Goal: Information Seeking & Learning: Learn about a topic

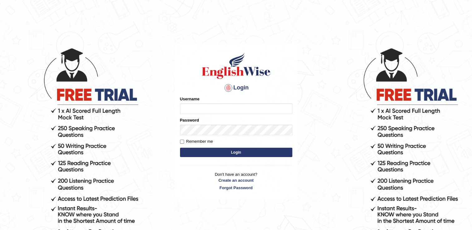
type input "0410001775"
click at [215, 151] on button "Login" at bounding box center [236, 152] width 112 height 9
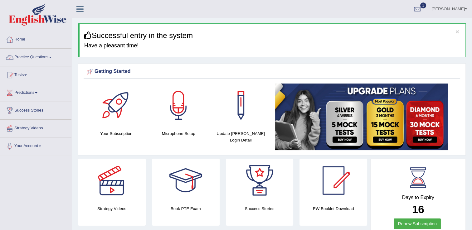
click at [51, 57] on span at bounding box center [50, 57] width 2 height 1
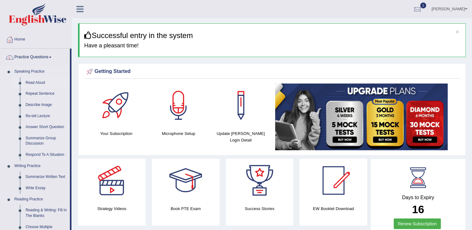
click at [41, 82] on link "Read Aloud" at bounding box center [46, 82] width 47 height 11
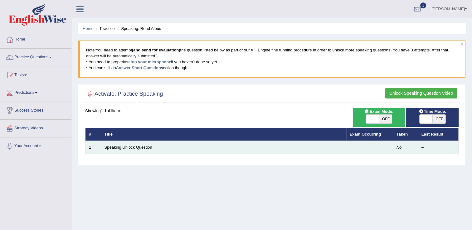
click at [134, 148] on link "Speaking Unlock Question" at bounding box center [128, 147] width 48 height 5
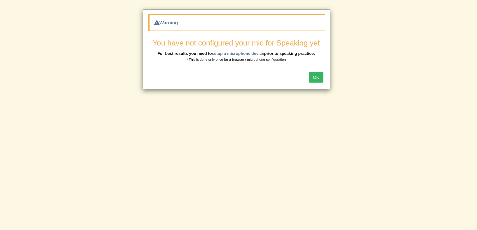
click at [322, 75] on button "OK" at bounding box center [315, 77] width 14 height 11
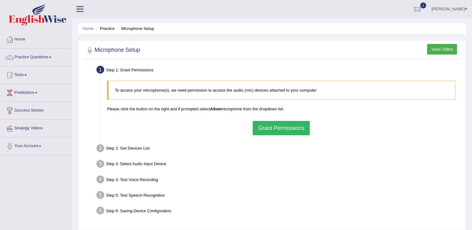
click at [267, 128] on button "Grant Permissions" at bounding box center [281, 128] width 57 height 14
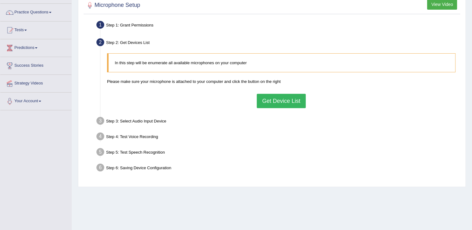
scroll to position [46, 0]
click at [160, 120] on div "Step 3: Select Audio Input Device –" at bounding box center [278, 121] width 369 height 14
click at [153, 135] on div "Step 4: Test Voice Recording" at bounding box center [278, 137] width 369 height 14
click at [279, 96] on button "Get Device List" at bounding box center [281, 100] width 49 height 14
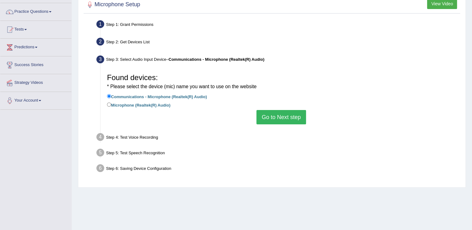
click at [291, 113] on button "Go to Next step" at bounding box center [281, 117] width 50 height 14
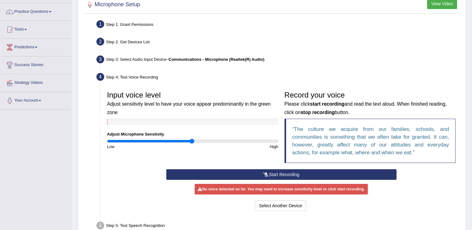
click at [270, 172] on button "Start Recording" at bounding box center [281, 174] width 230 height 11
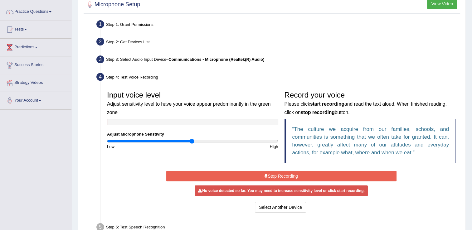
click at [265, 174] on icon at bounding box center [266, 176] width 3 height 4
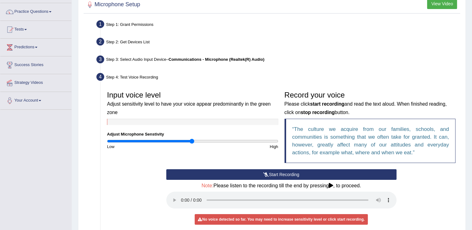
click at [266, 174] on icon at bounding box center [266, 174] width 6 height 4
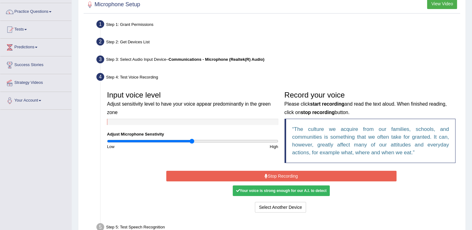
click at [265, 192] on div "Your voice is strong enough for our A.I. to detect" at bounding box center [281, 191] width 97 height 11
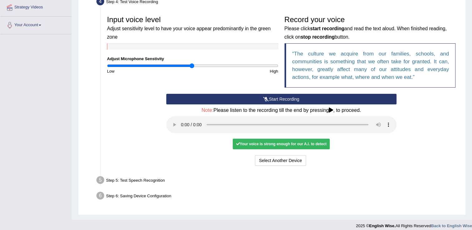
scroll to position [121, 0]
click at [139, 176] on div "Step 5: Test Speech Recognition" at bounding box center [278, 181] width 369 height 14
click at [140, 182] on div "Step 5: Test Speech Recognition" at bounding box center [278, 181] width 369 height 14
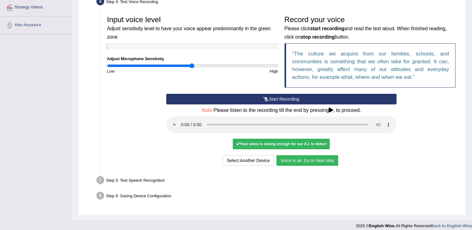
click at [312, 160] on button "Voice is ok. Go to Next step" at bounding box center [307, 160] width 62 height 11
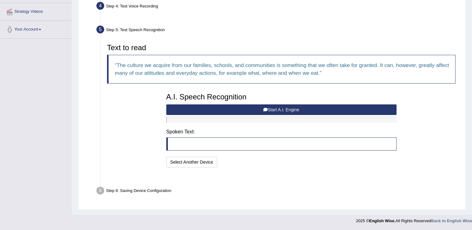
scroll to position [101, 0]
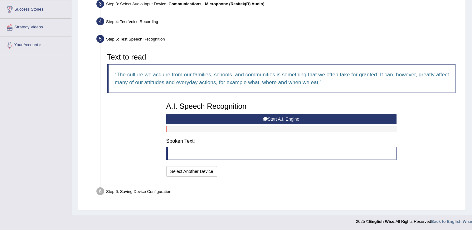
click at [262, 117] on button "Start A.I. Engine" at bounding box center [281, 119] width 230 height 11
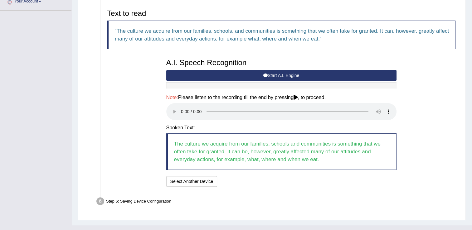
scroll to position [155, 0]
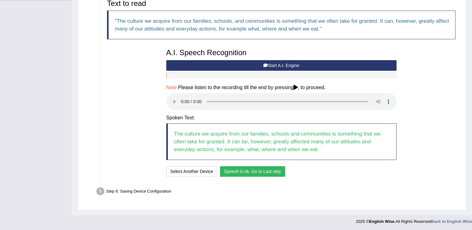
click at [261, 169] on button "Speech is ok. Go to Last step" at bounding box center [252, 171] width 65 height 11
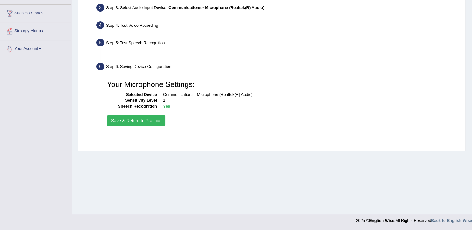
scroll to position [97, 0]
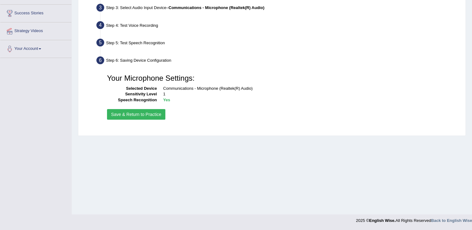
click at [136, 115] on button "Save & Return to Practice" at bounding box center [136, 114] width 58 height 11
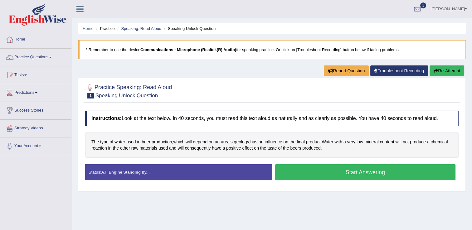
click at [366, 170] on button "Start Answering" at bounding box center [365, 172] width 181 height 16
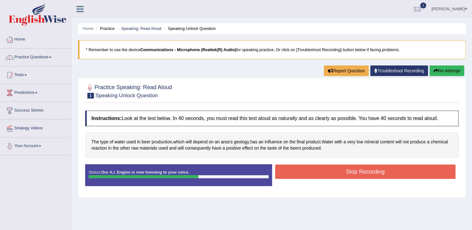
click at [366, 170] on button "Stop Recording" at bounding box center [365, 172] width 181 height 14
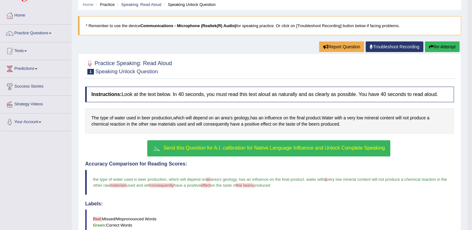
scroll to position [24, 0]
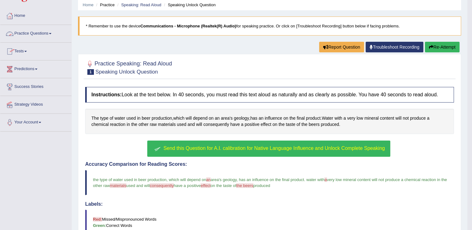
click at [51, 33] on span at bounding box center [50, 33] width 2 height 1
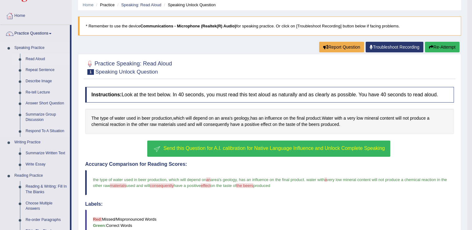
click at [43, 58] on link "Read Aloud" at bounding box center [46, 59] width 47 height 11
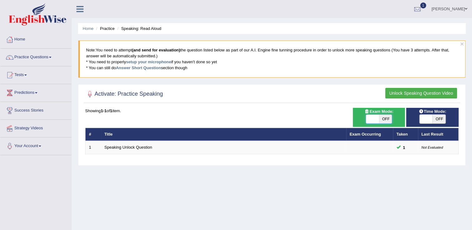
click at [378, 117] on span at bounding box center [372, 119] width 13 height 9
click at [386, 117] on span "OFF" at bounding box center [385, 119] width 13 height 9
checkbox input "true"
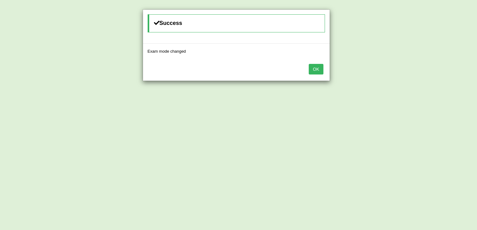
click at [317, 69] on button "OK" at bounding box center [315, 69] width 14 height 11
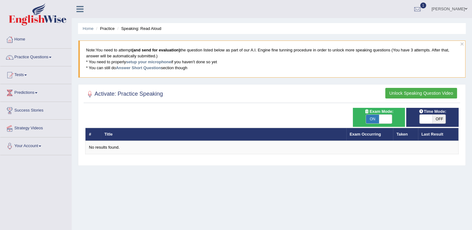
click at [440, 120] on span "OFF" at bounding box center [438, 119] width 13 height 9
checkbox input "true"
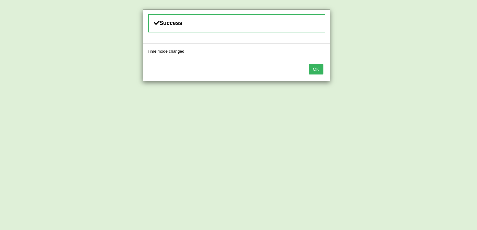
click at [314, 65] on button "OK" at bounding box center [315, 69] width 14 height 11
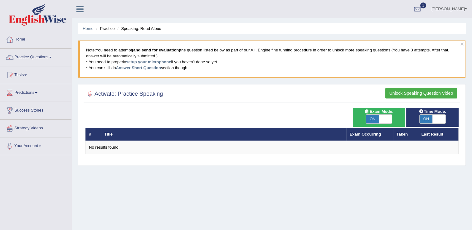
click at [412, 94] on button "Unlock Speaking Question Video" at bounding box center [421, 93] width 72 height 11
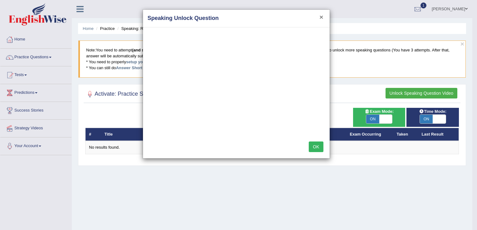
click at [321, 16] on button "×" at bounding box center [321, 17] width 4 height 7
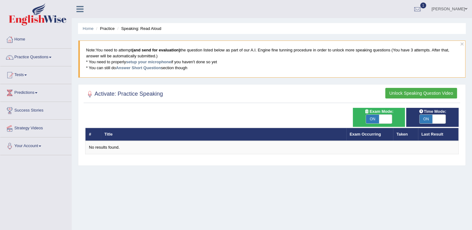
click at [371, 121] on span "ON" at bounding box center [372, 119] width 13 height 9
checkbox input "false"
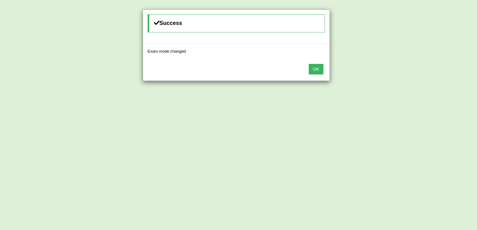
click at [319, 65] on button "OK" at bounding box center [315, 69] width 14 height 11
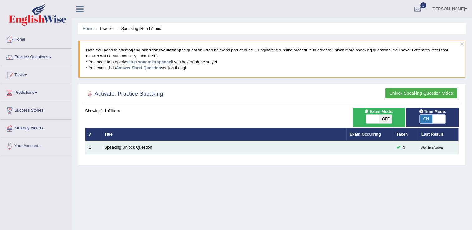
click at [123, 147] on link "Speaking Unlock Question" at bounding box center [128, 147] width 48 height 5
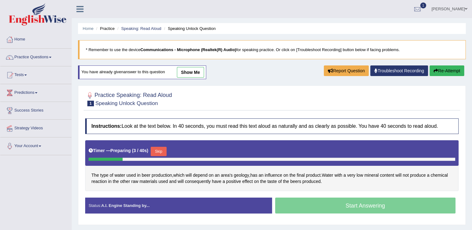
click at [156, 148] on button "Skip" at bounding box center [159, 151] width 16 height 9
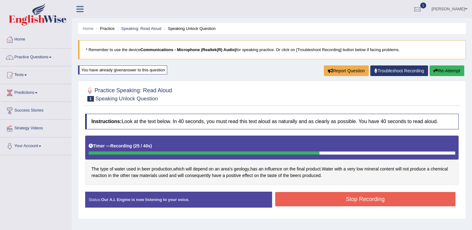
click at [291, 195] on button "Stop Recording" at bounding box center [365, 199] width 181 height 14
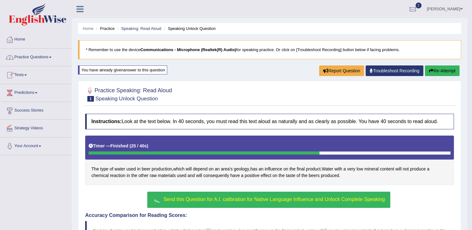
click at [54, 57] on link "Practice Questions" at bounding box center [35, 57] width 71 height 16
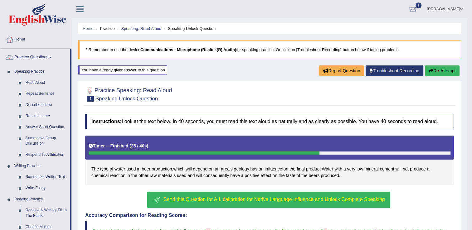
click at [447, 69] on button "Re-Attempt" at bounding box center [442, 71] width 35 height 11
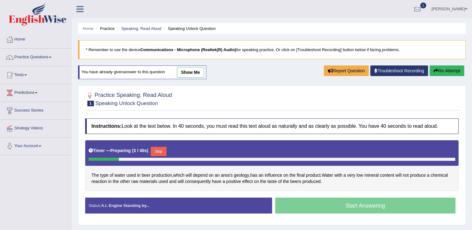
click at [158, 150] on button "Skip" at bounding box center [159, 151] width 16 height 9
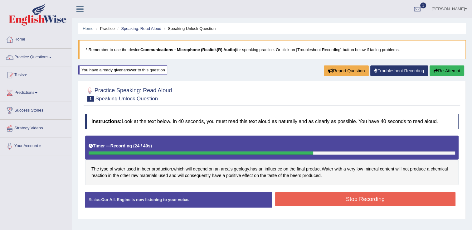
click at [286, 194] on button "Stop Recording" at bounding box center [365, 199] width 181 height 14
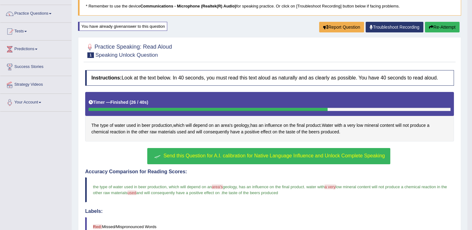
scroll to position [43, 0]
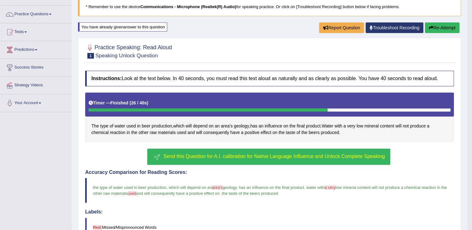
click at [444, 24] on button "Re-Attempt" at bounding box center [442, 27] width 35 height 11
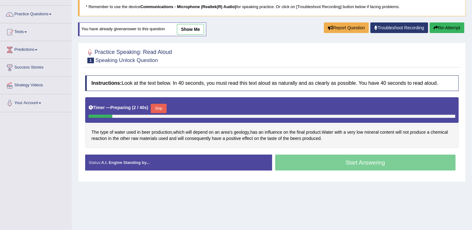
click at [159, 109] on button "Skip" at bounding box center [159, 108] width 16 height 9
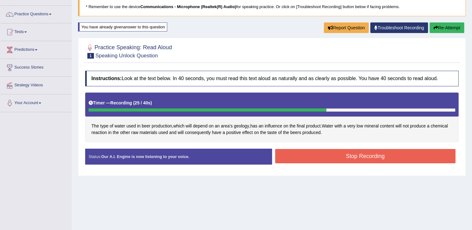
click at [296, 153] on button "Stop Recording" at bounding box center [365, 156] width 181 height 14
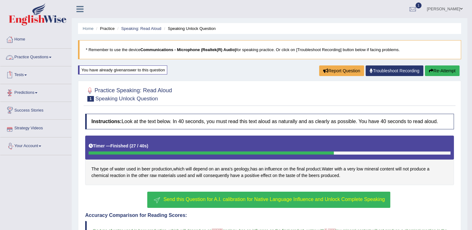
click at [49, 54] on link "Practice Questions" at bounding box center [35, 57] width 71 height 16
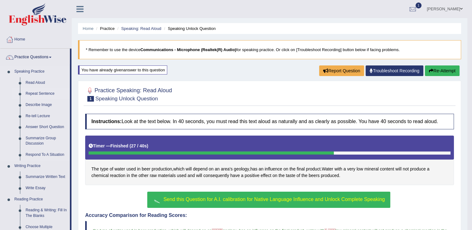
click at [46, 93] on link "Repeat Sentence" at bounding box center [46, 93] width 47 height 11
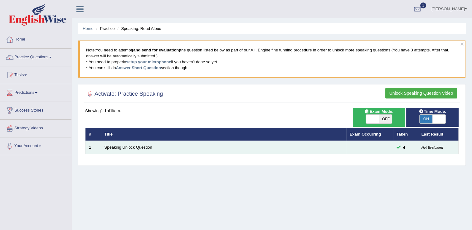
click at [138, 145] on link "Speaking Unlock Question" at bounding box center [128, 147] width 48 height 5
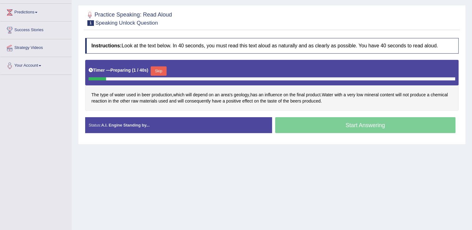
scroll to position [81, 0]
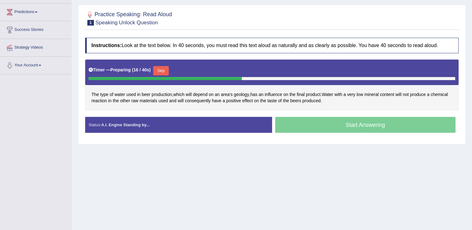
click at [162, 72] on button "Skip" at bounding box center [161, 70] width 16 height 9
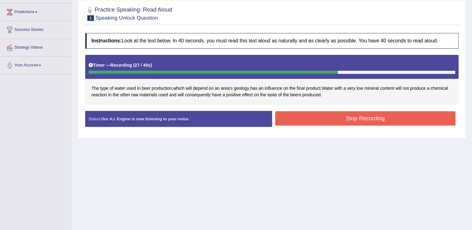
click at [294, 120] on button "Stop Recording" at bounding box center [365, 118] width 181 height 14
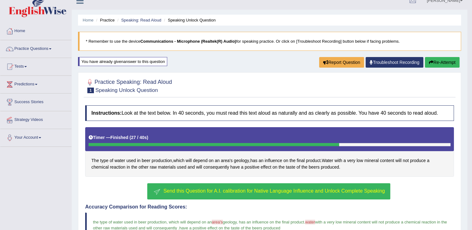
scroll to position [0, 0]
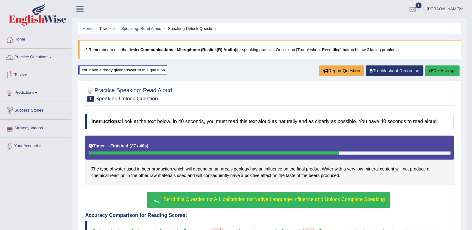
click at [50, 57] on link "Practice Questions" at bounding box center [35, 57] width 71 height 16
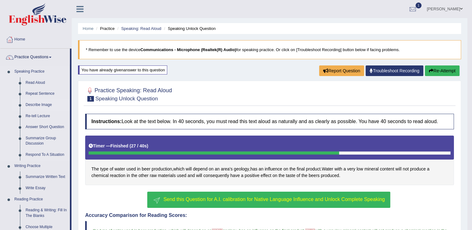
click at [36, 105] on link "Describe Image" at bounding box center [46, 105] width 47 height 11
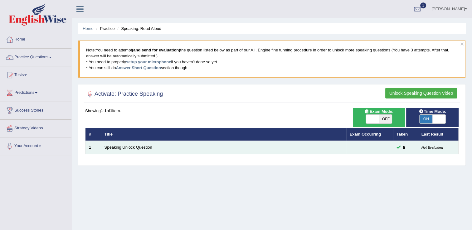
click at [115, 150] on td "Speaking Unlock Question" at bounding box center [223, 147] width 245 height 13
click at [129, 149] on link "Speaking Unlock Question" at bounding box center [128, 147] width 48 height 5
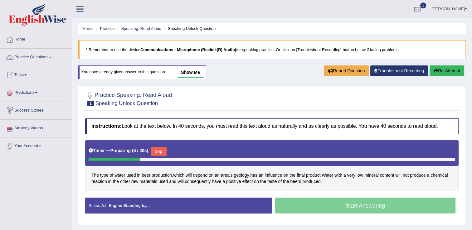
click at [51, 56] on link "Practice Questions" at bounding box center [35, 57] width 71 height 16
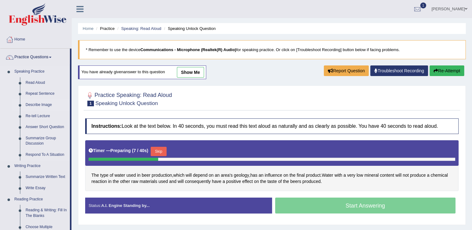
click at [32, 104] on link "Describe Image" at bounding box center [46, 105] width 47 height 11
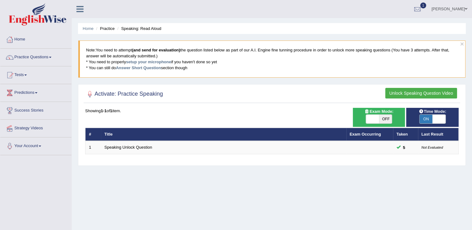
click at [425, 120] on span "ON" at bounding box center [426, 119] width 13 height 9
checkbox input "false"
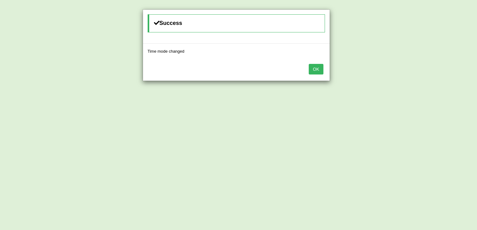
click at [312, 69] on button "OK" at bounding box center [315, 69] width 14 height 11
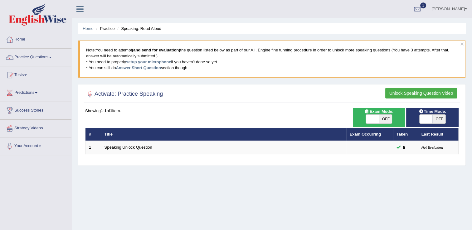
click at [51, 57] on span at bounding box center [50, 57] width 2 height 1
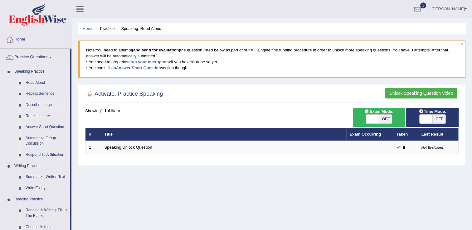
click at [32, 104] on link "Describe Image" at bounding box center [46, 105] width 47 height 11
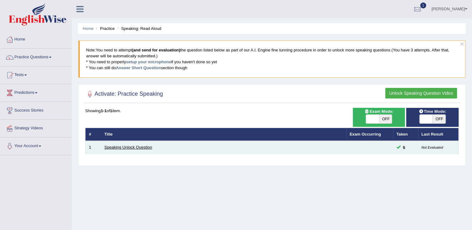
click at [133, 148] on link "Speaking Unlock Question" at bounding box center [128, 147] width 48 height 5
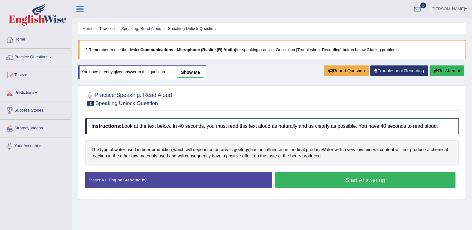
click at [50, 57] on link "Practice Questions" at bounding box center [35, 57] width 71 height 16
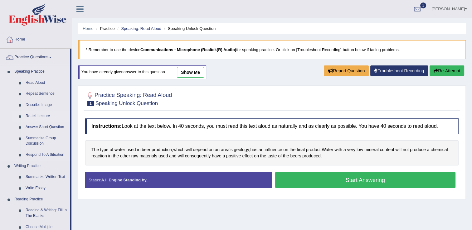
click at [35, 114] on link "Re-tell Lecture" at bounding box center [46, 116] width 47 height 11
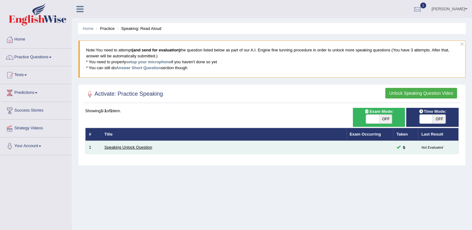
click at [123, 146] on link "Speaking Unlock Question" at bounding box center [128, 147] width 48 height 5
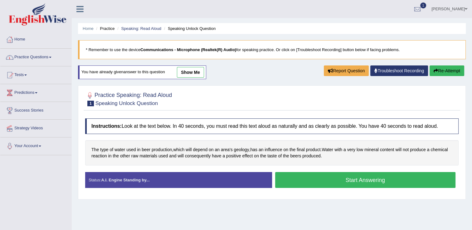
click at [51, 57] on span at bounding box center [50, 57] width 2 height 1
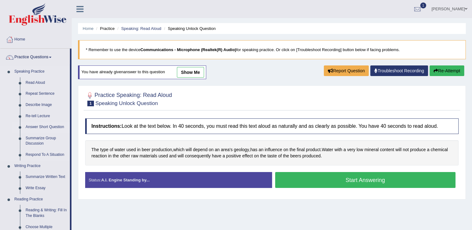
click at [43, 127] on link "Answer Short Question" at bounding box center [46, 127] width 47 height 11
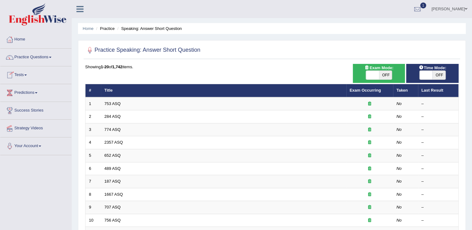
click at [110, 95] on th "Title" at bounding box center [223, 90] width 245 height 13
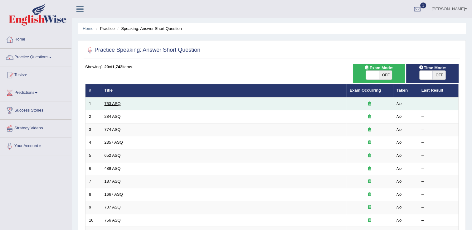
click at [112, 102] on link "753 ASQ" at bounding box center [112, 103] width 16 height 5
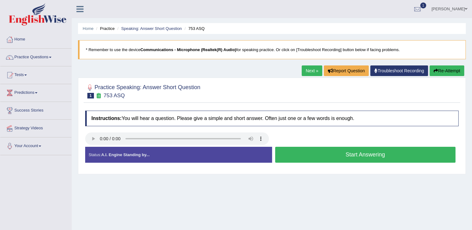
click at [323, 152] on button "Start Answering" at bounding box center [365, 155] width 181 height 16
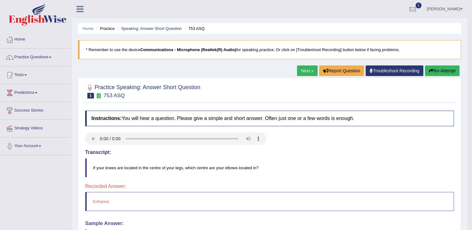
click at [439, 73] on button "Re-Attempt" at bounding box center [442, 71] width 35 height 11
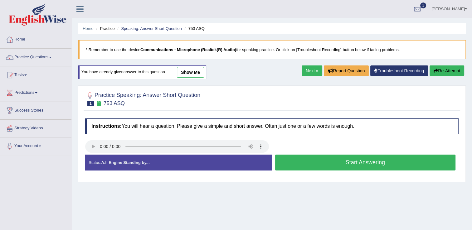
click at [330, 162] on button "Start Answering" at bounding box center [365, 163] width 181 height 16
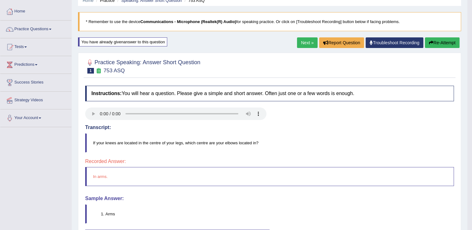
scroll to position [28, 0]
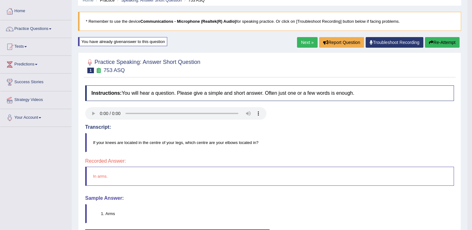
click at [438, 42] on button "Re-Attempt" at bounding box center [442, 42] width 35 height 11
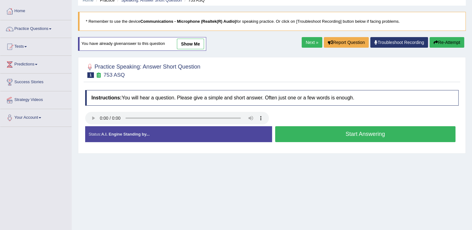
click at [316, 132] on button "Start Answering" at bounding box center [365, 134] width 181 height 16
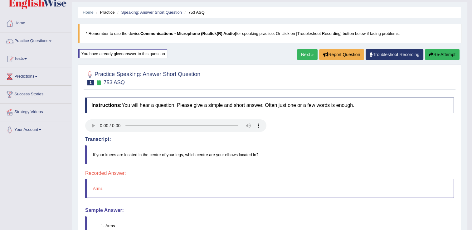
scroll to position [17, 0]
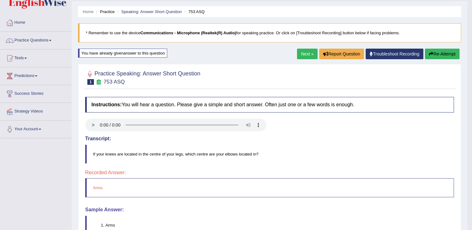
click at [299, 54] on link "Next »" at bounding box center [307, 54] width 21 height 11
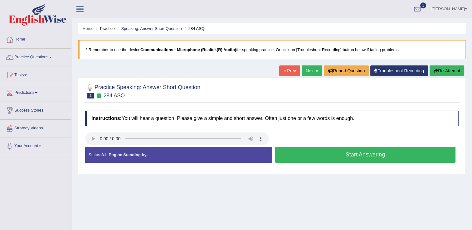
click at [316, 154] on button "Start Answering" at bounding box center [365, 155] width 181 height 16
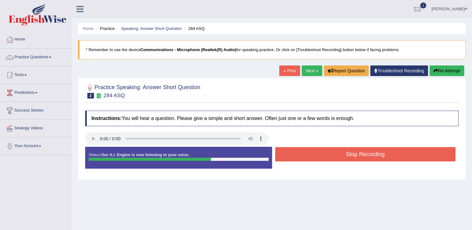
click at [308, 154] on button "Stop Recording" at bounding box center [365, 154] width 181 height 14
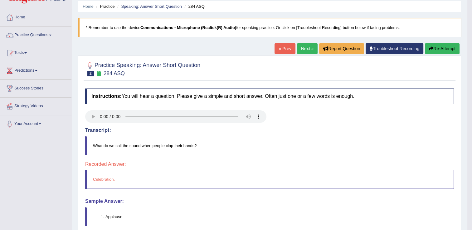
scroll to position [20, 0]
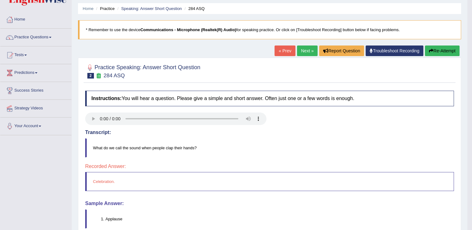
click at [441, 51] on button "Re-Attempt" at bounding box center [442, 51] width 35 height 11
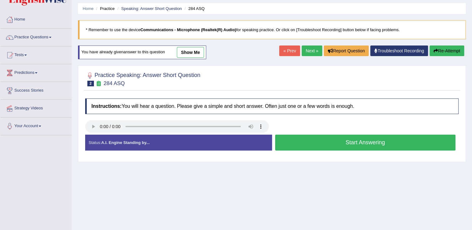
click at [335, 139] on button "Start Answering" at bounding box center [365, 143] width 181 height 16
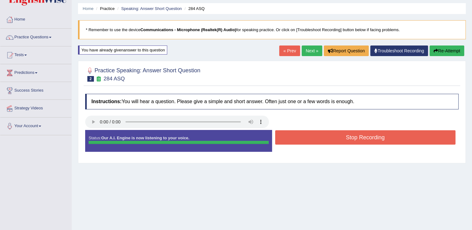
click at [335, 139] on div "Instructions: You will hear a question. Please give a simple and short answer. …" at bounding box center [272, 125] width 377 height 69
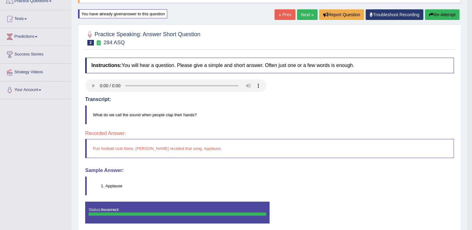
scroll to position [57, 0]
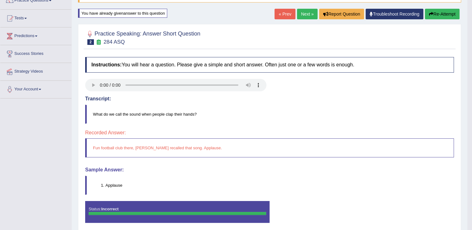
click at [436, 9] on button "Re-Attempt" at bounding box center [442, 14] width 35 height 11
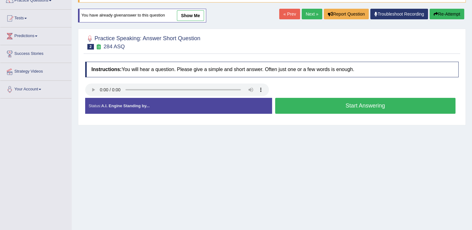
click at [311, 110] on button "Start Answering" at bounding box center [365, 106] width 181 height 16
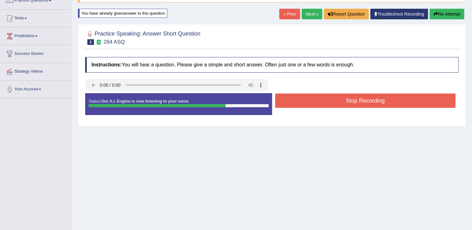
click at [309, 98] on button "Stop Recording" at bounding box center [365, 101] width 181 height 14
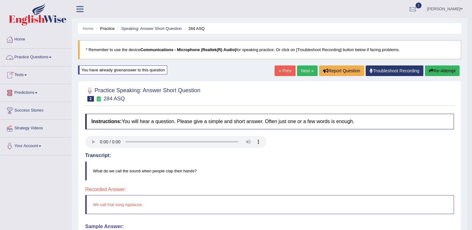
click at [55, 60] on link "Practice Questions" at bounding box center [35, 57] width 71 height 16
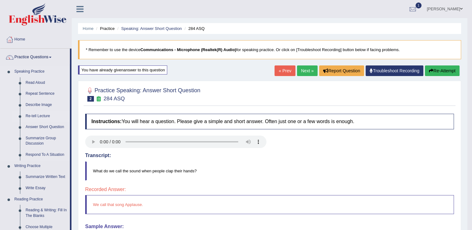
click at [36, 115] on link "Re-tell Lecture" at bounding box center [46, 116] width 47 height 11
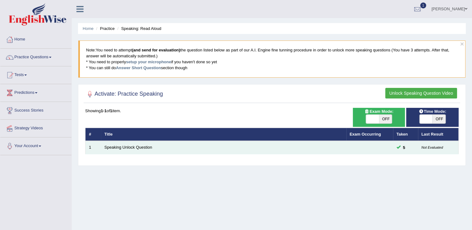
click at [114, 149] on td "Speaking Unlock Question" at bounding box center [223, 147] width 245 height 13
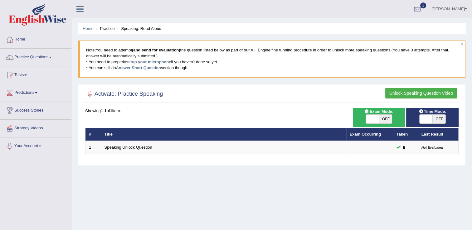
click at [414, 92] on button "Unlock Speaking Question Video" at bounding box center [421, 93] width 72 height 11
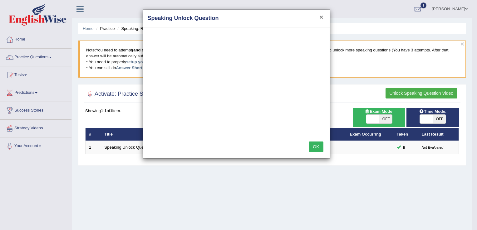
click at [321, 16] on button "×" at bounding box center [321, 17] width 4 height 7
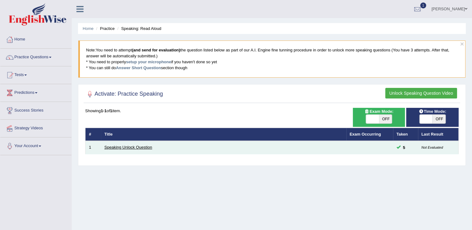
click at [140, 145] on link "Speaking Unlock Question" at bounding box center [128, 147] width 48 height 5
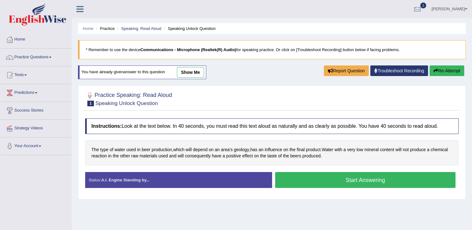
click at [304, 181] on button "Start Answering" at bounding box center [365, 180] width 181 height 16
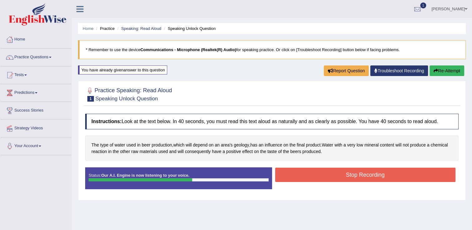
click at [305, 179] on button "Stop Recording" at bounding box center [365, 175] width 181 height 14
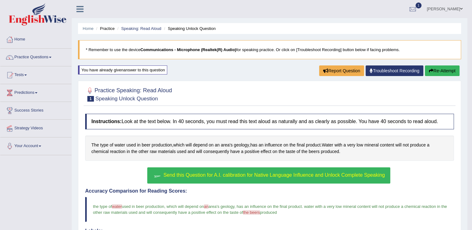
click at [210, 174] on span "Send this Question for A.I. calibration for Native Language Influence and Unloc…" at bounding box center [273, 174] width 221 height 5
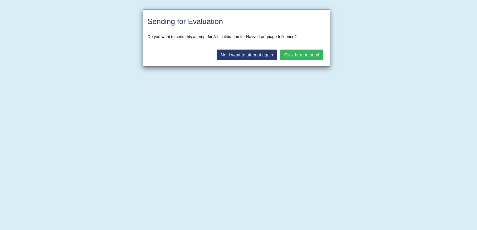
click at [303, 56] on button "Click here to send" at bounding box center [301, 55] width 43 height 11
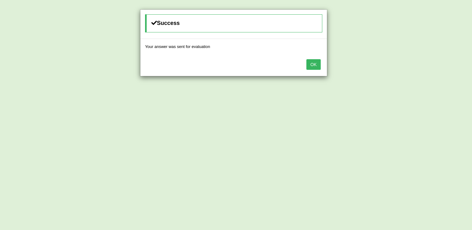
click at [314, 66] on button "OK" at bounding box center [313, 64] width 14 height 11
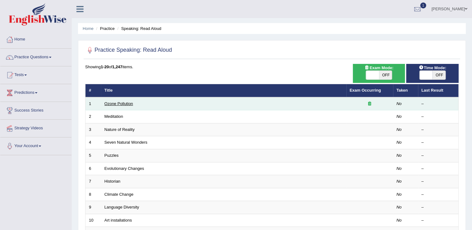
click at [114, 104] on link "Ozone Pollution" at bounding box center [118, 103] width 29 height 5
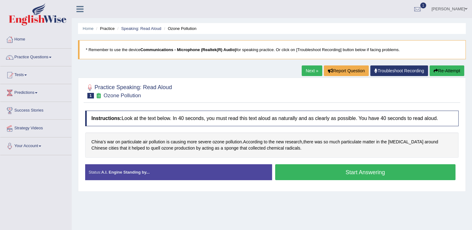
click at [289, 172] on button "Start Answering" at bounding box center [365, 172] width 181 height 16
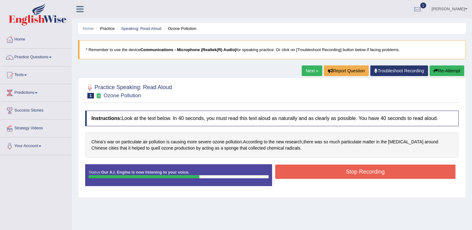
click at [289, 172] on button "Stop Recording" at bounding box center [365, 172] width 181 height 14
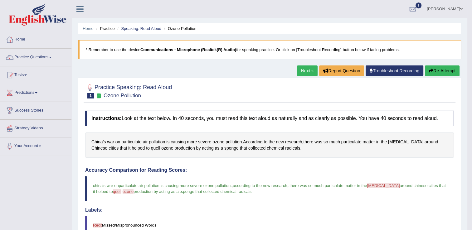
click at [301, 69] on link "Next »" at bounding box center [307, 71] width 21 height 11
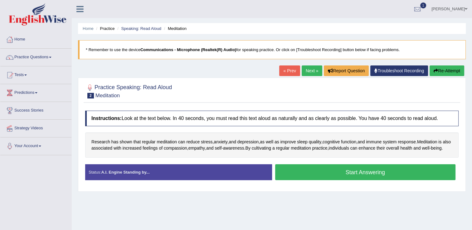
click at [323, 176] on button "Start Answering" at bounding box center [365, 172] width 181 height 16
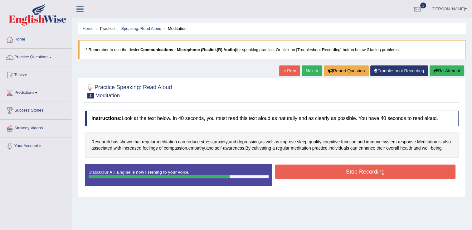
click at [323, 176] on button "Stop Recording" at bounding box center [365, 172] width 181 height 14
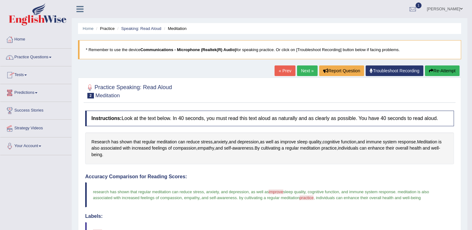
click at [54, 57] on link "Practice Questions" at bounding box center [35, 57] width 71 height 16
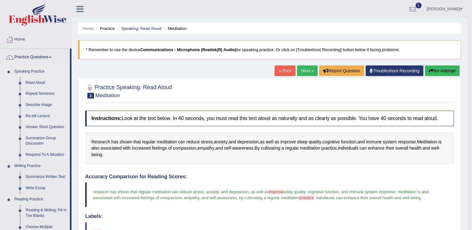
click at [37, 93] on link "Repeat Sentence" at bounding box center [46, 93] width 47 height 11
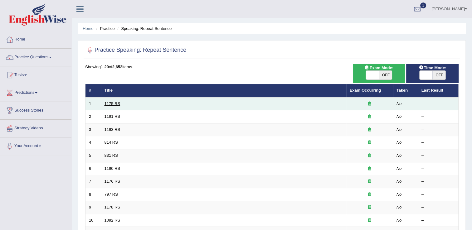
click at [108, 103] on link "1175 RS" at bounding box center [112, 103] width 16 height 5
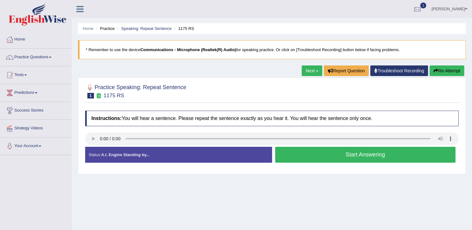
click at [301, 158] on button "Start Answering" at bounding box center [365, 155] width 181 height 16
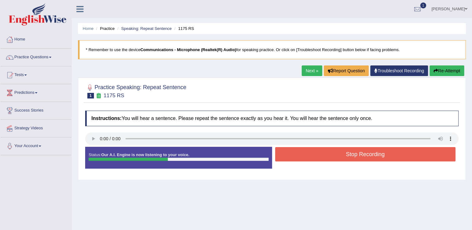
click at [301, 158] on button "Stop Recording" at bounding box center [365, 154] width 181 height 14
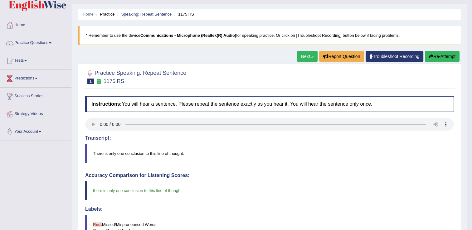
scroll to position [14, 0]
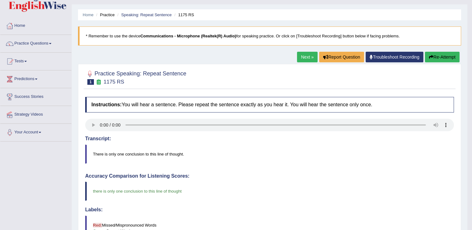
click at [304, 58] on link "Next »" at bounding box center [307, 57] width 21 height 11
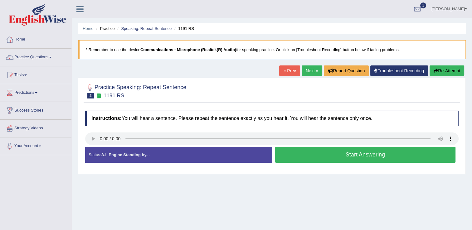
click at [304, 154] on button "Start Answering" at bounding box center [365, 155] width 181 height 16
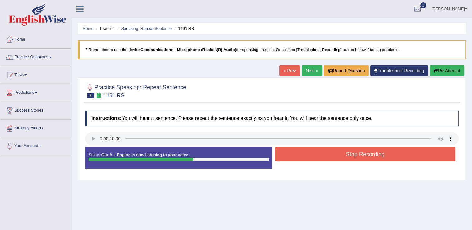
click at [304, 154] on button "Stop Recording" at bounding box center [365, 154] width 181 height 14
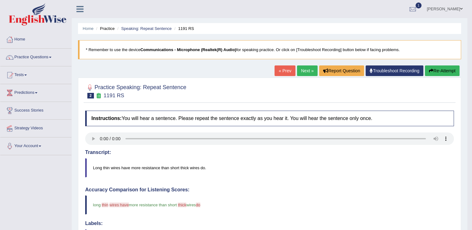
click at [441, 69] on button "Re-Attempt" at bounding box center [442, 71] width 35 height 11
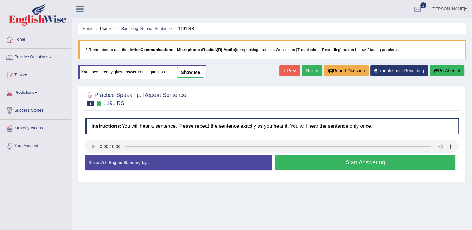
click at [304, 157] on button "Start Answering" at bounding box center [365, 163] width 181 height 16
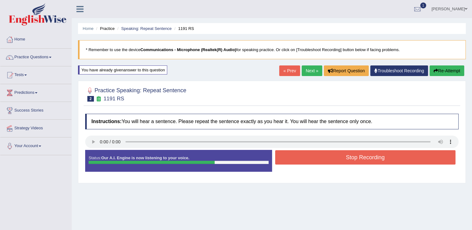
click at [304, 157] on button "Stop Recording" at bounding box center [365, 157] width 181 height 14
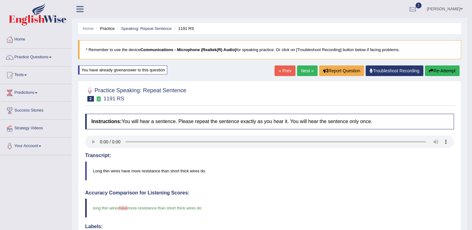
click at [449, 70] on button "Re-Attempt" at bounding box center [442, 71] width 35 height 11
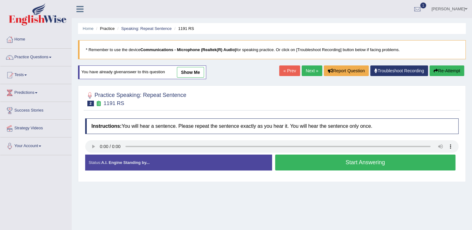
click at [306, 72] on link "Next »" at bounding box center [312, 71] width 21 height 11
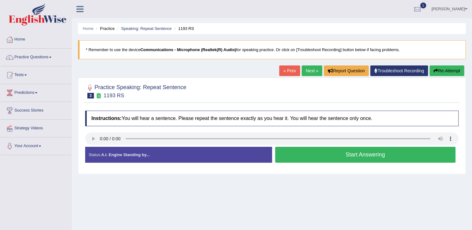
click at [303, 148] on button "Start Answering" at bounding box center [365, 155] width 181 height 16
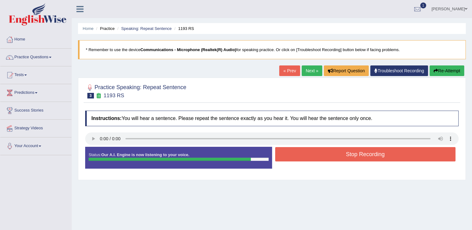
click at [446, 71] on button "Re-Attempt" at bounding box center [447, 71] width 35 height 11
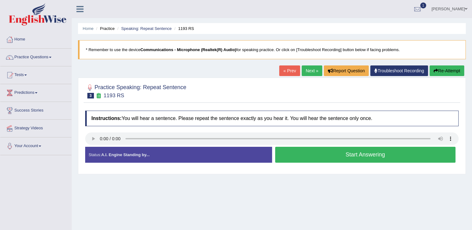
click at [309, 156] on button "Start Answering" at bounding box center [365, 155] width 181 height 16
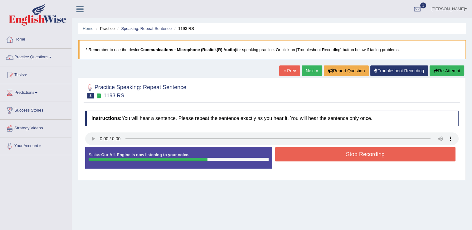
click at [309, 156] on button "Stop Recording" at bounding box center [365, 154] width 181 height 14
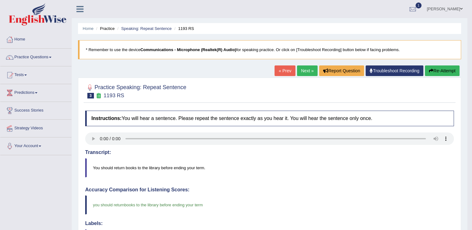
click at [303, 71] on link "Next »" at bounding box center [307, 71] width 21 height 11
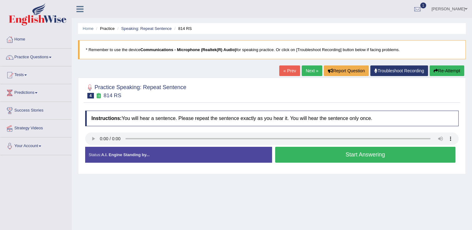
click at [451, 70] on button "Re-Attempt" at bounding box center [447, 71] width 35 height 11
click at [310, 155] on button "Start Answering" at bounding box center [365, 155] width 181 height 16
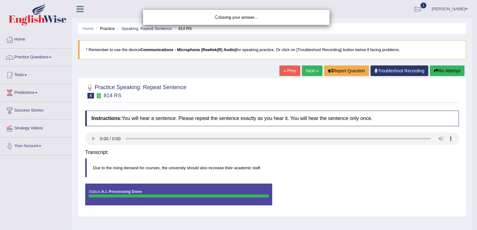
click at [310, 155] on div "Saving your answer..." at bounding box center [238, 115] width 477 height 230
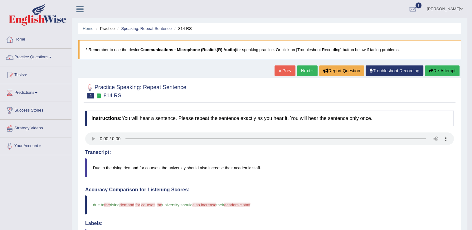
click at [437, 71] on button "Re-Attempt" at bounding box center [442, 71] width 35 height 11
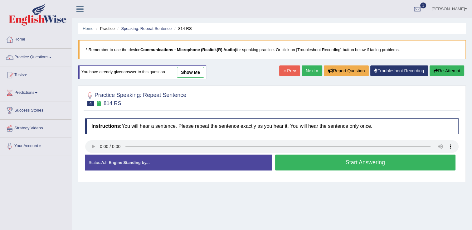
click at [312, 158] on button "Start Answering" at bounding box center [365, 163] width 181 height 16
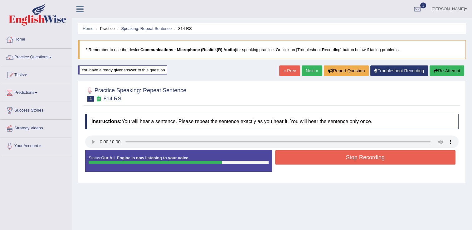
click at [312, 158] on button "Stop Recording" at bounding box center [365, 157] width 181 height 14
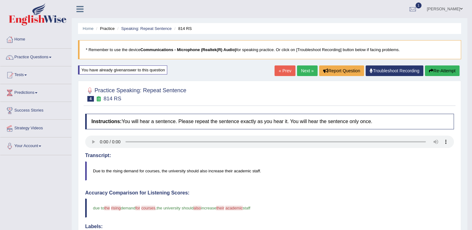
click at [303, 67] on link "Next »" at bounding box center [307, 71] width 21 height 11
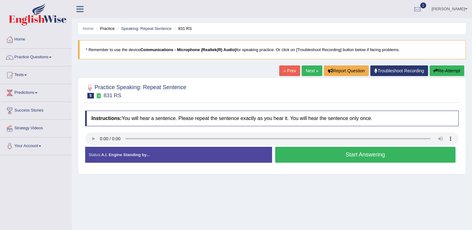
click at [313, 156] on button "Start Answering" at bounding box center [365, 155] width 181 height 16
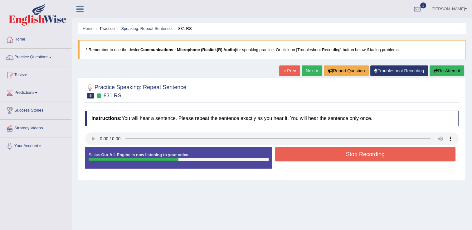
click at [313, 156] on button "Stop Recording" at bounding box center [365, 154] width 181 height 14
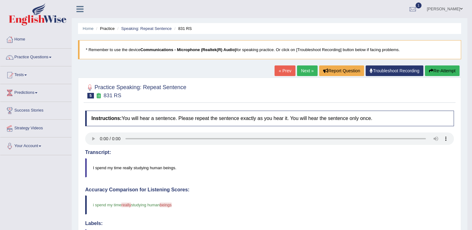
click at [306, 67] on link "Next »" at bounding box center [307, 71] width 21 height 11
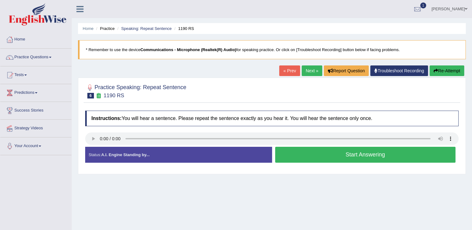
click at [317, 160] on button "Start Answering" at bounding box center [365, 155] width 181 height 16
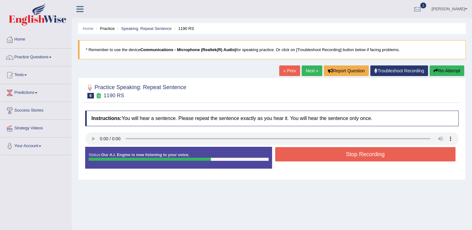
click at [317, 160] on button "Stop Recording" at bounding box center [365, 154] width 181 height 14
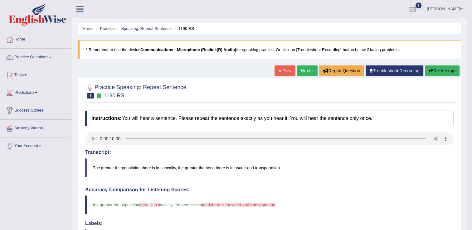
click at [304, 68] on link "Next »" at bounding box center [307, 71] width 21 height 11
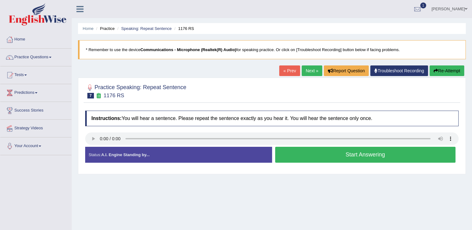
click at [296, 150] on button "Start Answering" at bounding box center [365, 155] width 181 height 16
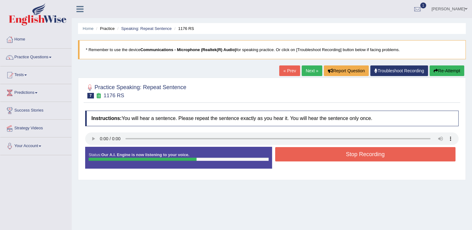
click at [296, 150] on button "Stop Recording" at bounding box center [365, 154] width 181 height 14
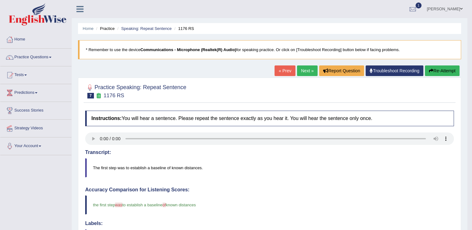
click at [306, 73] on link "Next »" at bounding box center [307, 71] width 21 height 11
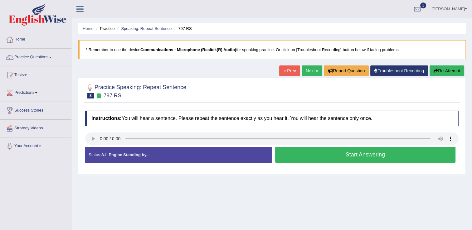
click at [308, 163] on div "Start Answering" at bounding box center [365, 155] width 187 height 17
click at [307, 157] on button "Start Answering" at bounding box center [365, 155] width 181 height 16
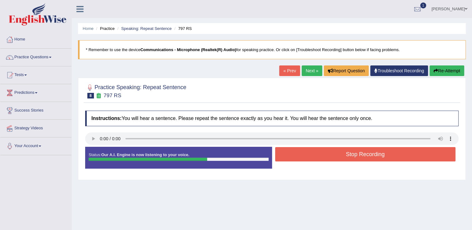
click at [307, 157] on button "Stop Recording" at bounding box center [365, 154] width 181 height 14
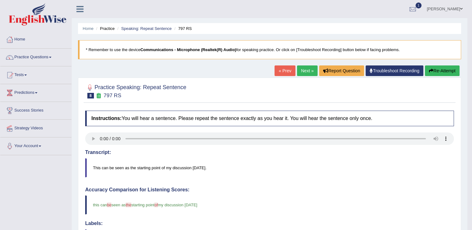
click at [306, 71] on link "Next »" at bounding box center [307, 71] width 21 height 11
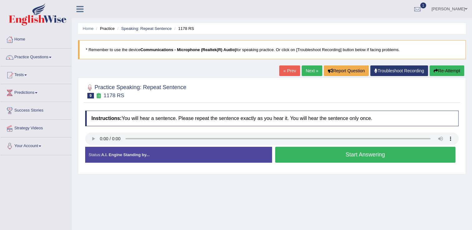
drag, startPoint x: 328, startPoint y: 164, endPoint x: 324, endPoint y: 155, distance: 10.3
click at [324, 155] on div "Status: A.I. Engine Standing by... Start Answering Stop Recording" at bounding box center [271, 158] width 373 height 22
click at [324, 155] on button "Start Answering" at bounding box center [365, 155] width 181 height 16
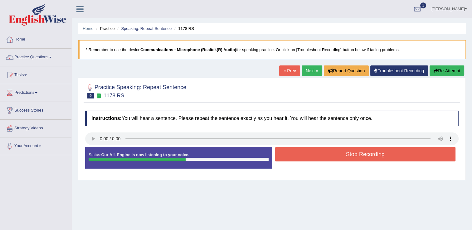
click at [324, 155] on button "Stop Recording" at bounding box center [365, 154] width 181 height 14
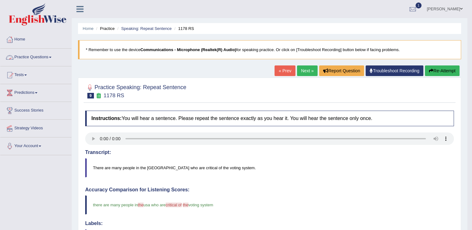
click at [53, 56] on link "Practice Questions" at bounding box center [35, 57] width 71 height 16
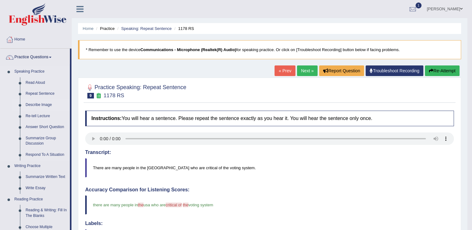
click at [42, 104] on link "Describe Image" at bounding box center [46, 105] width 47 height 11
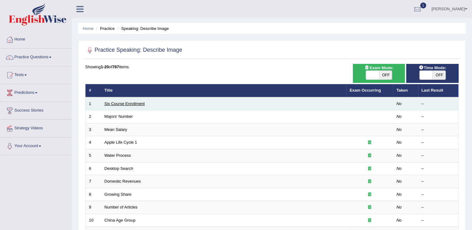
click at [120, 105] on link "Six Course Enrollment" at bounding box center [124, 103] width 40 height 5
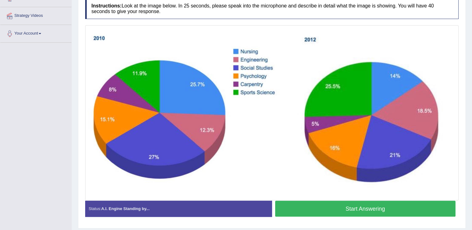
scroll to position [112, 0]
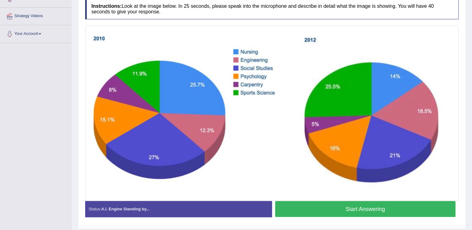
click at [304, 209] on button "Start Answering" at bounding box center [365, 209] width 181 height 16
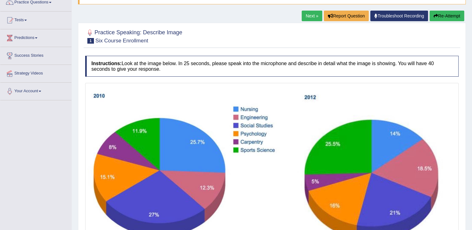
scroll to position [54, 0]
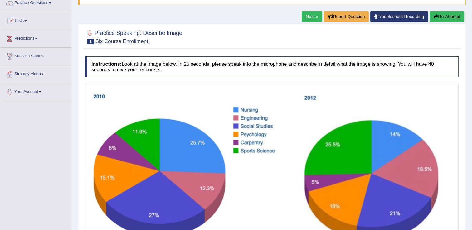
click at [448, 18] on button "Re-Attempt" at bounding box center [447, 16] width 35 height 11
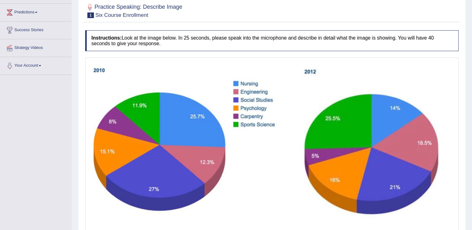
scroll to position [130, 0]
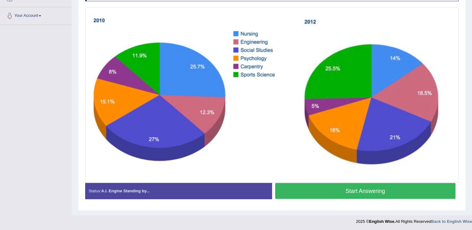
click at [391, 186] on button "Start Answering" at bounding box center [365, 191] width 181 height 16
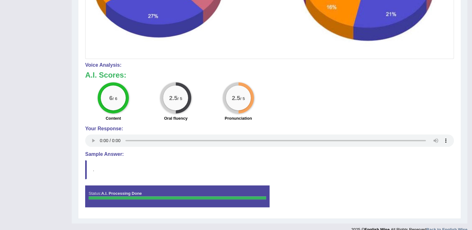
scroll to position [261, 0]
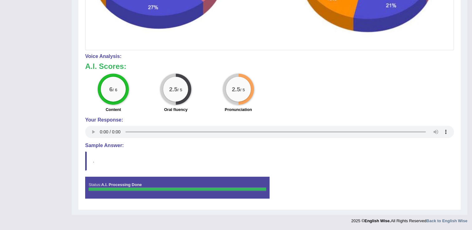
click at [88, 161] on blockquote "." at bounding box center [269, 161] width 369 height 19
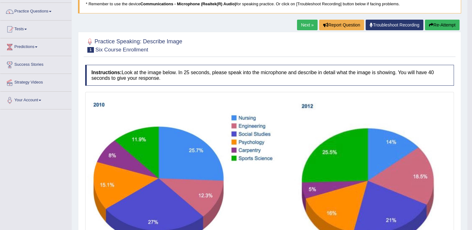
scroll to position [45, 0]
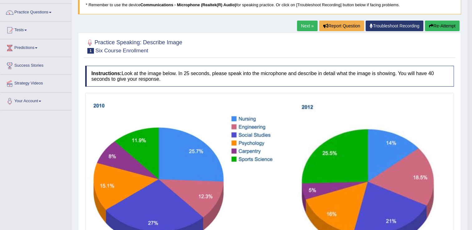
click at [453, 25] on button "Re-Attempt" at bounding box center [442, 26] width 35 height 11
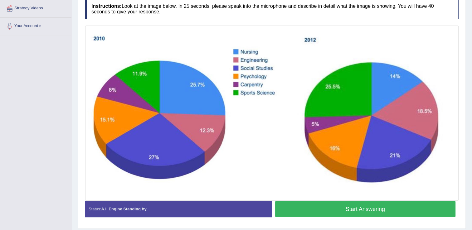
scroll to position [138, 0]
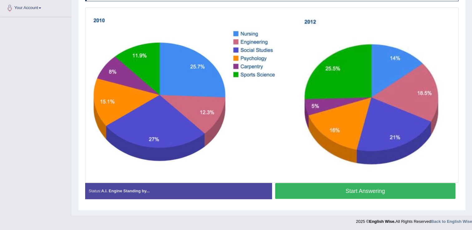
click at [341, 192] on button "Start Answering" at bounding box center [365, 191] width 181 height 16
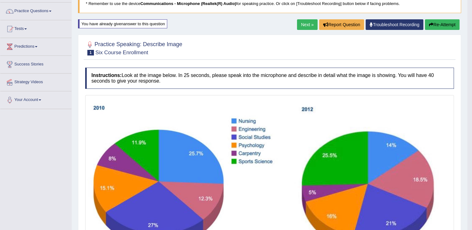
scroll to position [6, 0]
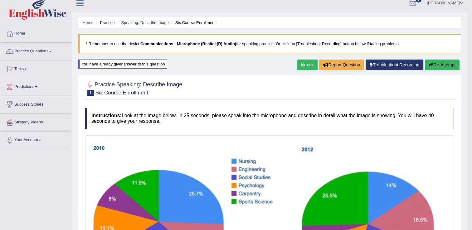
click at [51, 50] on link "Practice Questions" at bounding box center [35, 51] width 71 height 16
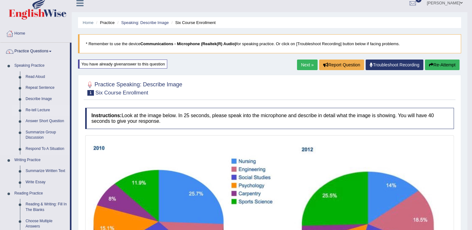
click at [38, 111] on link "Re-tell Lecture" at bounding box center [46, 110] width 47 height 11
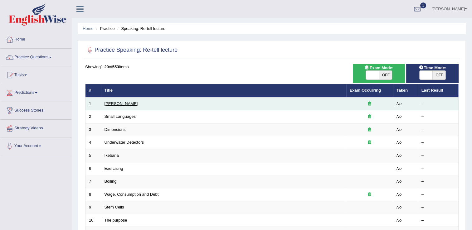
click at [107, 104] on link "[PERSON_NAME]" at bounding box center [120, 103] width 33 height 5
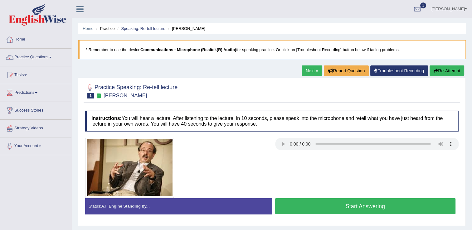
click at [301, 209] on button "Start Answering" at bounding box center [365, 206] width 181 height 16
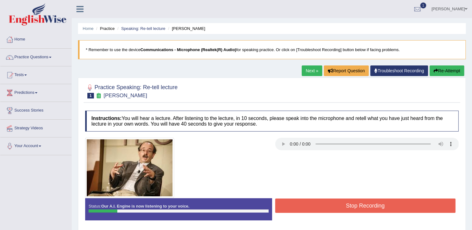
click at [442, 69] on button "Re-Attempt" at bounding box center [447, 71] width 35 height 11
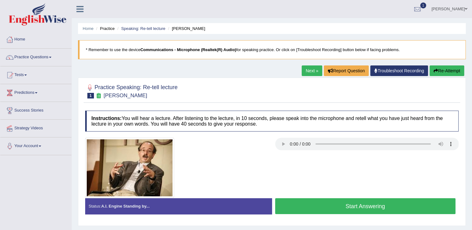
click at [368, 208] on button "Start Answering" at bounding box center [365, 206] width 181 height 16
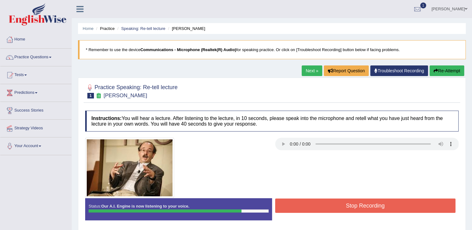
click at [443, 70] on button "Re-Attempt" at bounding box center [447, 71] width 35 height 11
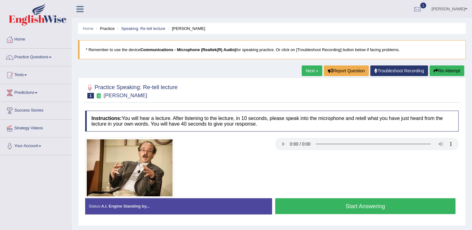
click at [360, 205] on button "Start Answering" at bounding box center [365, 206] width 181 height 16
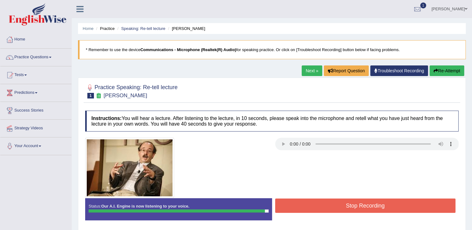
click at [402, 206] on button "Stop Recording" at bounding box center [365, 206] width 181 height 14
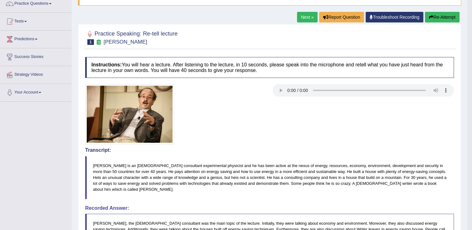
scroll to position [53, 0]
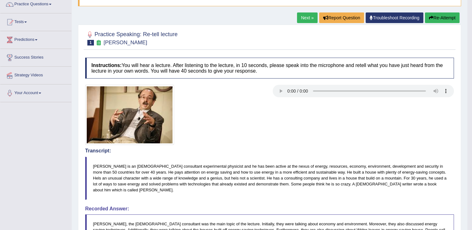
click at [447, 17] on button "Re-Attempt" at bounding box center [442, 17] width 35 height 11
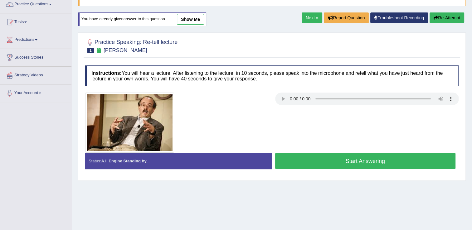
click at [343, 161] on button "Start Answering" at bounding box center [365, 161] width 181 height 16
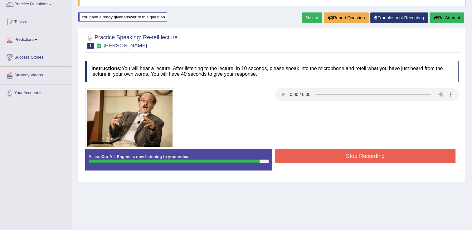
click at [344, 146] on div at bounding box center [272, 118] width 380 height 60
click at [339, 153] on button "Stop Recording" at bounding box center [365, 156] width 181 height 14
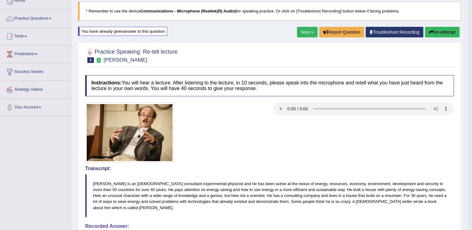
scroll to position [37, 0]
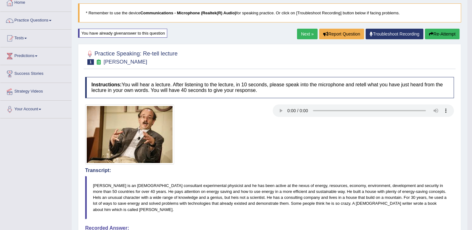
click at [444, 32] on button "Re-Attempt" at bounding box center [442, 34] width 35 height 11
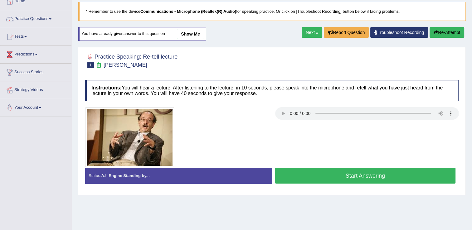
scroll to position [37, 0]
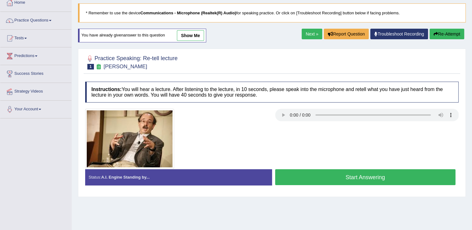
click at [350, 177] on button "Start Answering" at bounding box center [365, 177] width 181 height 16
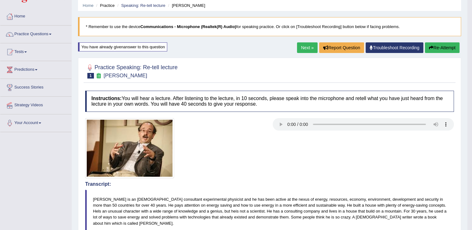
scroll to position [23, 0]
click at [304, 48] on link "Next »" at bounding box center [307, 48] width 21 height 11
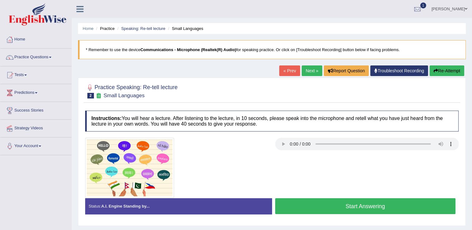
click at [330, 210] on button "Start Answering" at bounding box center [365, 206] width 181 height 16
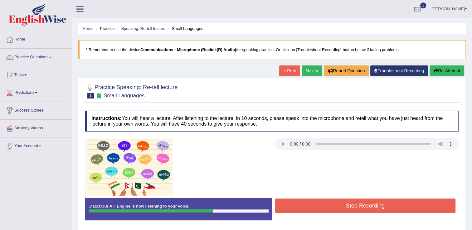
click at [456, 72] on button "Re-Attempt" at bounding box center [447, 71] width 35 height 11
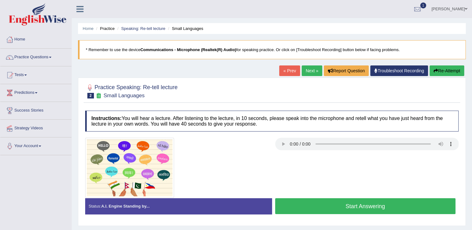
click at [352, 206] on button "Start Answering" at bounding box center [365, 206] width 181 height 16
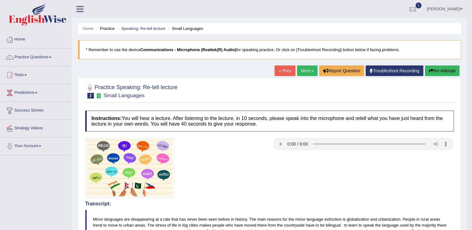
click at [449, 72] on button "Re-Attempt" at bounding box center [442, 71] width 35 height 11
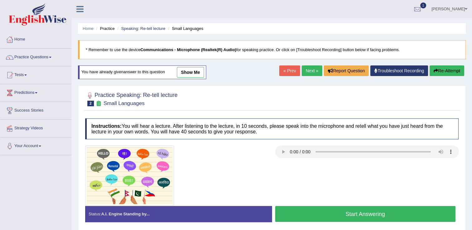
click at [328, 215] on button "Start Answering" at bounding box center [365, 214] width 181 height 16
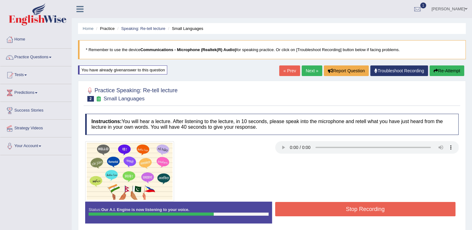
click at [442, 65] on div "Home Practice Speaking: Re-tell lecture Small Languages * Remember to use the d…" at bounding box center [272, 156] width 400 height 312
click at [443, 69] on button "Re-Attempt" at bounding box center [447, 71] width 35 height 11
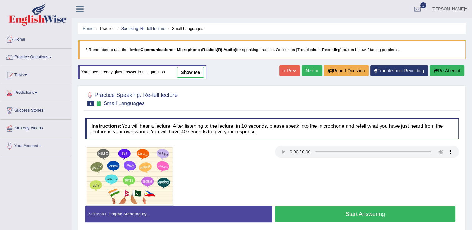
click at [328, 214] on button "Start Answering" at bounding box center [365, 214] width 181 height 16
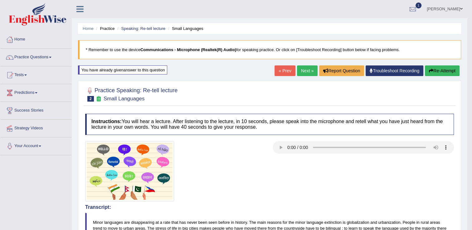
click at [306, 72] on link "Next »" at bounding box center [307, 71] width 21 height 11
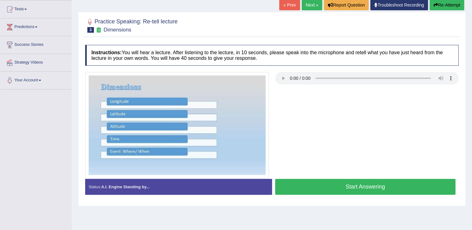
scroll to position [66, 0]
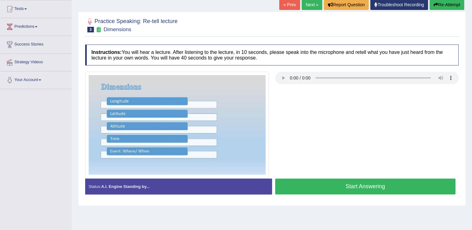
click at [342, 184] on button "Start Answering" at bounding box center [365, 187] width 181 height 16
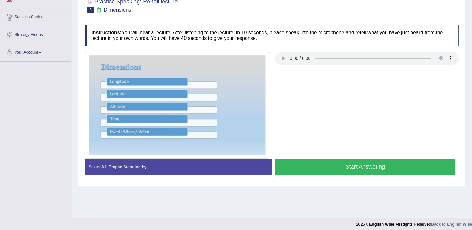
scroll to position [97, 0]
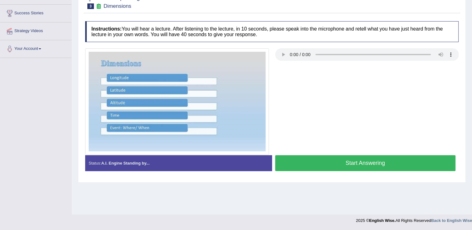
click at [364, 161] on button "Start Answering" at bounding box center [365, 163] width 181 height 16
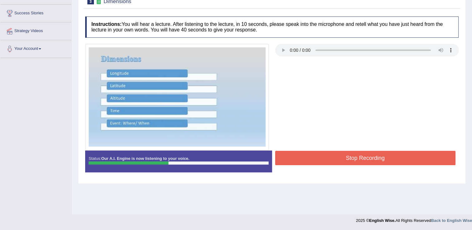
scroll to position [0, 0]
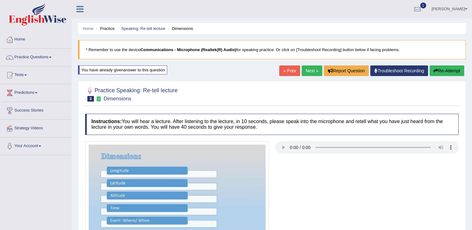
click at [450, 72] on button "Re-Attempt" at bounding box center [447, 71] width 35 height 11
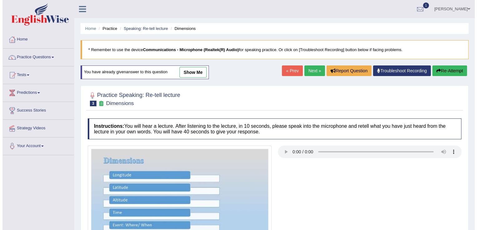
scroll to position [97, 0]
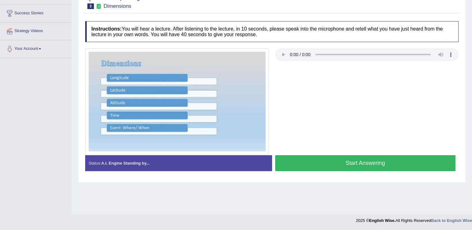
click at [358, 164] on button "Start Answering" at bounding box center [365, 163] width 181 height 16
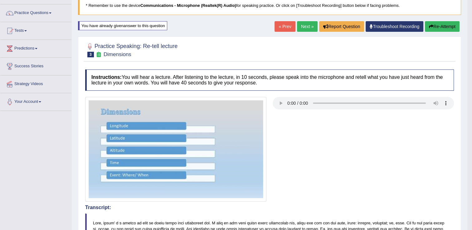
scroll to position [0, 0]
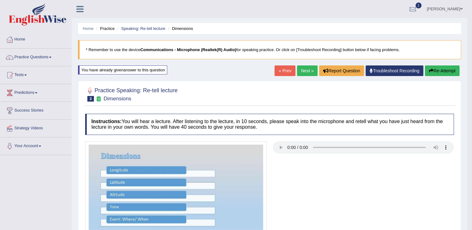
click at [444, 71] on button "Re-Attempt" at bounding box center [442, 71] width 35 height 11
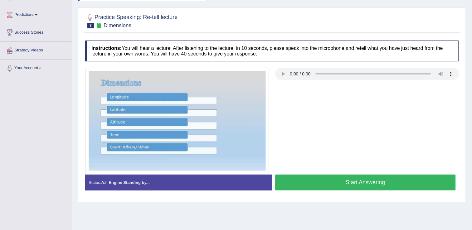
scroll to position [97, 0]
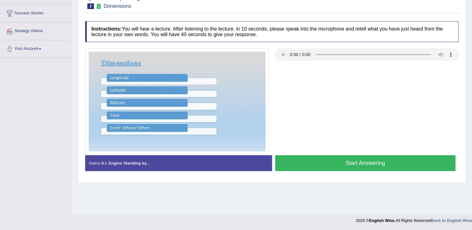
click at [376, 165] on button "Start Answering" at bounding box center [365, 163] width 181 height 16
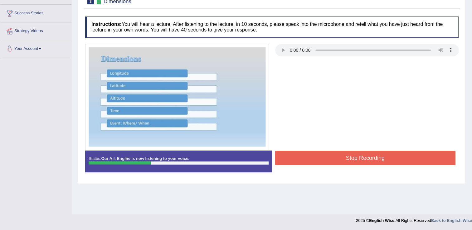
scroll to position [0, 0]
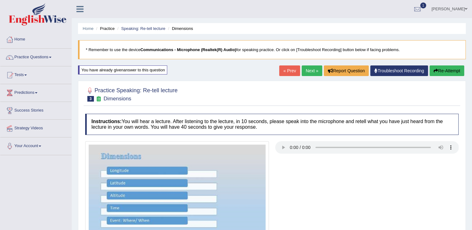
click at [442, 75] on button "Re-Attempt" at bounding box center [447, 71] width 35 height 11
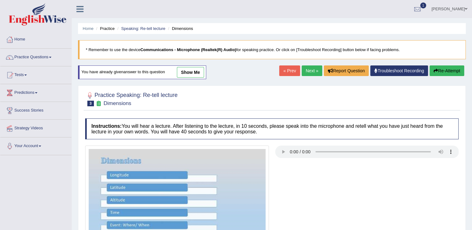
scroll to position [97, 0]
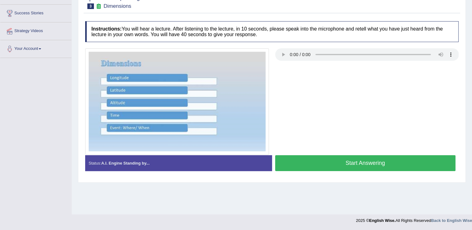
click at [364, 165] on button "Start Answering" at bounding box center [365, 163] width 181 height 16
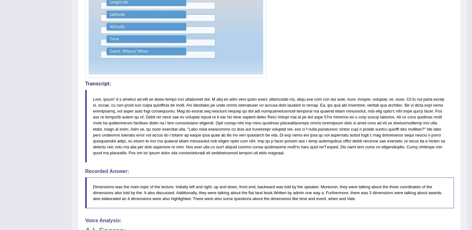
scroll to position [0, 0]
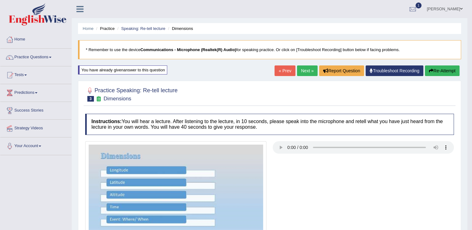
click at [302, 72] on link "Next »" at bounding box center [307, 71] width 21 height 11
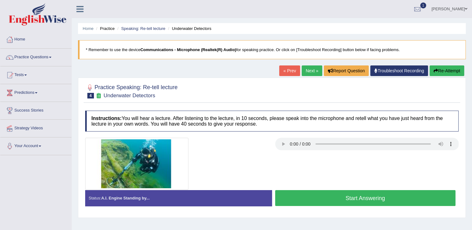
click at [311, 201] on button "Start Answering" at bounding box center [365, 198] width 181 height 16
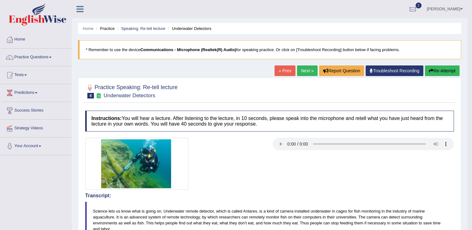
click at [439, 71] on button "Re-Attempt" at bounding box center [442, 71] width 35 height 11
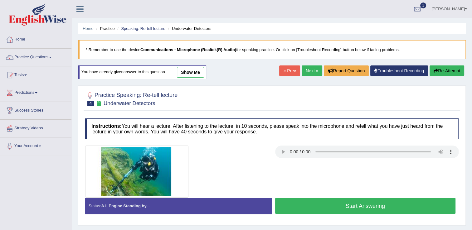
click at [354, 206] on button "Start Answering" at bounding box center [365, 206] width 181 height 16
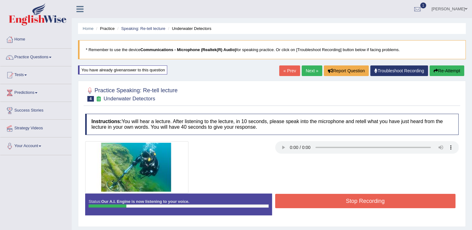
click at [445, 67] on button "Re-Attempt" at bounding box center [447, 71] width 35 height 11
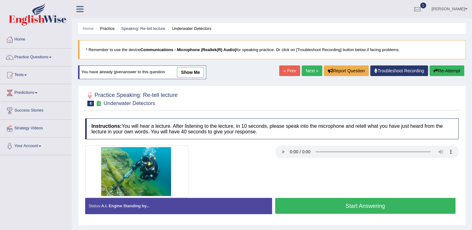
click at [351, 206] on button "Start Answering" at bounding box center [365, 206] width 181 height 16
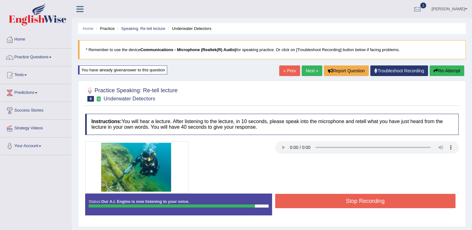
click at [448, 72] on button "Re-Attempt" at bounding box center [447, 71] width 35 height 11
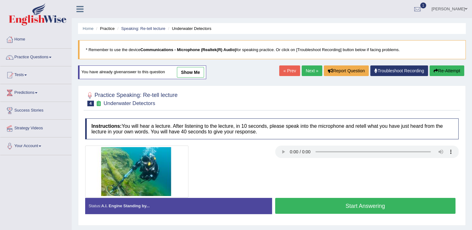
click at [327, 208] on button "Start Answering" at bounding box center [365, 206] width 181 height 16
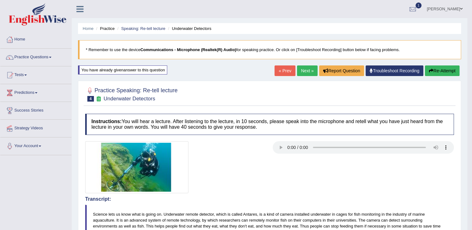
click at [306, 72] on link "Next »" at bounding box center [307, 71] width 21 height 11
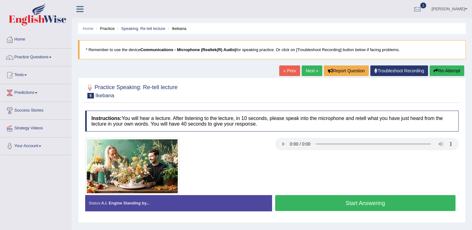
click at [322, 205] on button "Start Answering" at bounding box center [365, 203] width 181 height 16
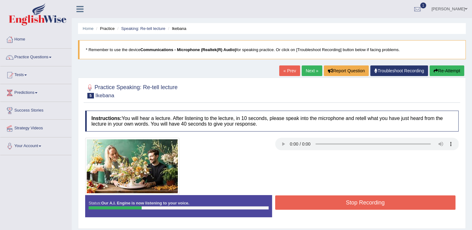
click at [445, 70] on button "Re-Attempt" at bounding box center [447, 71] width 35 height 11
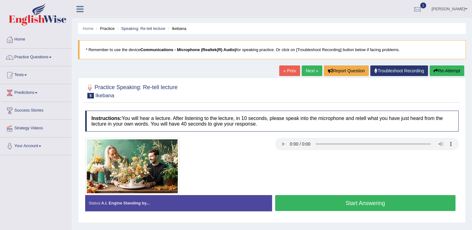
click at [373, 202] on button "Start Answering" at bounding box center [365, 203] width 181 height 16
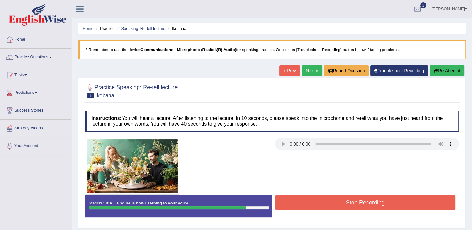
click at [443, 70] on button "Re-Attempt" at bounding box center [447, 71] width 35 height 11
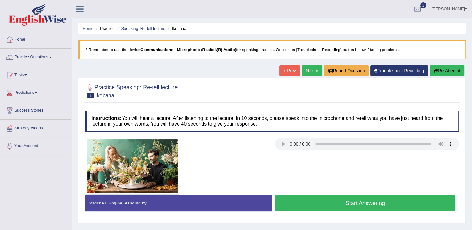
click at [317, 204] on button "Start Answering" at bounding box center [365, 203] width 181 height 16
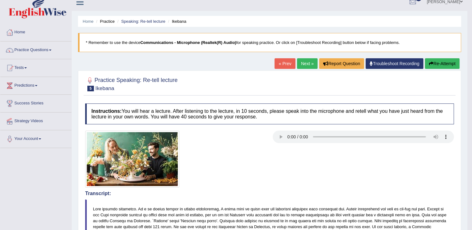
scroll to position [7, 0]
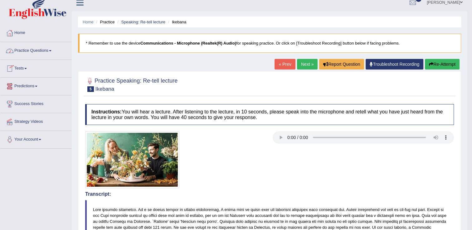
click at [51, 51] on link "Practice Questions" at bounding box center [35, 50] width 71 height 16
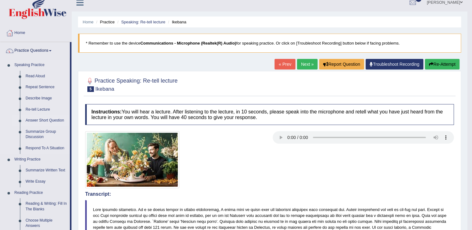
click at [43, 121] on link "Answer Short Question" at bounding box center [46, 120] width 47 height 11
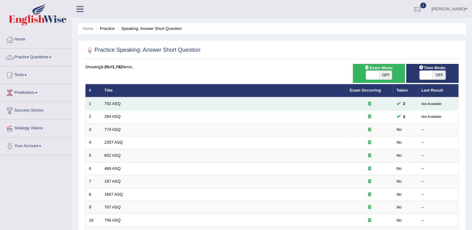
click at [115, 100] on td "753 ASQ" at bounding box center [223, 103] width 245 height 13
click at [115, 104] on link "753 ASQ" at bounding box center [112, 103] width 16 height 5
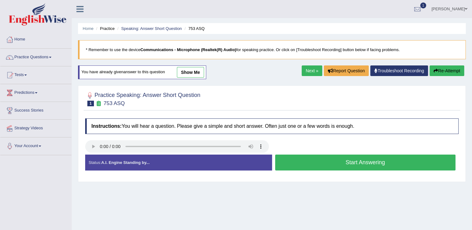
click at [313, 163] on button "Start Answering" at bounding box center [365, 163] width 181 height 16
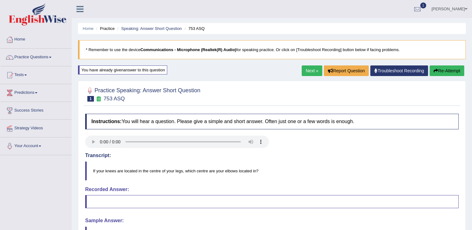
click at [305, 70] on link "Next »" at bounding box center [312, 71] width 21 height 11
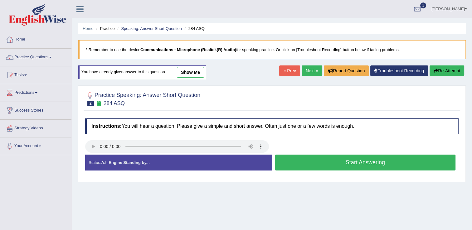
click at [346, 155] on button "Start Answering" at bounding box center [365, 163] width 181 height 16
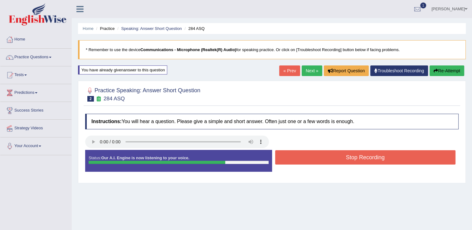
click at [333, 162] on button "Stop Recording" at bounding box center [365, 157] width 181 height 14
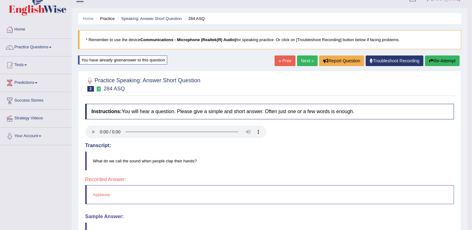
scroll to position [9, 0]
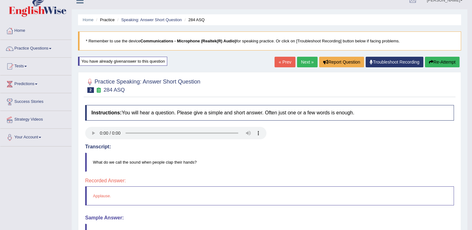
click at [303, 63] on link "Next »" at bounding box center [307, 62] width 21 height 11
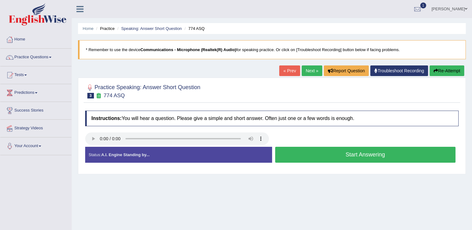
click at [293, 153] on button "Start Answering" at bounding box center [365, 155] width 181 height 16
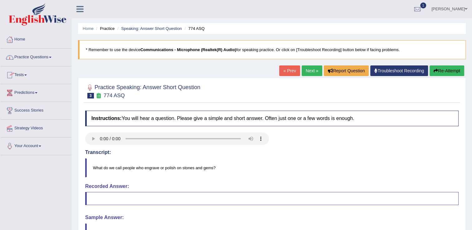
click at [51, 58] on span at bounding box center [50, 57] width 2 height 1
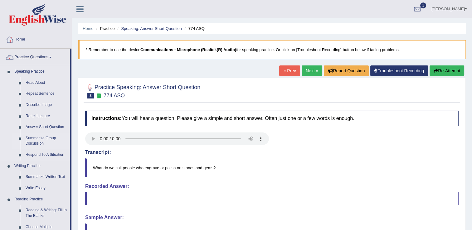
click at [41, 140] on link "Summarize Group Discussion" at bounding box center [46, 141] width 47 height 17
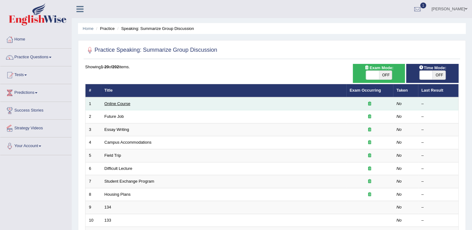
click at [115, 103] on link "Online Course" at bounding box center [117, 103] width 26 height 5
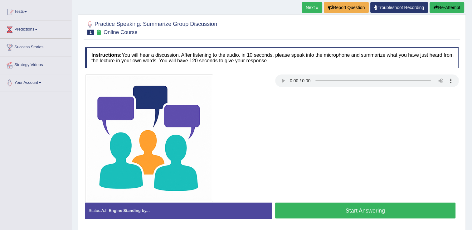
scroll to position [67, 0]
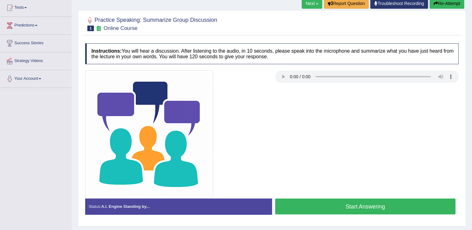
click at [334, 199] on button "Start Answering" at bounding box center [365, 207] width 181 height 16
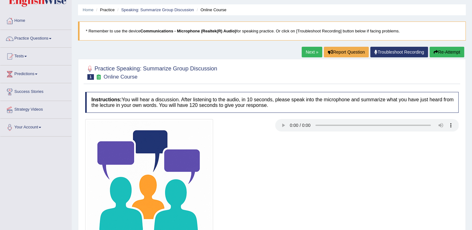
scroll to position [11, 0]
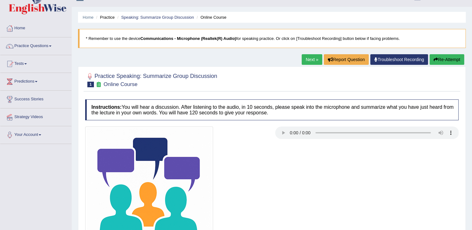
click at [447, 58] on button "Re-Attempt" at bounding box center [447, 59] width 35 height 11
click at [448, 60] on button "Re-Attempt" at bounding box center [447, 59] width 35 height 11
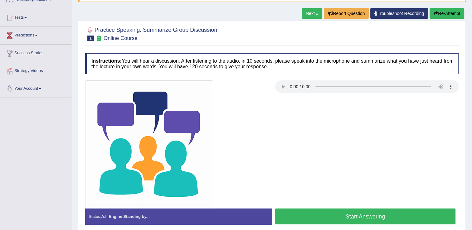
scroll to position [97, 0]
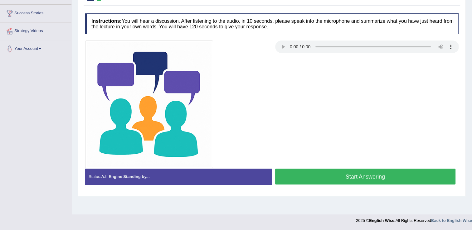
click at [377, 180] on button "Start Answering" at bounding box center [365, 177] width 181 height 16
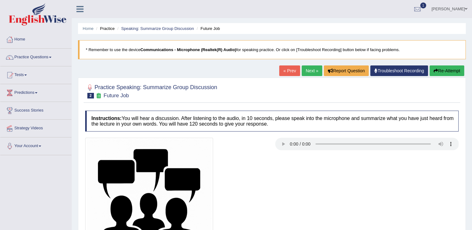
scroll to position [97, 0]
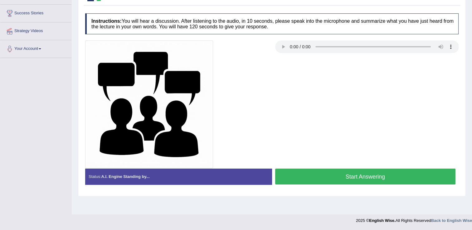
click at [341, 183] on button "Start Answering" at bounding box center [365, 177] width 181 height 16
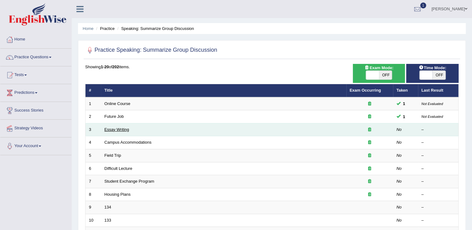
click at [124, 129] on link "Essay Writing" at bounding box center [116, 129] width 25 height 5
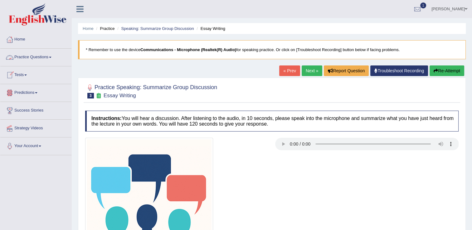
click at [52, 58] on link "Practice Questions" at bounding box center [35, 57] width 71 height 16
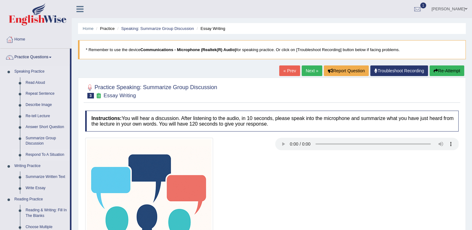
click at [44, 154] on link "Respond To A Situation" at bounding box center [46, 154] width 47 height 11
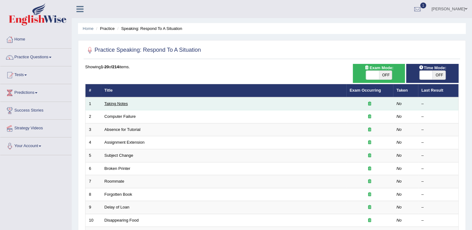
click at [116, 104] on link "Taking Notes" at bounding box center [115, 103] width 23 height 5
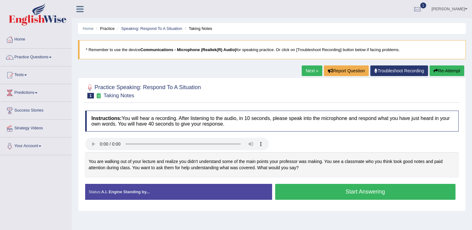
click at [116, 104] on div "Practice Speaking: Respond To A Situation 1 Taking Notes Instructions: You will…" at bounding box center [272, 145] width 388 height 134
click at [347, 191] on button "Start Answering" at bounding box center [365, 192] width 181 height 16
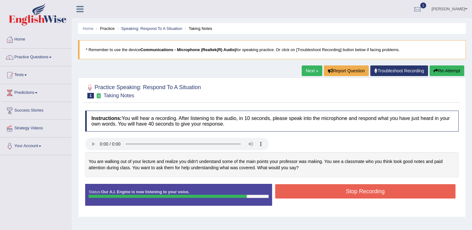
click at [347, 191] on button "Stop Recording" at bounding box center [365, 191] width 181 height 14
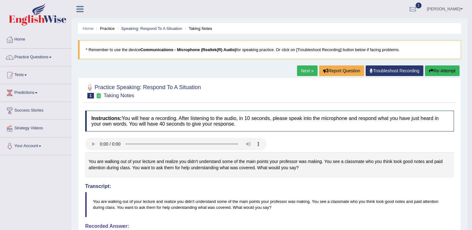
click at [307, 74] on link "Next »" at bounding box center [307, 71] width 21 height 11
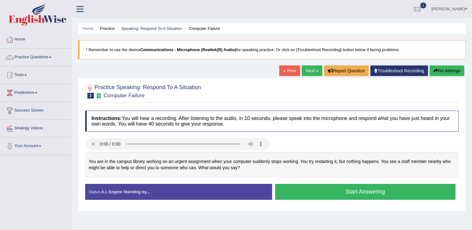
click at [323, 192] on button "Start Answering" at bounding box center [365, 192] width 181 height 16
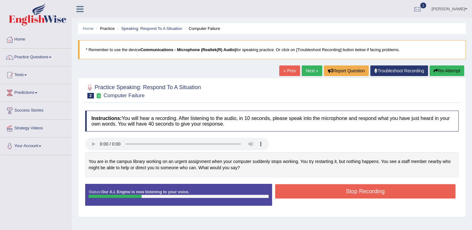
click at [291, 70] on link "« Prev" at bounding box center [289, 71] width 21 height 11
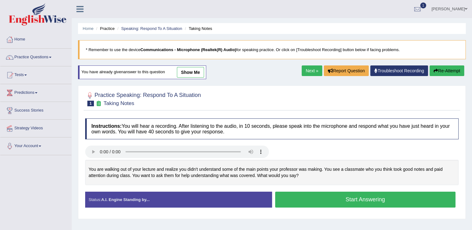
click at [308, 193] on button "Start Answering" at bounding box center [365, 200] width 181 height 16
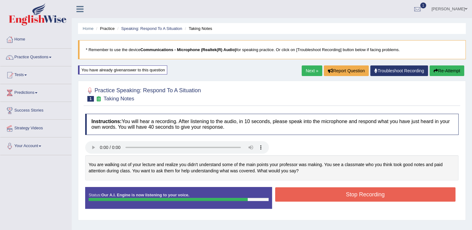
click at [308, 193] on button "Stop Recording" at bounding box center [365, 194] width 181 height 14
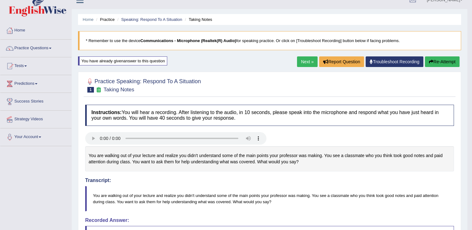
scroll to position [9, 0]
click at [443, 62] on button "Re-Attempt" at bounding box center [442, 62] width 35 height 11
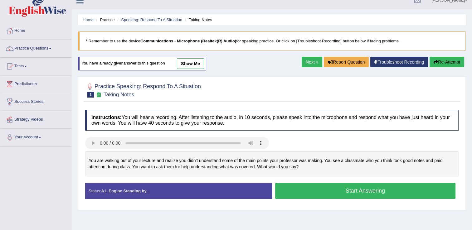
click at [331, 188] on button "Start Answering" at bounding box center [365, 191] width 181 height 16
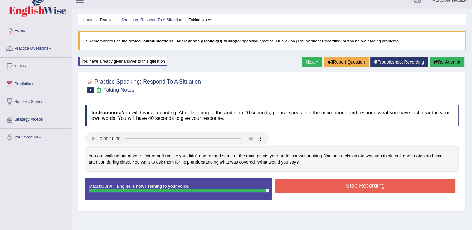
click at [342, 183] on button "Stop Recording" at bounding box center [365, 186] width 181 height 14
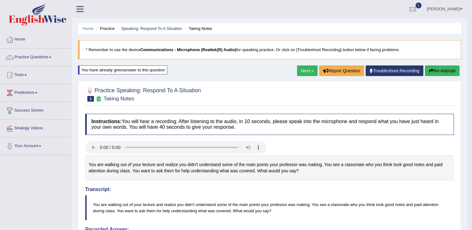
click at [439, 71] on button "Re-Attempt" at bounding box center [442, 71] width 35 height 11
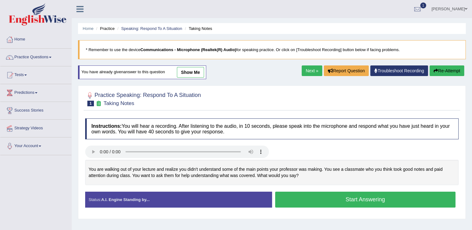
click at [357, 203] on button "Start Answering" at bounding box center [365, 200] width 181 height 16
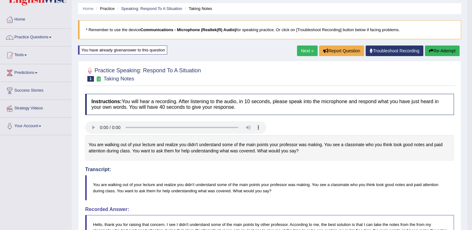
scroll to position [17, 0]
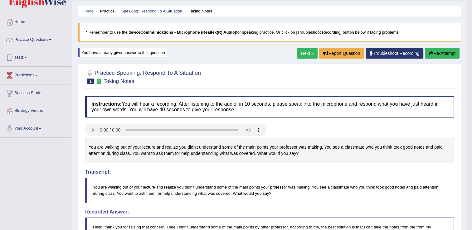
click at [299, 54] on link "Next »" at bounding box center [307, 53] width 21 height 11
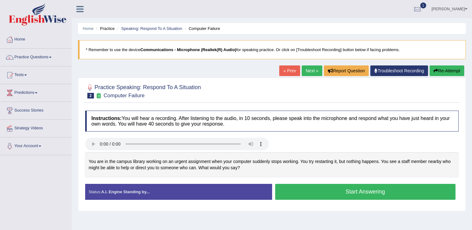
click at [299, 191] on button "Start Answering" at bounding box center [365, 192] width 181 height 16
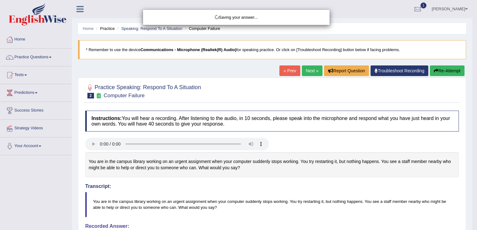
click at [299, 191] on div "Saving your answer..." at bounding box center [238, 115] width 477 height 230
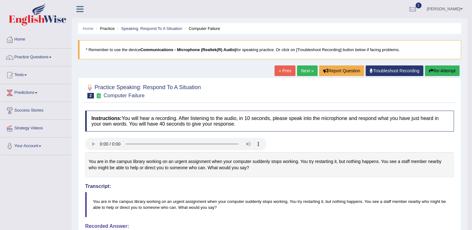
click at [51, 57] on span at bounding box center [50, 57] width 2 height 1
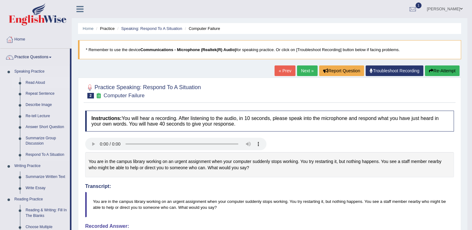
click at [45, 81] on link "Read Aloud" at bounding box center [46, 82] width 47 height 11
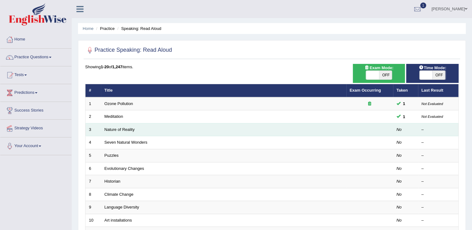
click at [123, 133] on td "Nature of Reality" at bounding box center [223, 129] width 245 height 13
click at [124, 130] on link "Nature of Reality" at bounding box center [119, 129] width 30 height 5
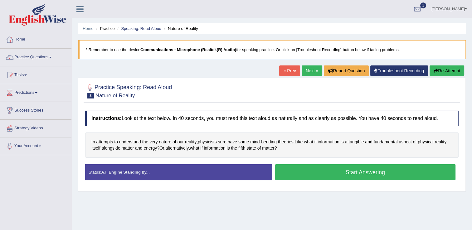
click at [336, 170] on button "Start Answering" at bounding box center [365, 172] width 181 height 16
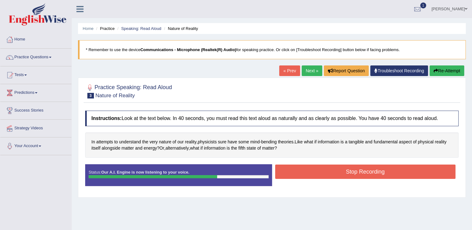
click at [336, 170] on button "Stop Recording" at bounding box center [365, 172] width 181 height 14
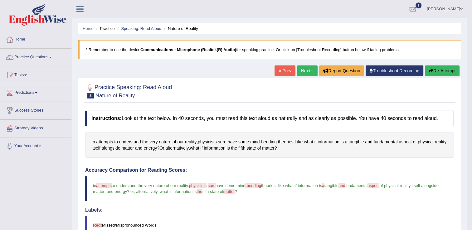
click at [436, 68] on button "Re-Attempt" at bounding box center [442, 71] width 35 height 11
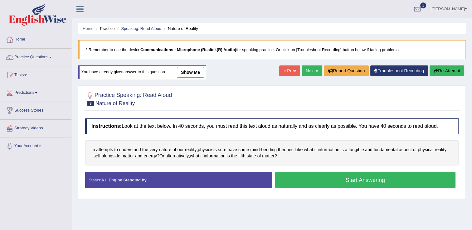
click at [390, 185] on button "Start Answering" at bounding box center [365, 180] width 181 height 16
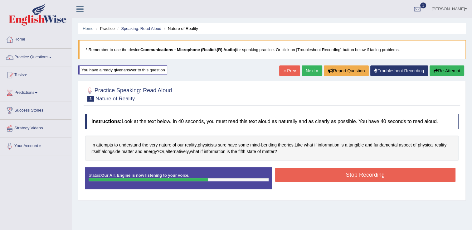
click at [420, 166] on div "Instructions: Look at the text below. In 40 seconds, you must read this text al…" at bounding box center [272, 154] width 377 height 87
click at [420, 168] on button "Stop Recording" at bounding box center [365, 175] width 181 height 14
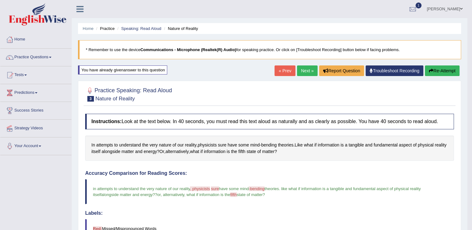
click at [303, 71] on link "Next »" at bounding box center [307, 71] width 21 height 11
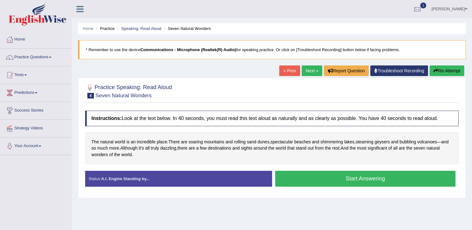
click at [292, 179] on button "Start Answering" at bounding box center [365, 179] width 181 height 16
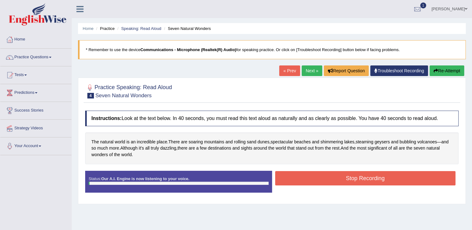
click at [292, 179] on button "Stop Recording" at bounding box center [365, 178] width 181 height 14
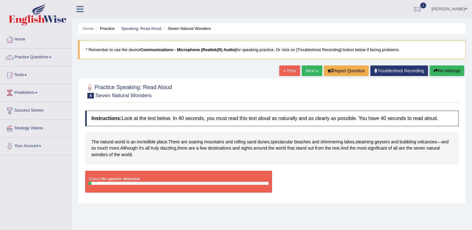
click at [440, 67] on button "Re-Attempt" at bounding box center [447, 71] width 35 height 11
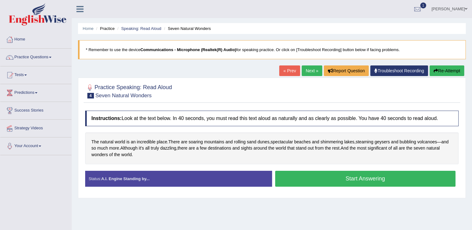
click at [375, 179] on button "Start Answering" at bounding box center [365, 179] width 181 height 16
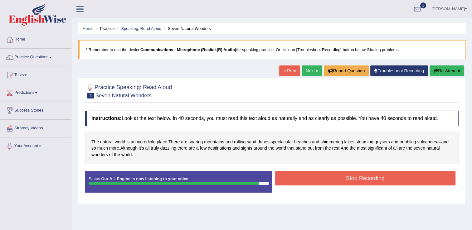
click at [364, 180] on button "Stop Recording" at bounding box center [365, 178] width 181 height 14
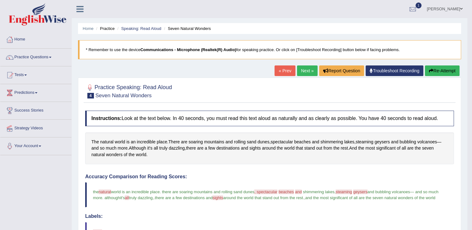
click at [304, 73] on link "Next »" at bounding box center [307, 71] width 21 height 11
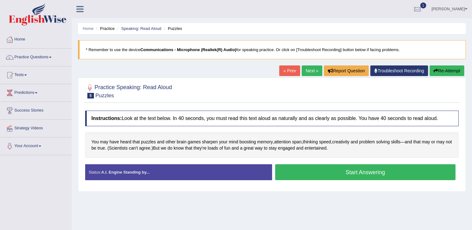
click at [313, 173] on button "Start Answering" at bounding box center [365, 172] width 181 height 16
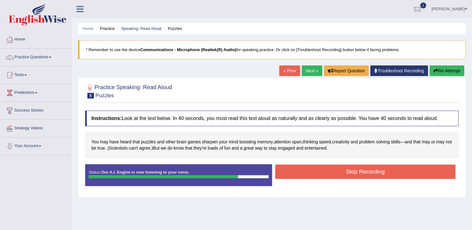
click at [313, 173] on button "Stop Recording" at bounding box center [365, 172] width 181 height 14
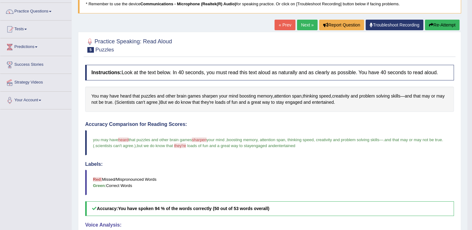
scroll to position [45, 0]
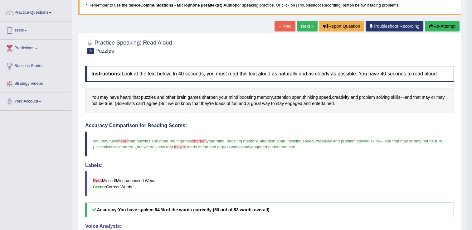
click at [437, 26] on button "Re-Attempt" at bounding box center [442, 26] width 35 height 11
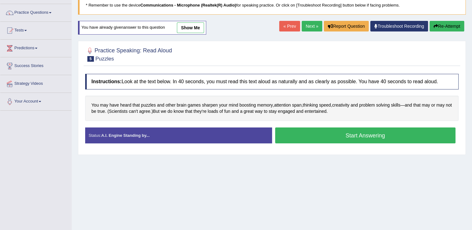
click at [395, 116] on div "You may have heard that puzzles and other brain games sharpen your mind boostin…" at bounding box center [271, 108] width 373 height 25
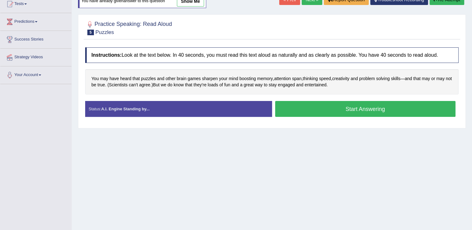
scroll to position [76, 0]
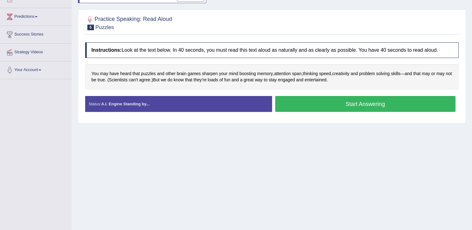
click at [383, 103] on button "Start Answering" at bounding box center [365, 104] width 181 height 16
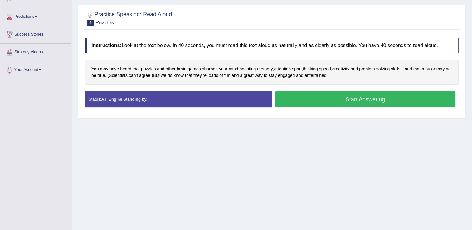
click at [383, 103] on div "Status: A.I. Engine Standing by... Start Answering Stop Recording" at bounding box center [271, 102] width 373 height 22
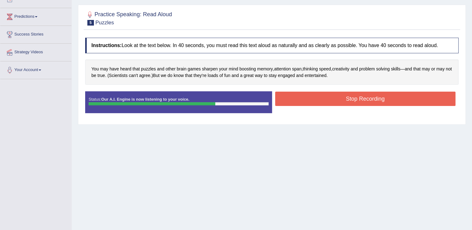
click at [381, 99] on button "Stop Recording" at bounding box center [365, 99] width 181 height 14
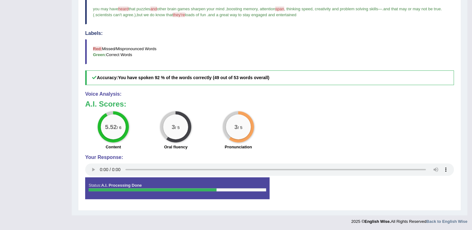
scroll to position [28, 0]
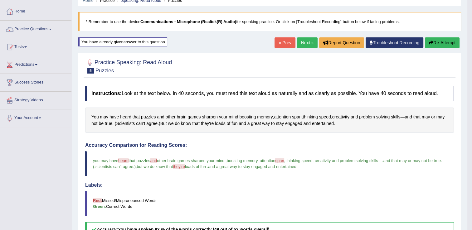
click at [308, 43] on link "Next »" at bounding box center [307, 42] width 21 height 11
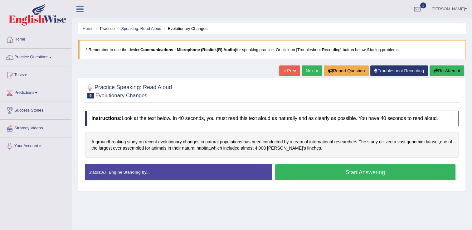
click at [312, 162] on div "Instructions: Look at the text below. In 40 seconds, you must read this text al…" at bounding box center [272, 148] width 377 height 81
click at [314, 172] on button "Start Answering" at bounding box center [365, 172] width 181 height 16
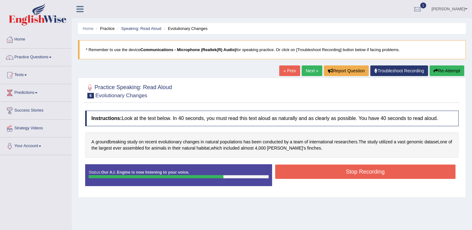
click at [314, 172] on button "Stop Recording" at bounding box center [365, 172] width 181 height 14
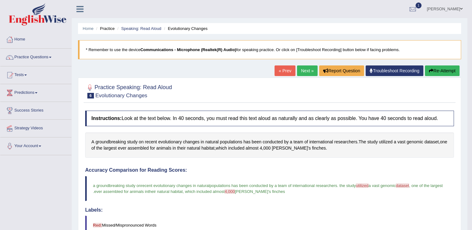
click at [309, 70] on link "Next »" at bounding box center [307, 71] width 21 height 11
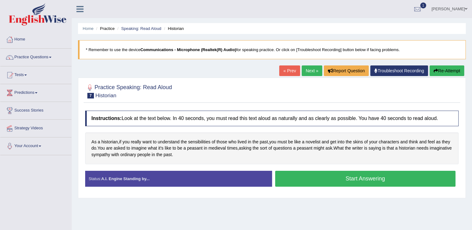
click at [302, 177] on button "Start Answering" at bounding box center [365, 179] width 181 height 16
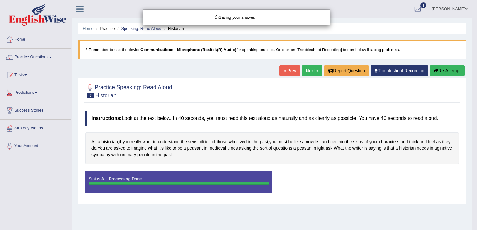
click at [302, 177] on div "Saving your answer..." at bounding box center [238, 115] width 477 height 230
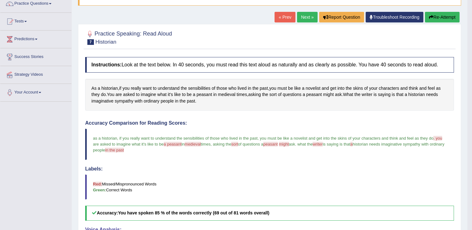
scroll to position [53, 0]
click at [448, 16] on button "Re-Attempt" at bounding box center [442, 17] width 35 height 11
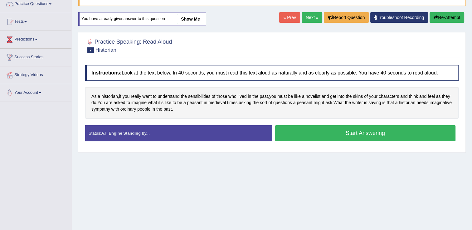
scroll to position [97, 0]
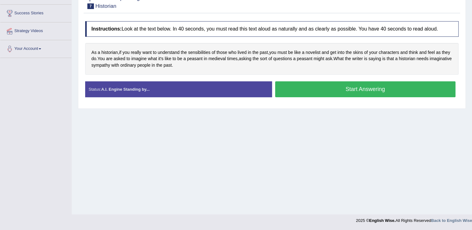
click at [349, 93] on button "Start Answering" at bounding box center [365, 89] width 181 height 16
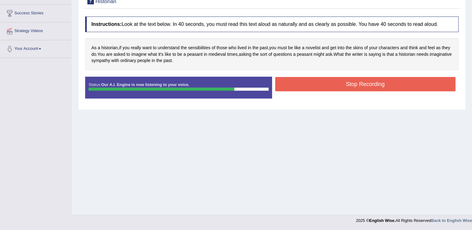
click at [348, 84] on button "Stop Recording" at bounding box center [365, 84] width 181 height 14
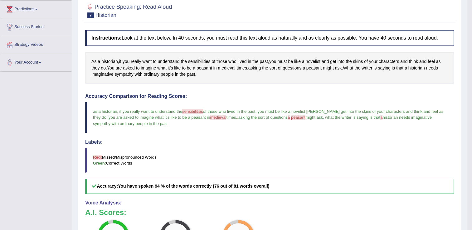
scroll to position [0, 0]
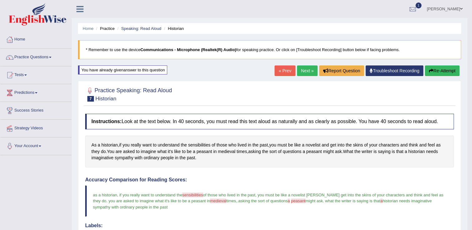
click at [307, 70] on link "Next »" at bounding box center [307, 71] width 21 height 11
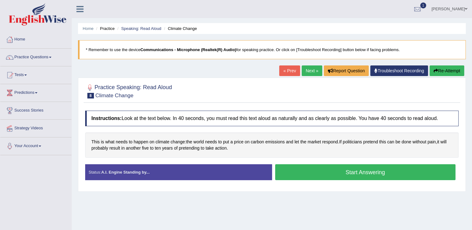
click at [349, 172] on button "Start Answering" at bounding box center [365, 172] width 181 height 16
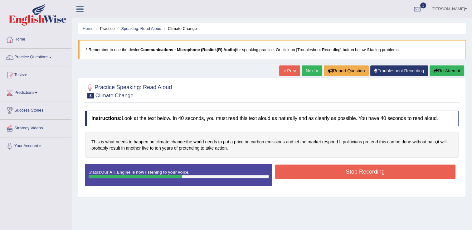
click at [391, 167] on button "Stop Recording" at bounding box center [365, 172] width 181 height 14
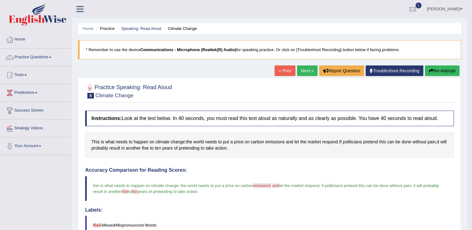
click at [304, 73] on link "Next »" at bounding box center [307, 71] width 21 height 11
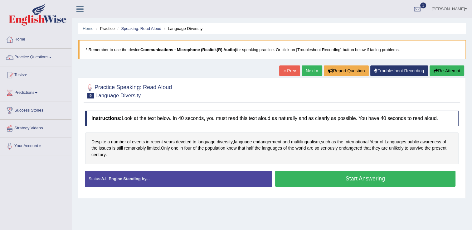
click at [313, 178] on button "Start Answering" at bounding box center [365, 179] width 181 height 16
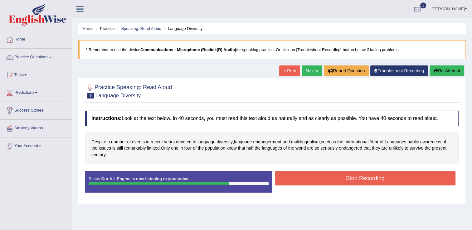
click at [313, 178] on button "Stop Recording" at bounding box center [365, 178] width 181 height 14
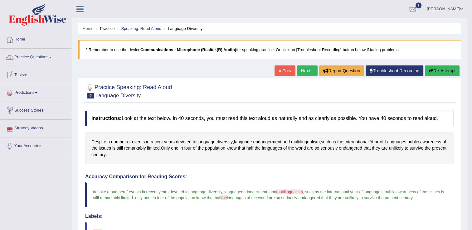
click at [51, 57] on span at bounding box center [50, 57] width 2 height 1
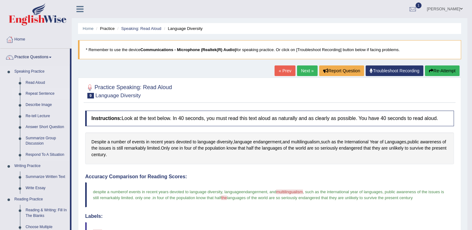
click at [45, 96] on link "Repeat Sentence" at bounding box center [46, 93] width 47 height 11
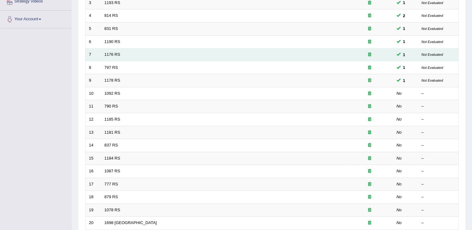
scroll to position [130, 0]
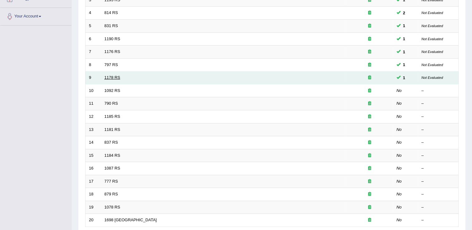
click at [116, 78] on link "1178 RS" at bounding box center [112, 77] width 16 height 5
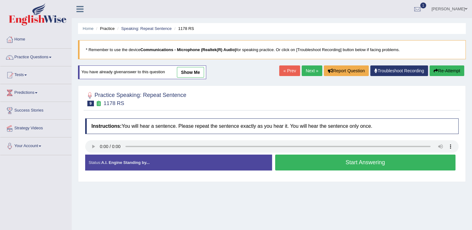
click at [317, 167] on button "Start Answering" at bounding box center [365, 163] width 181 height 16
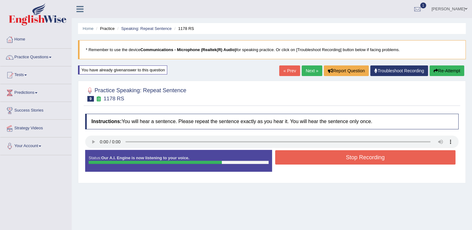
click at [317, 162] on button "Stop Recording" at bounding box center [365, 157] width 181 height 14
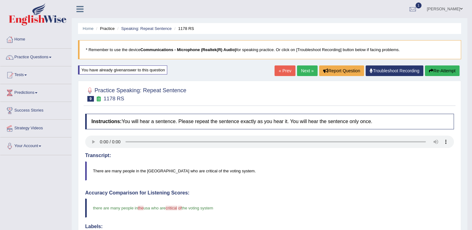
click at [305, 72] on link "Next »" at bounding box center [307, 71] width 21 height 11
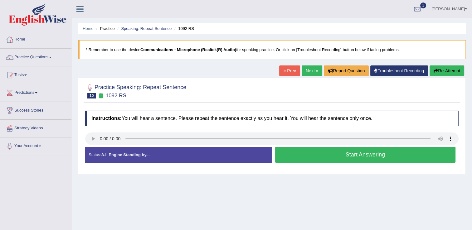
click at [313, 156] on button "Start Answering" at bounding box center [365, 155] width 181 height 16
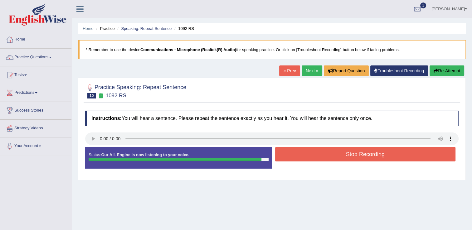
click at [452, 70] on button "Re-Attempt" at bounding box center [447, 71] width 35 height 11
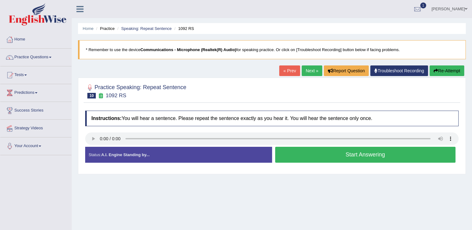
click at [296, 154] on button "Start Answering" at bounding box center [365, 155] width 181 height 16
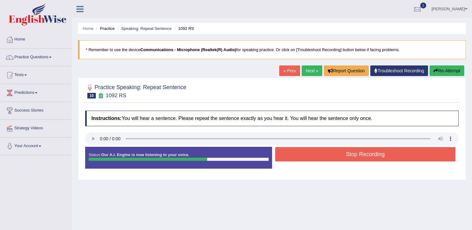
click at [296, 154] on button "Stop Recording" at bounding box center [365, 154] width 181 height 14
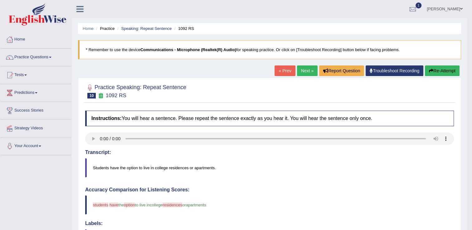
click at [302, 71] on link "Next »" at bounding box center [307, 71] width 21 height 11
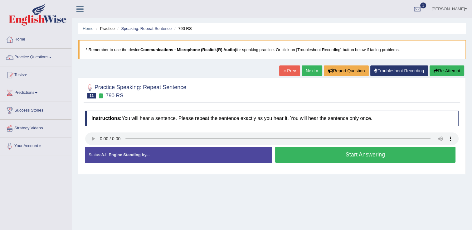
click at [302, 151] on button "Start Answering" at bounding box center [365, 155] width 181 height 16
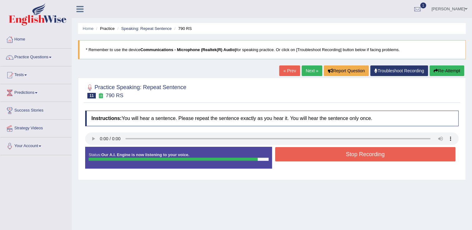
click at [453, 71] on button "Re-Attempt" at bounding box center [447, 71] width 35 height 11
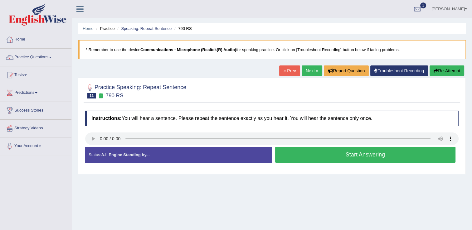
click at [330, 154] on button "Start Answering" at bounding box center [365, 155] width 181 height 16
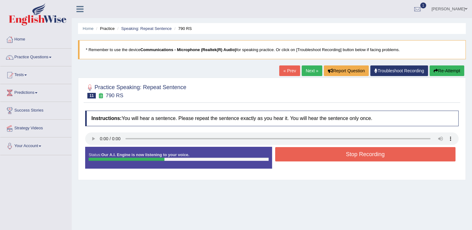
click at [438, 71] on button "Re-Attempt" at bounding box center [447, 71] width 35 height 11
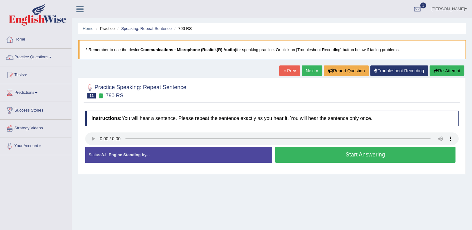
click at [347, 158] on button "Start Answering" at bounding box center [365, 155] width 181 height 16
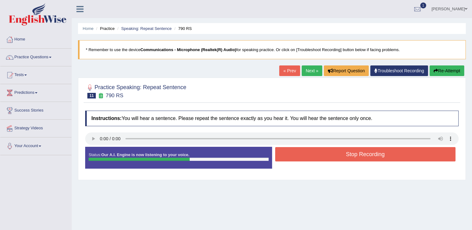
click at [347, 158] on button "Stop Recording" at bounding box center [365, 154] width 181 height 14
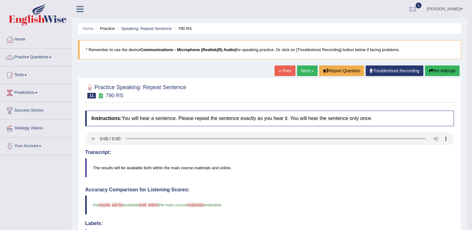
click at [304, 70] on link "Next »" at bounding box center [307, 71] width 21 height 11
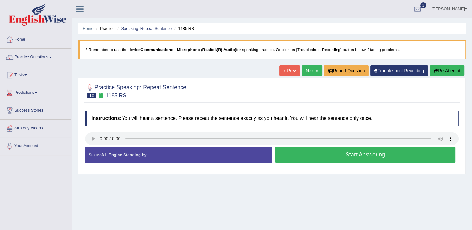
click at [302, 152] on button "Start Answering" at bounding box center [365, 155] width 181 height 16
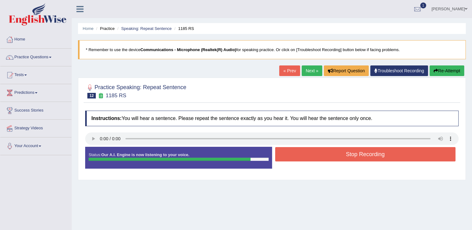
click at [390, 159] on button "Stop Recording" at bounding box center [365, 154] width 181 height 14
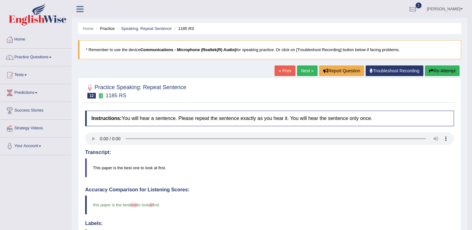
click at [306, 71] on link "Next »" at bounding box center [307, 71] width 21 height 11
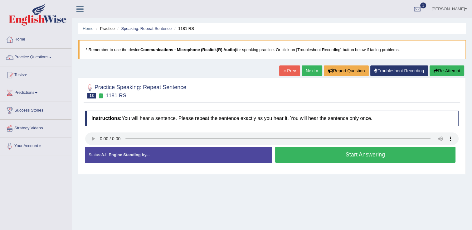
click at [327, 159] on button "Start Answering" at bounding box center [365, 155] width 181 height 16
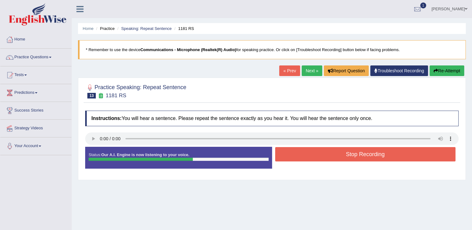
click at [327, 159] on button "Stop Recording" at bounding box center [365, 154] width 181 height 14
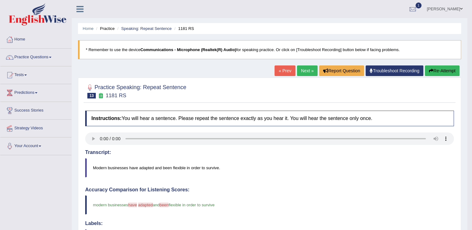
click at [303, 71] on link "Next »" at bounding box center [307, 71] width 21 height 11
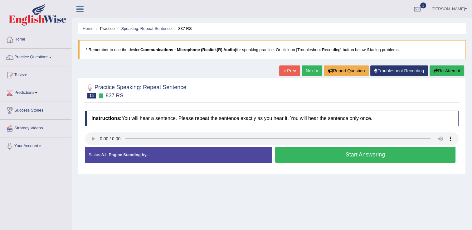
click at [342, 157] on button "Start Answering" at bounding box center [365, 155] width 181 height 16
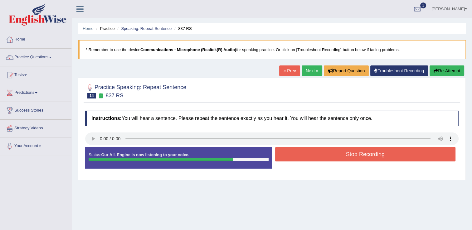
click at [342, 157] on button "Stop Recording" at bounding box center [365, 154] width 181 height 14
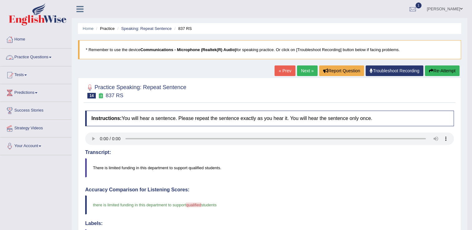
click at [51, 58] on link "Practice Questions" at bounding box center [35, 57] width 71 height 16
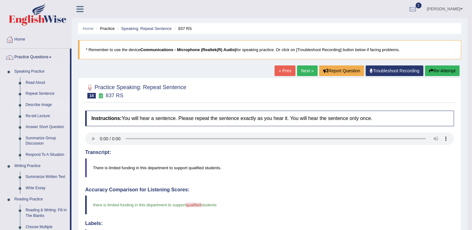
click at [44, 104] on link "Describe Image" at bounding box center [46, 105] width 47 height 11
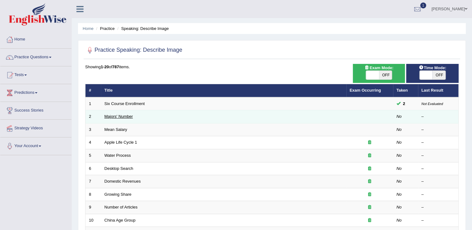
click at [117, 114] on link "Majors' Number" at bounding box center [118, 116] width 28 height 5
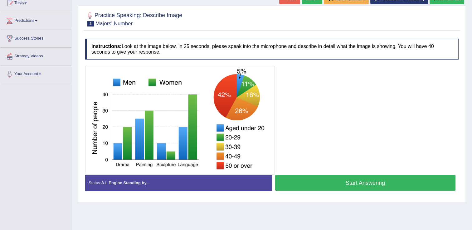
scroll to position [72, 0]
click at [378, 182] on button "Start Answering" at bounding box center [365, 183] width 181 height 16
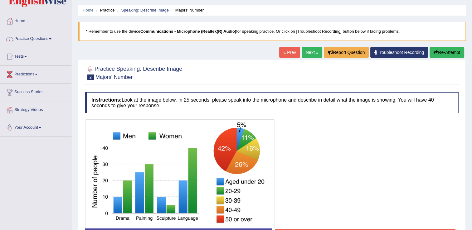
scroll to position [17, 0]
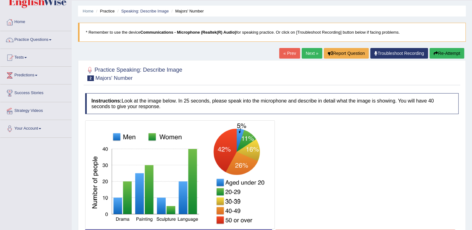
click at [442, 50] on button "Re-Attempt" at bounding box center [447, 53] width 35 height 11
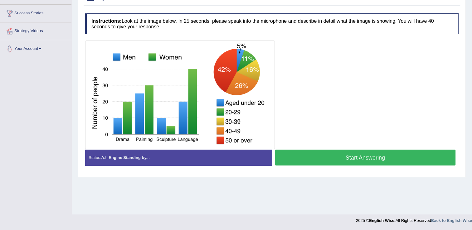
click at [355, 158] on button "Start Answering" at bounding box center [365, 158] width 181 height 16
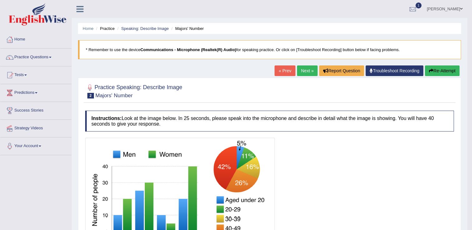
scroll to position [0, 0]
click at [303, 66] on link "Next »" at bounding box center [307, 71] width 21 height 11
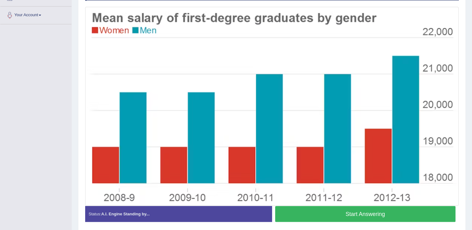
scroll to position [131, 0]
click at [321, 215] on button "Start Answering" at bounding box center [365, 214] width 181 height 16
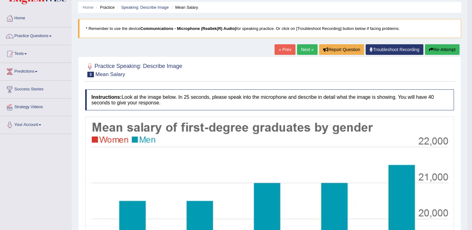
scroll to position [21, 0]
click at [438, 50] on button "Re-Attempt" at bounding box center [442, 49] width 35 height 11
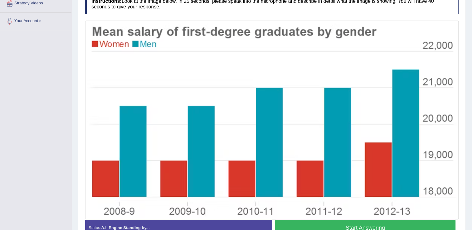
scroll to position [122, 0]
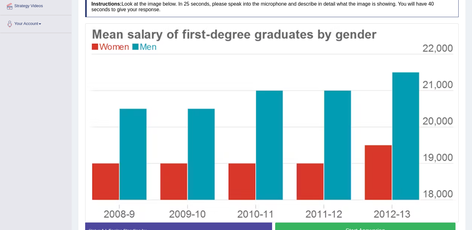
click at [387, 224] on button "Start Answering" at bounding box center [365, 231] width 181 height 16
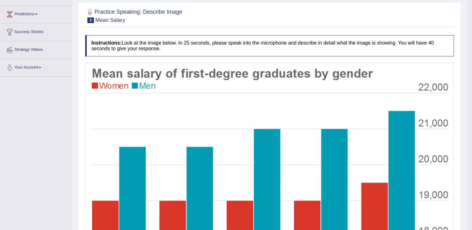
scroll to position [0, 0]
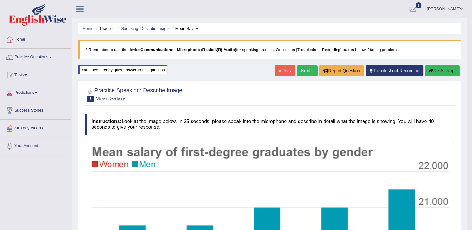
click at [302, 70] on link "Next »" at bounding box center [307, 71] width 21 height 11
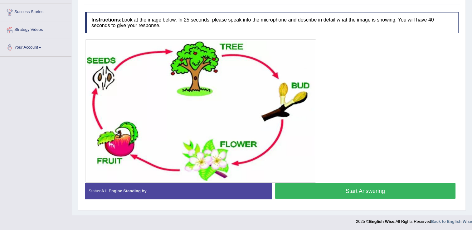
scroll to position [94, 0]
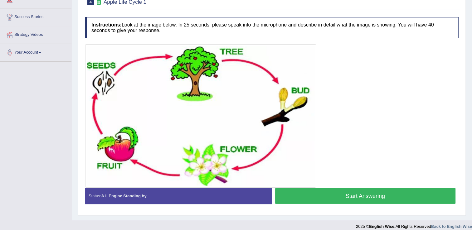
click at [323, 191] on button "Start Answering" at bounding box center [365, 196] width 181 height 16
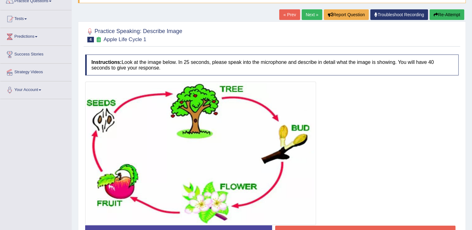
scroll to position [54, 0]
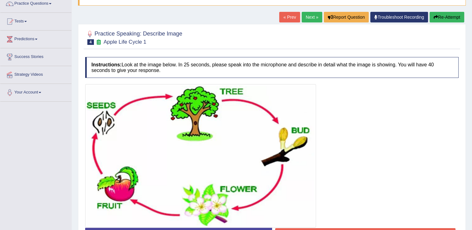
click at [447, 16] on button "Re-Attempt" at bounding box center [447, 17] width 35 height 11
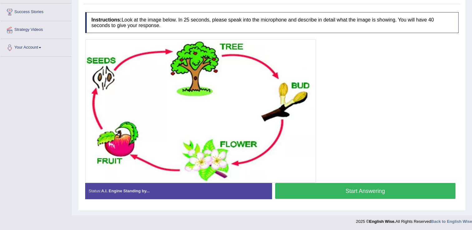
click at [387, 190] on button "Start Answering" at bounding box center [365, 191] width 181 height 16
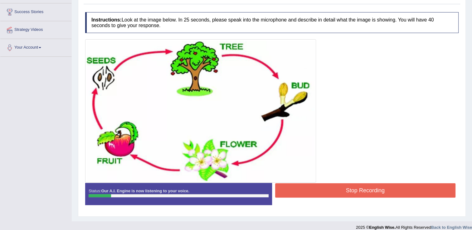
scroll to position [0, 0]
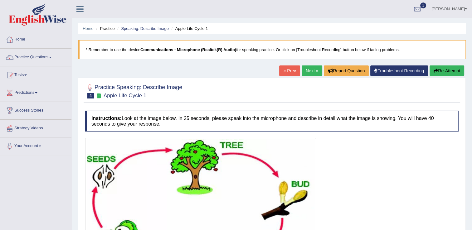
click at [454, 71] on button "Re-Attempt" at bounding box center [447, 71] width 35 height 11
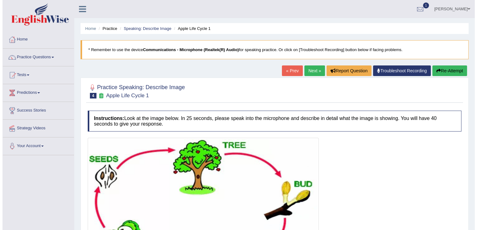
scroll to position [99, 0]
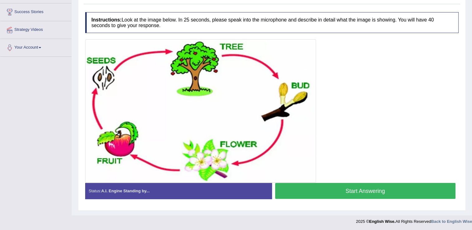
click at [362, 192] on button "Start Answering" at bounding box center [365, 191] width 181 height 16
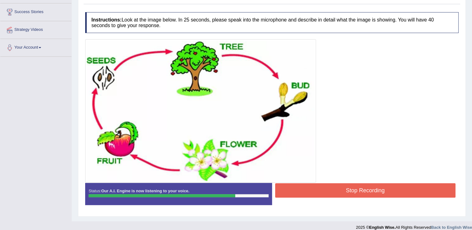
click at [362, 192] on button "Stop Recording" at bounding box center [365, 190] width 181 height 14
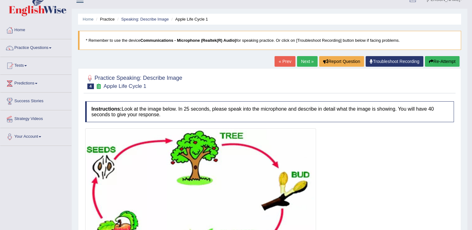
scroll to position [0, 0]
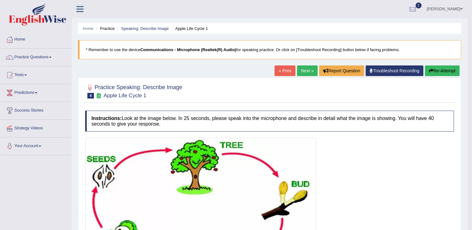
click at [450, 70] on button "Re-Attempt" at bounding box center [442, 71] width 35 height 11
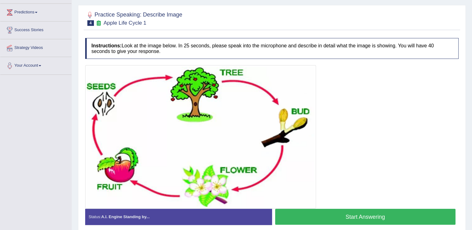
scroll to position [90, 0]
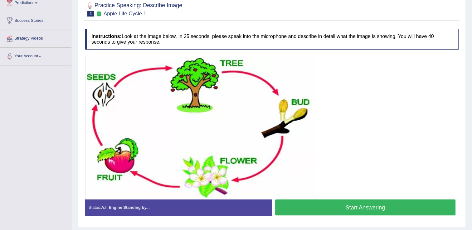
click at [302, 204] on button "Start Answering" at bounding box center [365, 208] width 181 height 16
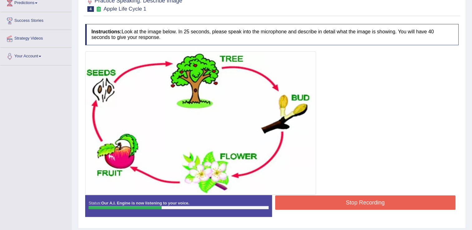
scroll to position [0, 0]
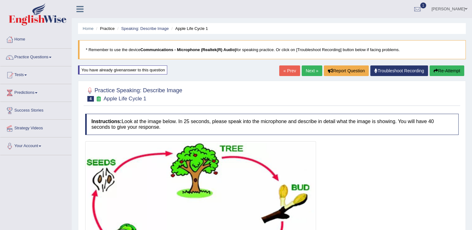
click at [449, 72] on button "Re-Attempt" at bounding box center [447, 71] width 35 height 11
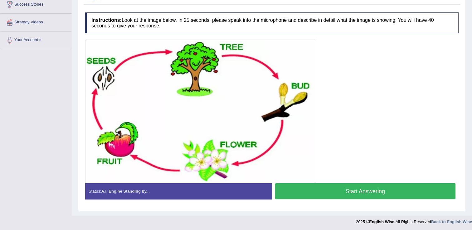
click at [307, 193] on button "Start Answering" at bounding box center [365, 191] width 181 height 16
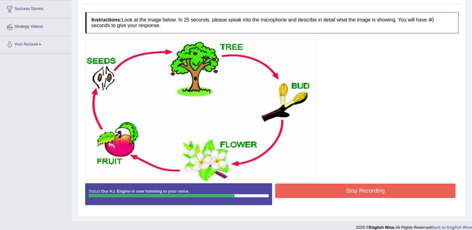
click at [307, 193] on button "Stop Recording" at bounding box center [365, 191] width 181 height 14
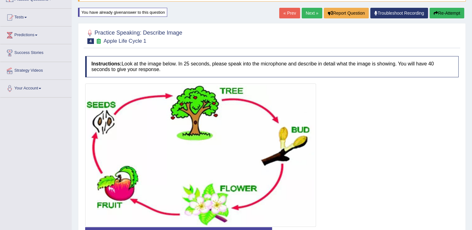
scroll to position [0, 0]
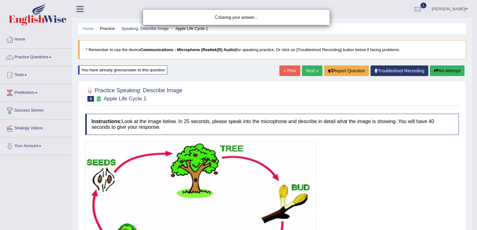
click at [452, 69] on div "Saving your answer..." at bounding box center [238, 115] width 477 height 230
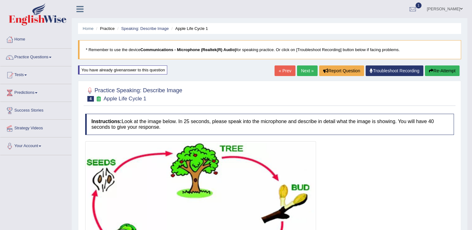
click at [452, 69] on button "Re-Attempt" at bounding box center [442, 71] width 35 height 11
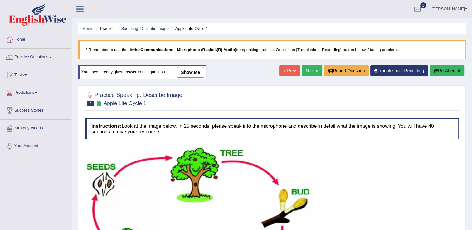
scroll to position [106, 0]
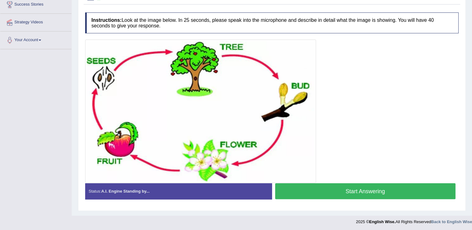
click at [357, 194] on button "Start Answering" at bounding box center [365, 191] width 181 height 16
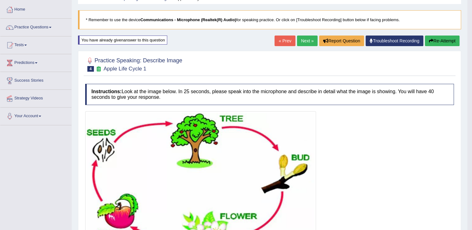
scroll to position [0, 0]
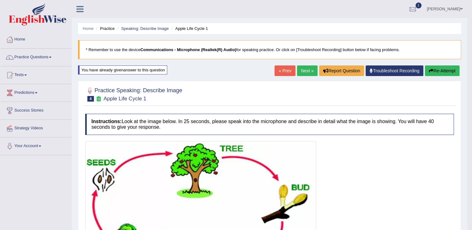
click at [303, 68] on link "Next »" at bounding box center [307, 71] width 21 height 11
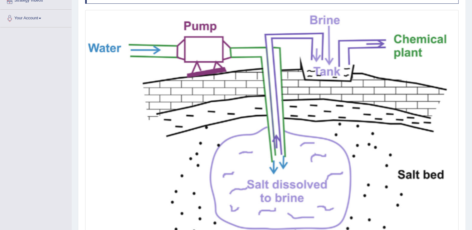
scroll to position [173, 0]
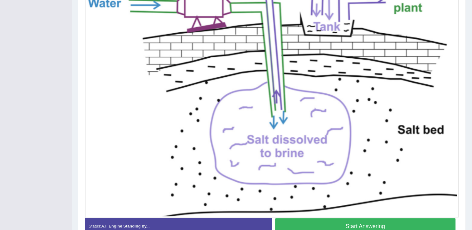
click at [347, 220] on button "Start Answering" at bounding box center [365, 226] width 181 height 16
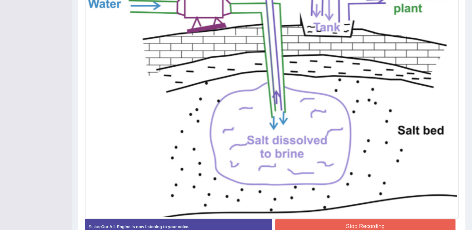
scroll to position [214, 0]
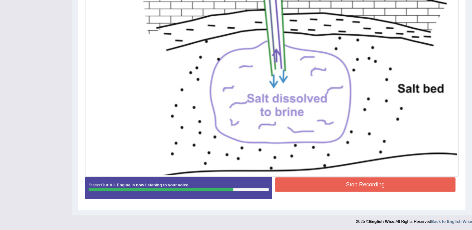
click at [368, 192] on div "Stop Recording" at bounding box center [365, 185] width 187 height 16
click at [369, 180] on button "Stop Recording" at bounding box center [365, 184] width 181 height 14
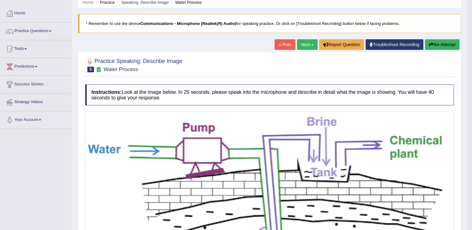
scroll to position [0, 0]
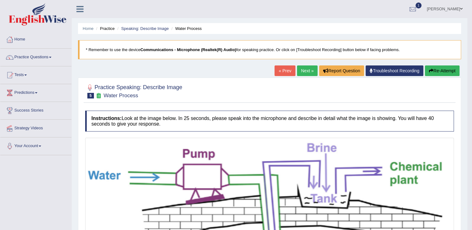
click at [436, 70] on button "Re-Attempt" at bounding box center [442, 71] width 35 height 11
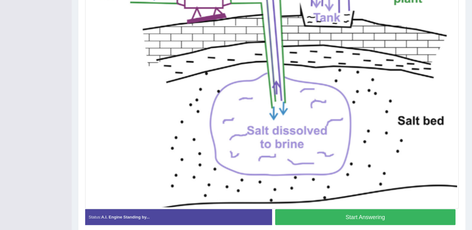
scroll to position [190, 0]
click at [402, 214] on button "Start Answering" at bounding box center [365, 217] width 181 height 16
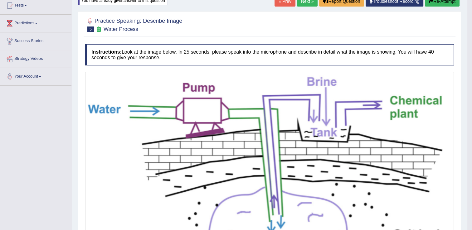
scroll to position [0, 0]
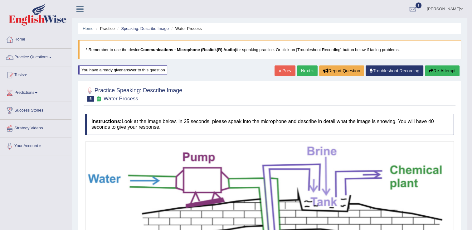
click at [304, 68] on link "Next »" at bounding box center [307, 71] width 21 height 11
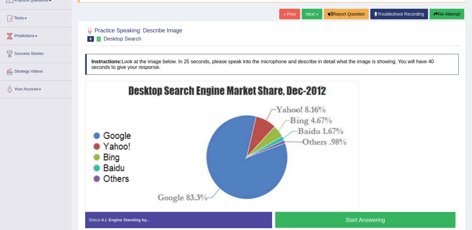
scroll to position [97, 0]
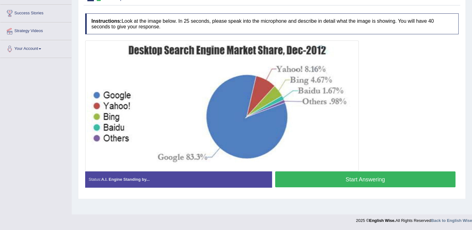
click at [338, 179] on button "Start Answering" at bounding box center [365, 180] width 181 height 16
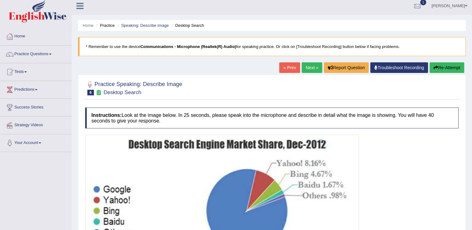
scroll to position [2, 0]
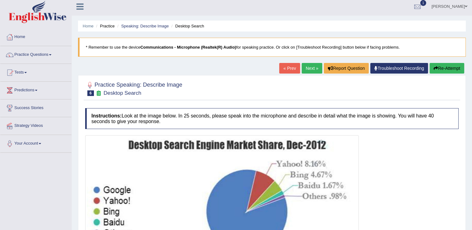
click at [454, 68] on button "Re-Attempt" at bounding box center [447, 68] width 35 height 11
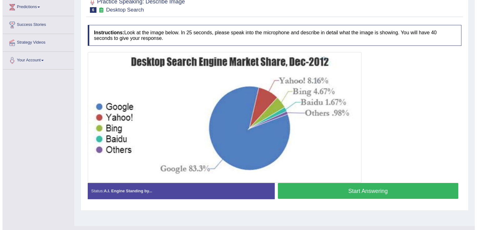
scroll to position [86, 0]
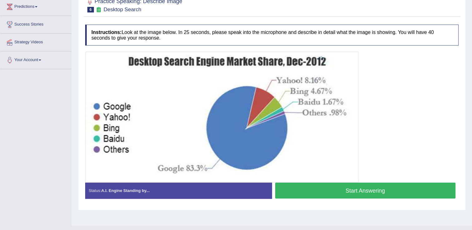
click at [369, 191] on button "Start Answering" at bounding box center [365, 191] width 181 height 16
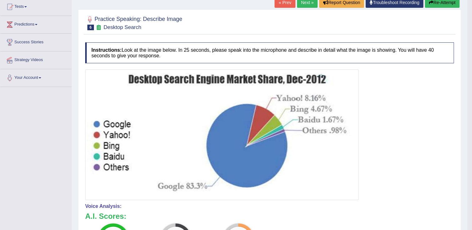
scroll to position [0, 0]
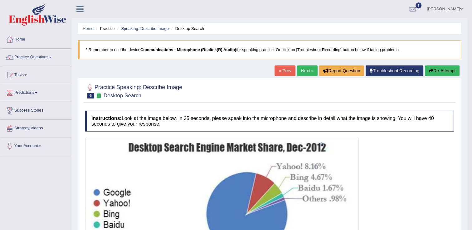
click at [434, 71] on button "Re-Attempt" at bounding box center [442, 71] width 35 height 11
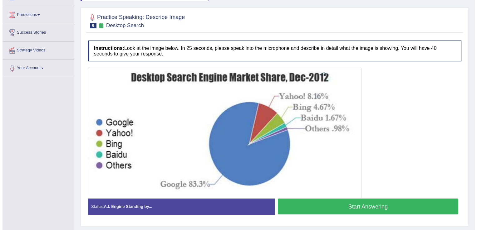
scroll to position [77, 0]
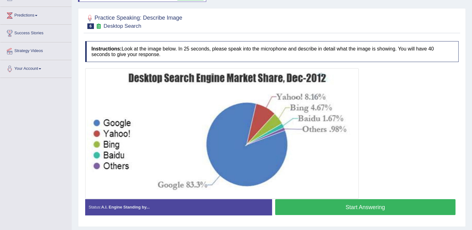
click at [313, 210] on button "Start Answering" at bounding box center [365, 207] width 181 height 16
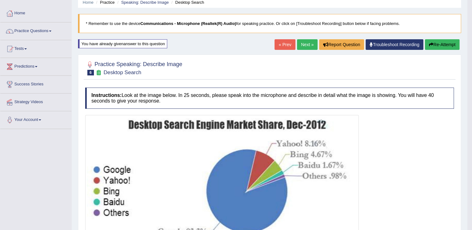
scroll to position [0, 0]
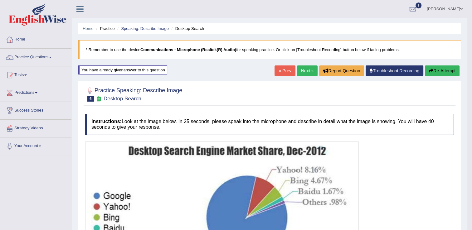
click at [308, 70] on link "Next »" at bounding box center [307, 71] width 21 height 11
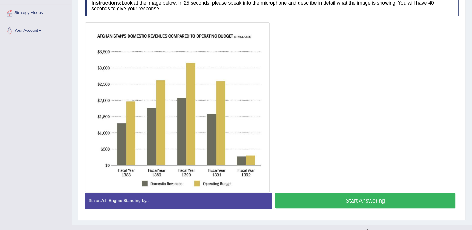
scroll to position [114, 0]
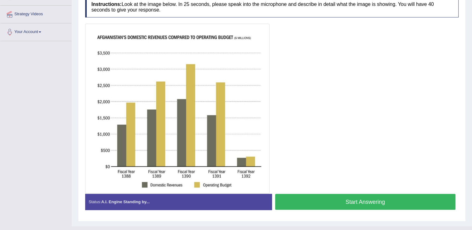
click at [346, 200] on button "Start Answering" at bounding box center [365, 202] width 181 height 16
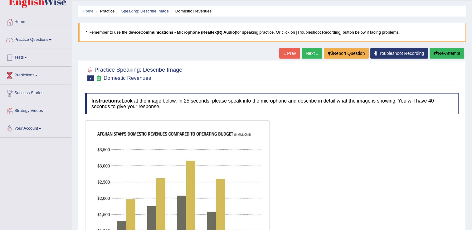
scroll to position [17, 0]
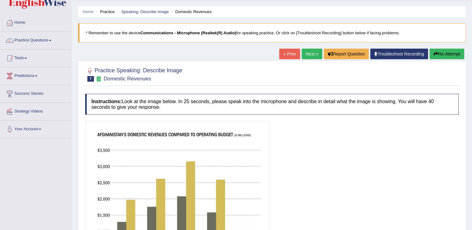
click at [438, 51] on button "Re-Attempt" at bounding box center [447, 54] width 35 height 11
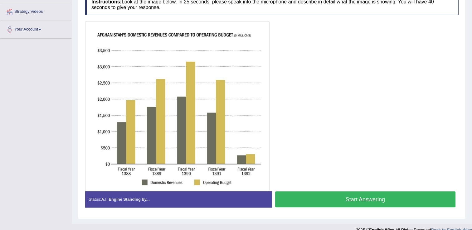
scroll to position [125, 0]
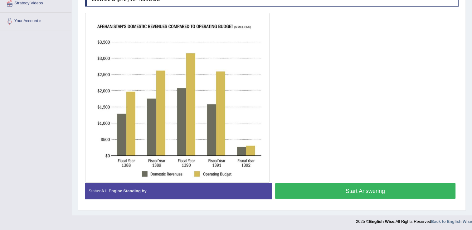
click at [376, 193] on button "Start Answering" at bounding box center [365, 191] width 181 height 16
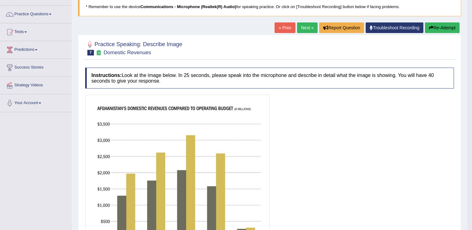
scroll to position [0, 0]
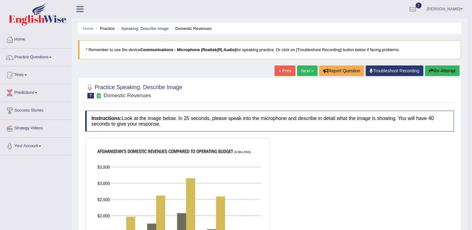
click at [434, 70] on button "Re-Attempt" at bounding box center [442, 71] width 35 height 11
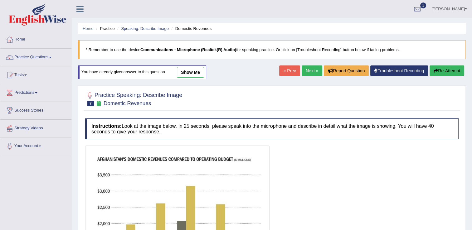
scroll to position [133, 0]
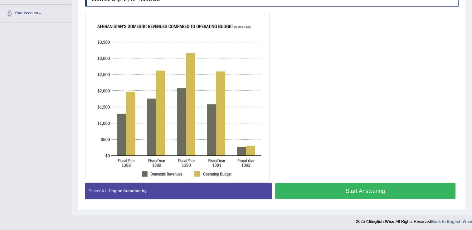
click at [334, 188] on button "Start Answering" at bounding box center [365, 191] width 181 height 16
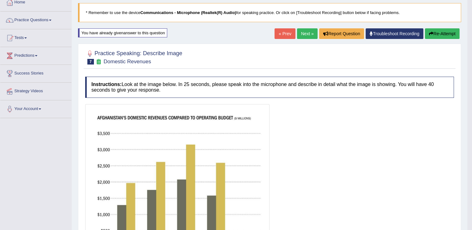
scroll to position [0, 0]
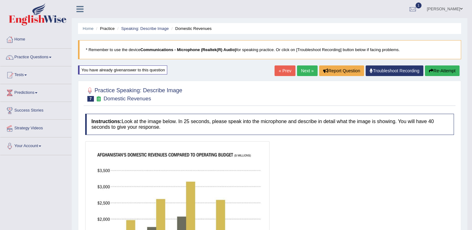
click at [302, 68] on link "Next »" at bounding box center [307, 71] width 21 height 11
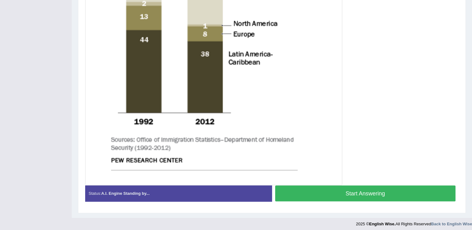
scroll to position [288, 0]
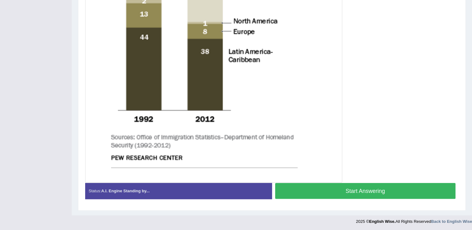
click at [328, 191] on button "Start Answering" at bounding box center [365, 191] width 181 height 16
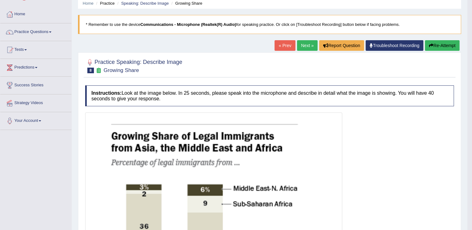
scroll to position [0, 0]
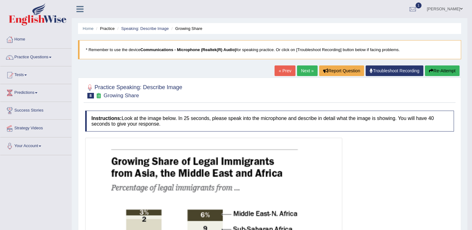
click at [429, 70] on icon "button" at bounding box center [431, 71] width 4 height 4
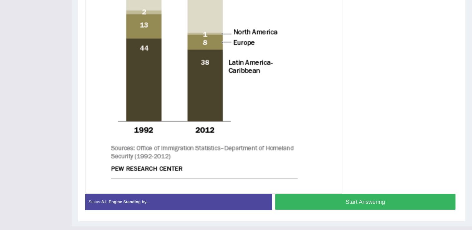
scroll to position [284, 0]
click at [383, 203] on button "Start Answering" at bounding box center [365, 202] width 181 height 16
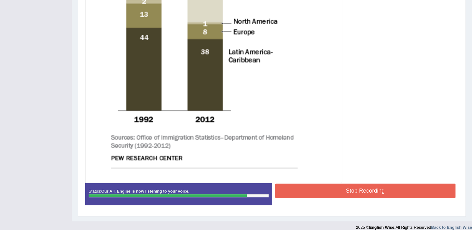
scroll to position [297, 0]
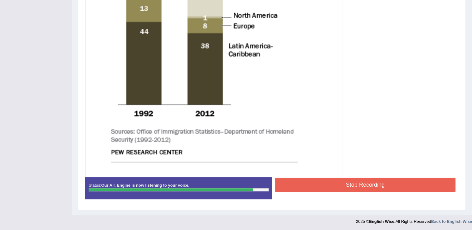
click at [426, 184] on button "Stop Recording" at bounding box center [365, 185] width 181 height 14
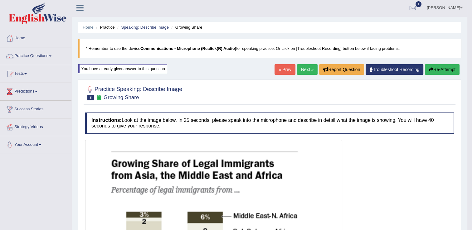
scroll to position [0, 0]
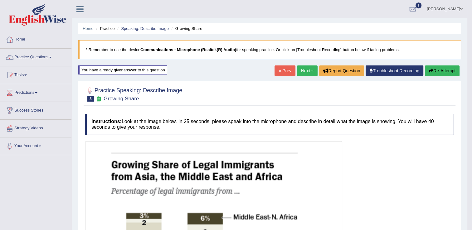
click at [441, 69] on button "Re-Attempt" at bounding box center [442, 71] width 35 height 11
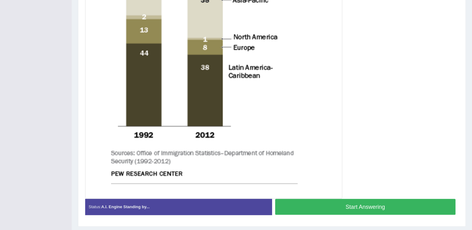
scroll to position [295, 0]
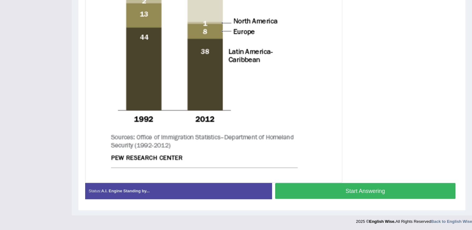
click at [370, 191] on button "Start Answering" at bounding box center [365, 191] width 181 height 16
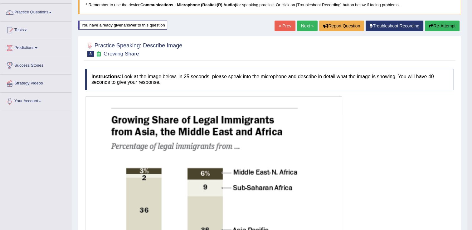
scroll to position [0, 0]
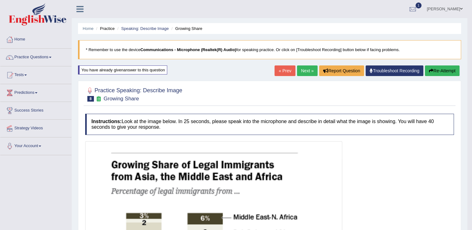
click at [304, 72] on link "Next »" at bounding box center [307, 71] width 21 height 11
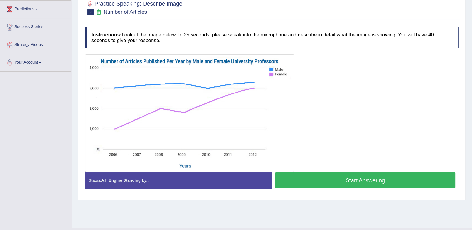
scroll to position [97, 0]
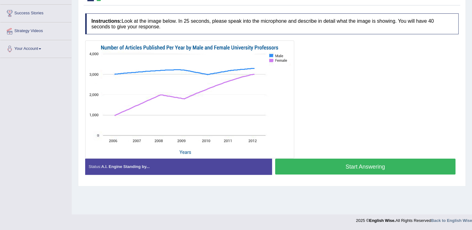
click at [353, 165] on button "Start Answering" at bounding box center [365, 167] width 181 height 16
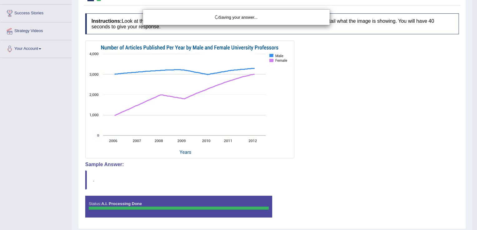
click at [353, 165] on div "Saving your answer..." at bounding box center [238, 115] width 477 height 230
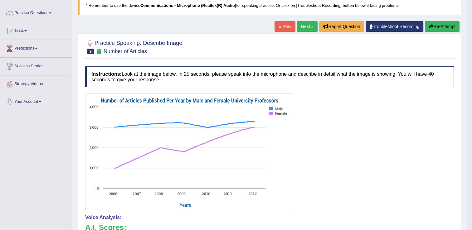
scroll to position [0, 0]
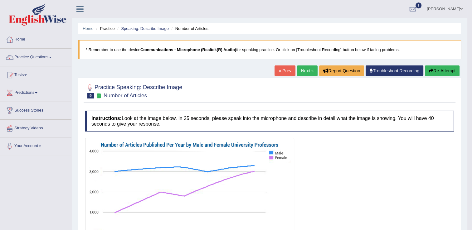
click at [304, 73] on link "Next »" at bounding box center [307, 71] width 21 height 11
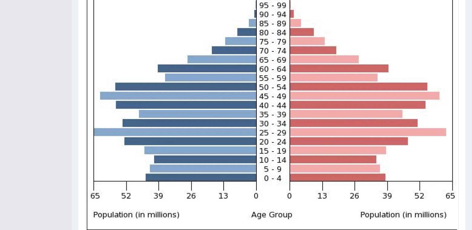
scroll to position [217, 0]
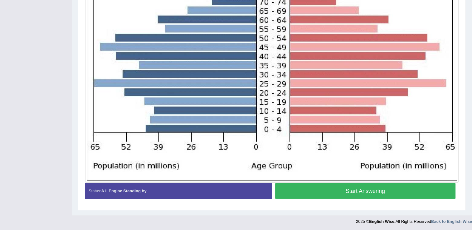
click at [339, 190] on button "Start Answering" at bounding box center [365, 191] width 181 height 16
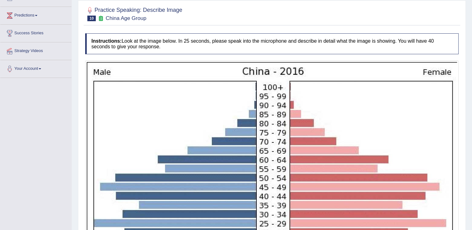
scroll to position [0, 0]
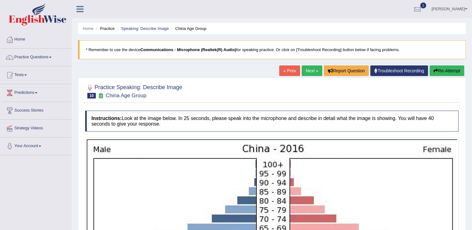
click at [443, 68] on button "Re-Attempt" at bounding box center [447, 71] width 35 height 11
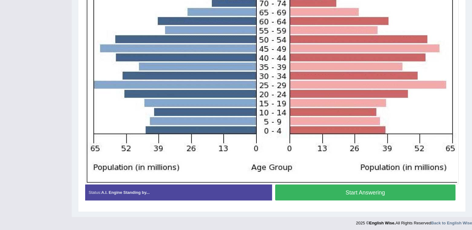
scroll to position [217, 0]
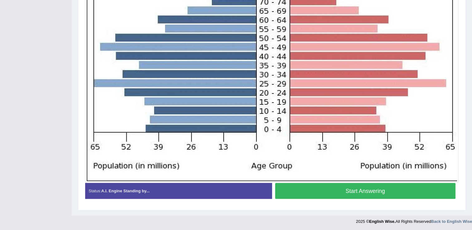
click at [374, 192] on button "Start Answering" at bounding box center [365, 191] width 181 height 16
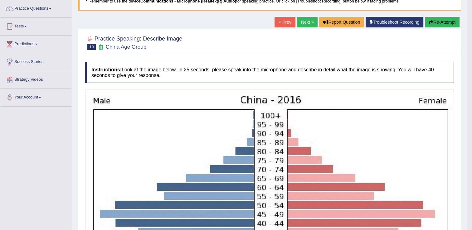
scroll to position [23, 0]
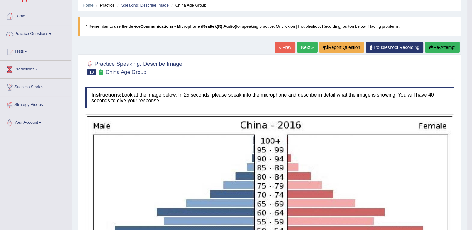
click at [448, 47] on button "Re-Attempt" at bounding box center [442, 47] width 35 height 11
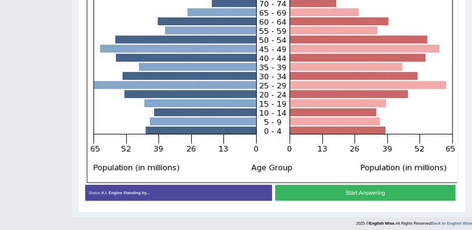
scroll to position [225, 0]
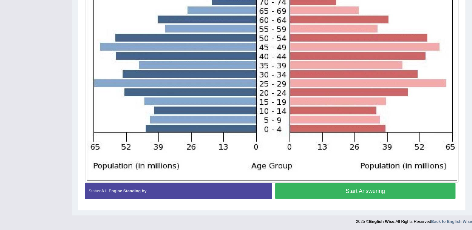
click at [372, 193] on button "Start Answering" at bounding box center [365, 191] width 181 height 16
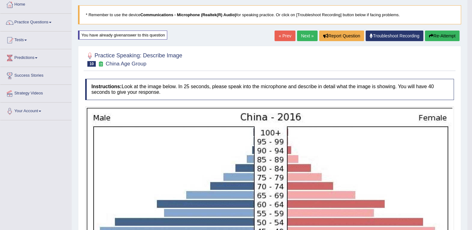
scroll to position [30, 0]
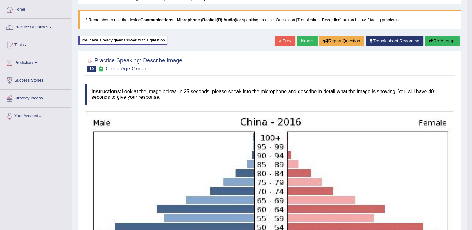
click at [426, 39] on button "Re-Attempt" at bounding box center [442, 41] width 35 height 11
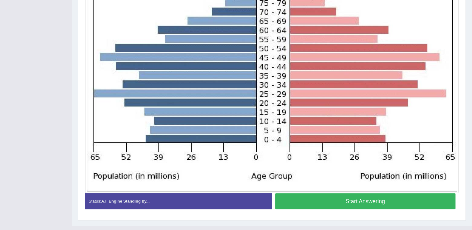
scroll to position [216, 0]
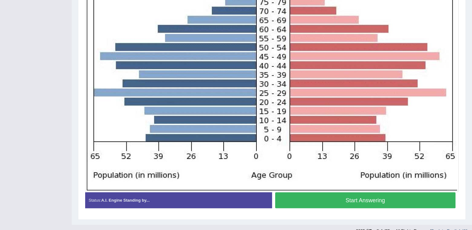
click at [340, 199] on button "Start Answering" at bounding box center [365, 200] width 181 height 16
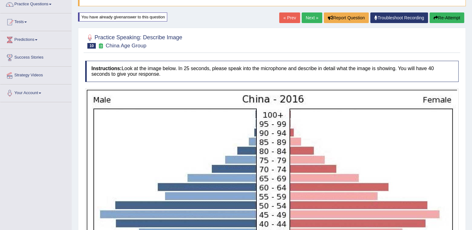
scroll to position [0, 0]
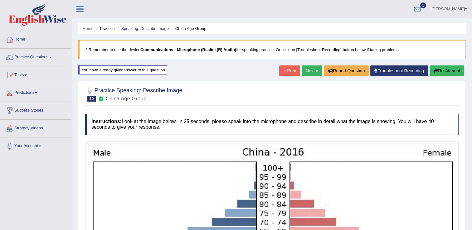
click at [457, 67] on button "Re-Attempt" at bounding box center [447, 71] width 35 height 11
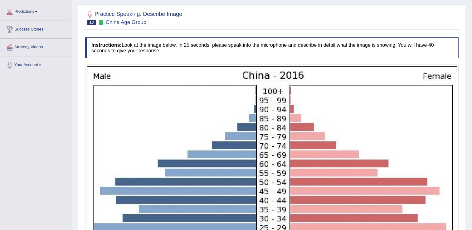
scroll to position [225, 0]
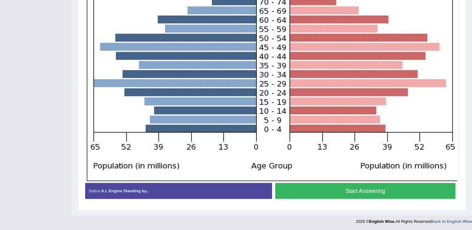
click at [331, 194] on button "Start Answering" at bounding box center [365, 191] width 181 height 16
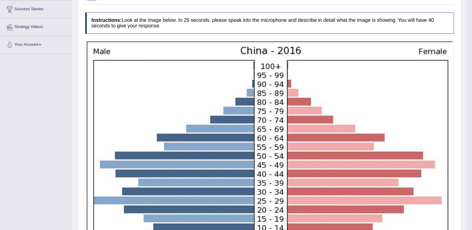
scroll to position [0, 0]
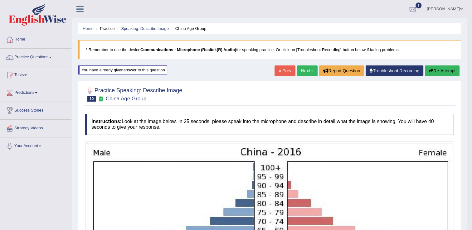
click at [303, 67] on link "Next »" at bounding box center [307, 71] width 21 height 11
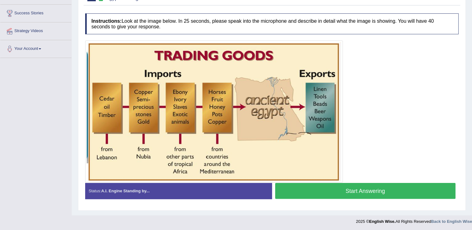
click at [326, 192] on button "Start Answering" at bounding box center [365, 191] width 181 height 16
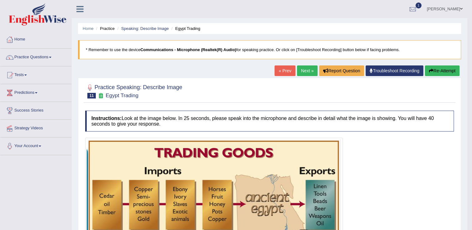
click at [438, 72] on button "Re-Attempt" at bounding box center [442, 71] width 35 height 11
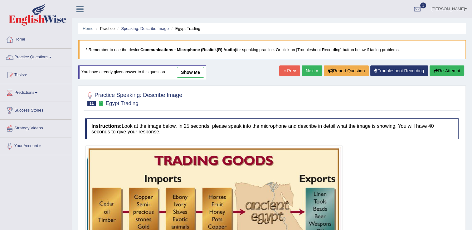
scroll to position [105, 0]
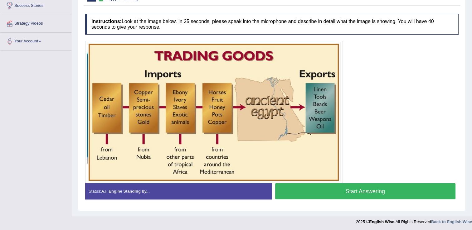
click at [341, 192] on button "Start Answering" at bounding box center [365, 191] width 181 height 16
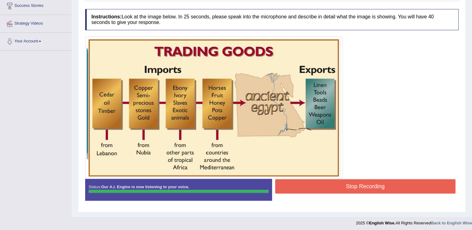
click at [399, 188] on div "Instructions: Look at the image below. In 25 seconds, please speak into the mic…" at bounding box center [272, 107] width 377 height 203
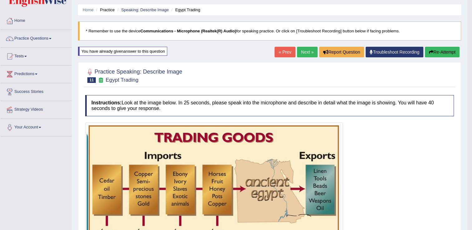
scroll to position [0, 0]
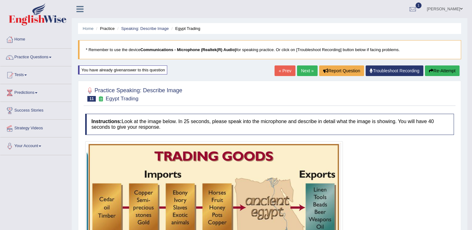
click at [303, 71] on link "Next »" at bounding box center [307, 71] width 21 height 11
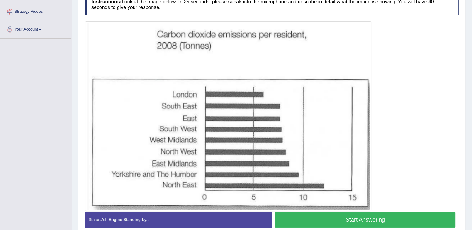
scroll to position [116, 0]
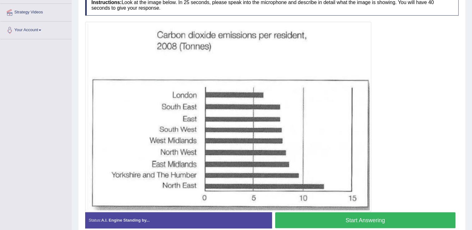
click at [330, 215] on button "Start Answering" at bounding box center [365, 220] width 181 height 16
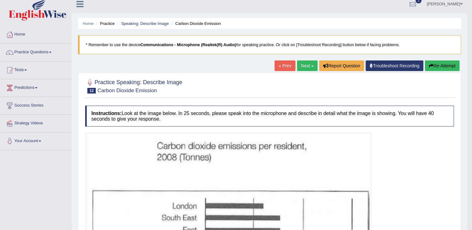
scroll to position [0, 0]
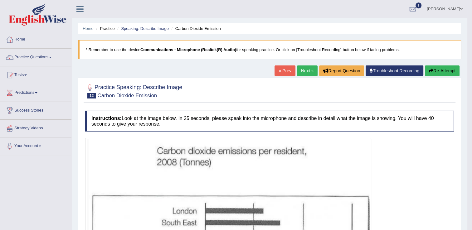
click at [437, 73] on button "Re-Attempt" at bounding box center [442, 71] width 35 height 11
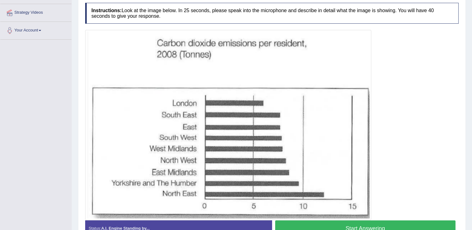
scroll to position [127, 0]
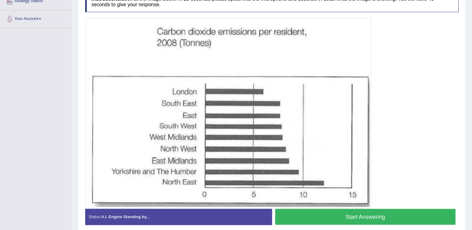
click at [370, 221] on button "Start Answering" at bounding box center [365, 217] width 181 height 16
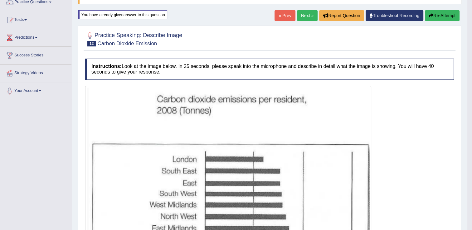
scroll to position [0, 0]
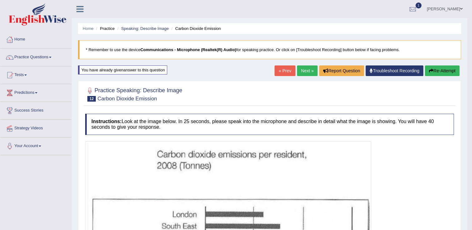
click at [308, 70] on link "Next »" at bounding box center [307, 71] width 21 height 11
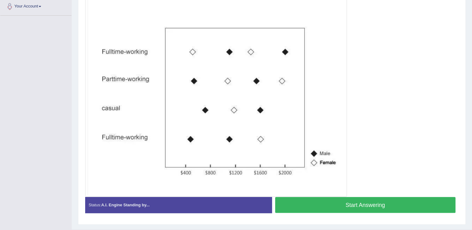
scroll to position [141, 0]
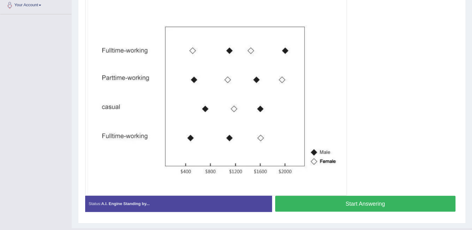
click at [325, 198] on button "Start Answering" at bounding box center [365, 204] width 181 height 16
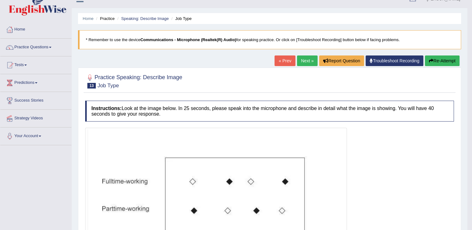
scroll to position [0, 0]
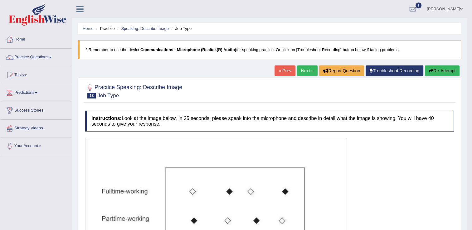
click at [449, 71] on button "Re-Attempt" at bounding box center [442, 71] width 35 height 11
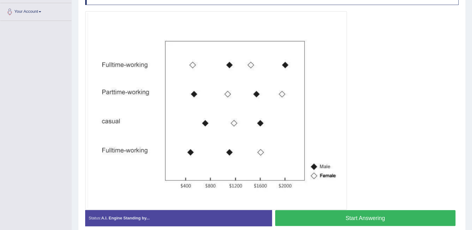
scroll to position [135, 0]
click at [333, 216] on button "Start Answering" at bounding box center [365, 218] width 181 height 16
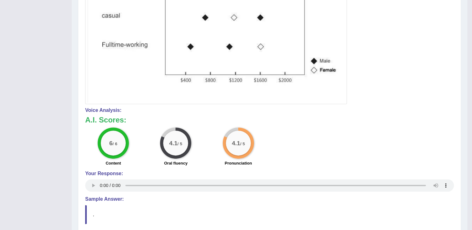
scroll to position [0, 0]
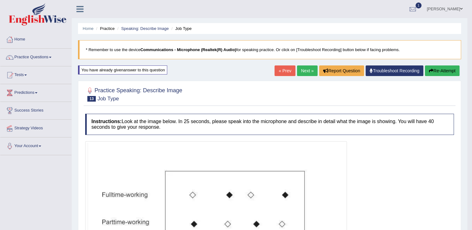
click at [304, 71] on link "Next »" at bounding box center [307, 71] width 21 height 11
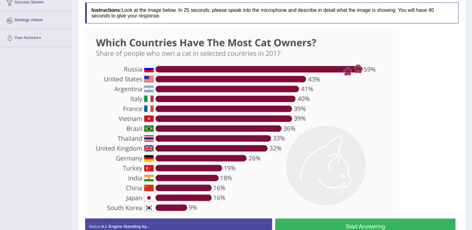
scroll to position [118, 0]
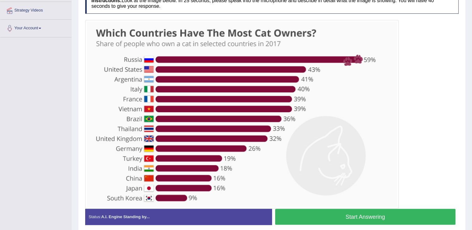
click at [316, 215] on button "Start Answering" at bounding box center [365, 217] width 181 height 16
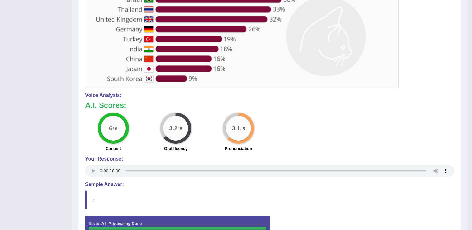
scroll to position [0, 0]
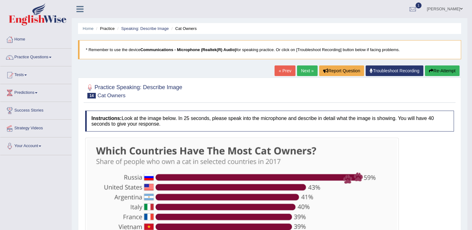
click at [306, 69] on link "Next »" at bounding box center [307, 71] width 21 height 11
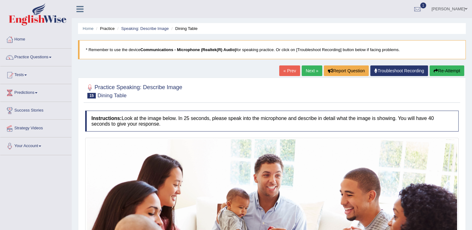
click at [289, 69] on link "« Prev" at bounding box center [289, 71] width 21 height 11
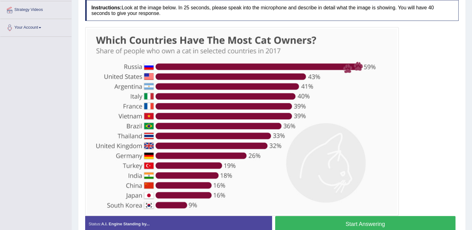
scroll to position [152, 0]
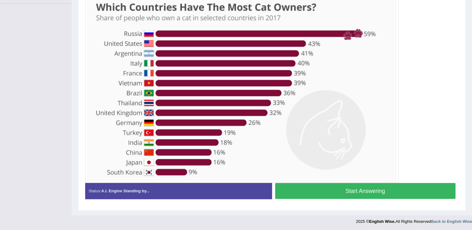
click at [305, 192] on button "Start Answering" at bounding box center [365, 191] width 181 height 16
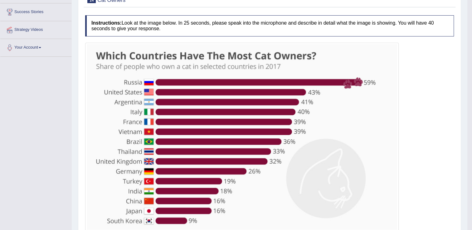
scroll to position [0, 0]
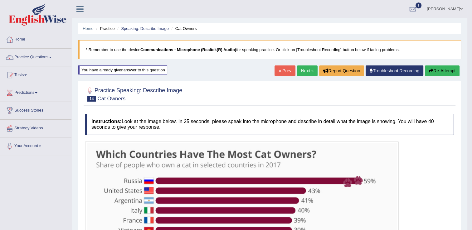
click at [301, 70] on link "Next »" at bounding box center [307, 71] width 21 height 11
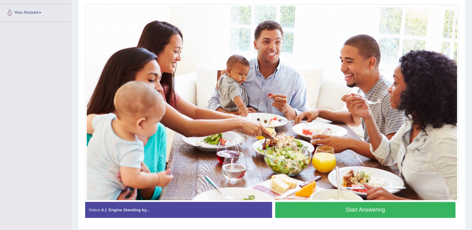
scroll to position [133, 0]
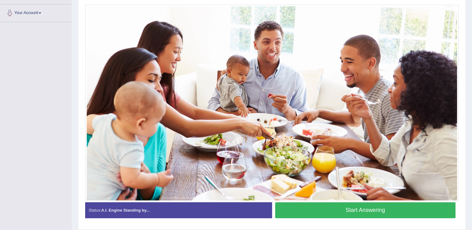
click at [325, 209] on button "Start Answering" at bounding box center [365, 210] width 181 height 16
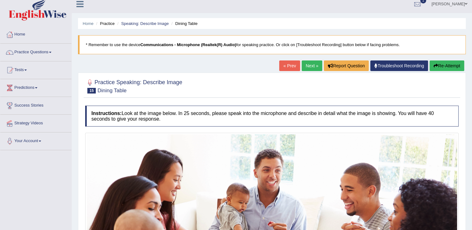
scroll to position [0, 0]
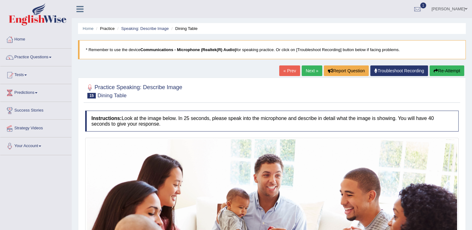
click at [448, 71] on button "Re-Attempt" at bounding box center [447, 71] width 35 height 11
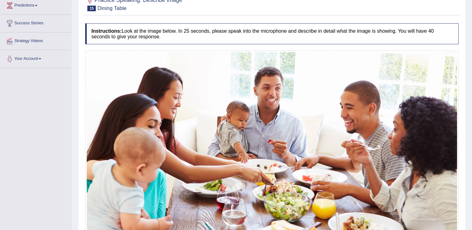
scroll to position [153, 0]
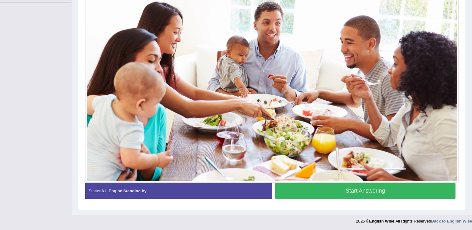
click at [326, 194] on button "Start Answering" at bounding box center [365, 191] width 181 height 16
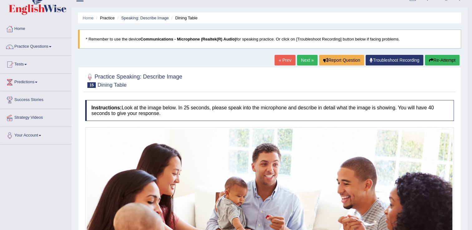
scroll to position [0, 0]
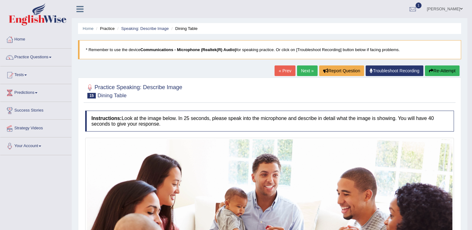
click at [433, 70] on button "Re-Attempt" at bounding box center [442, 71] width 35 height 11
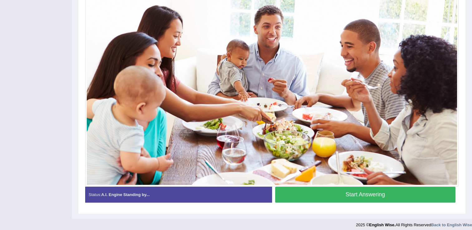
scroll to position [160, 0]
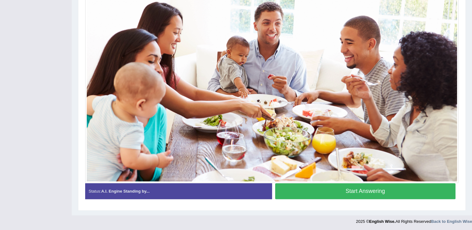
click at [368, 185] on button "Start Answering" at bounding box center [365, 191] width 181 height 16
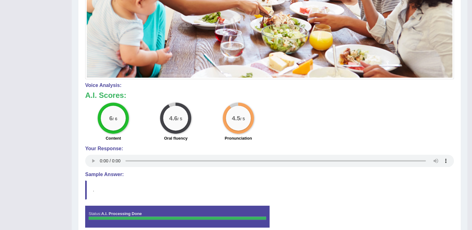
scroll to position [0, 0]
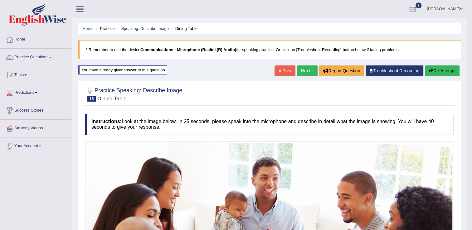
click at [300, 67] on link "Next »" at bounding box center [307, 71] width 21 height 11
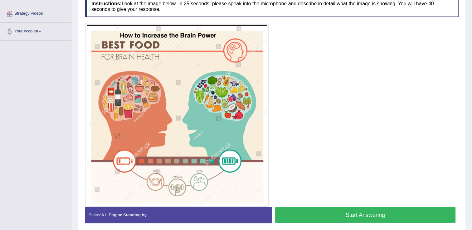
scroll to position [114, 0]
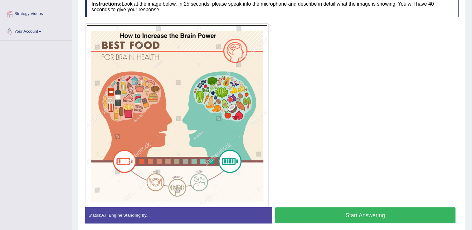
click at [314, 212] on button "Start Answering" at bounding box center [365, 215] width 181 height 16
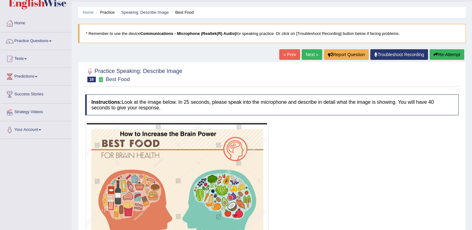
scroll to position [16, 0]
click at [444, 56] on button "Re-Attempt" at bounding box center [447, 55] width 35 height 11
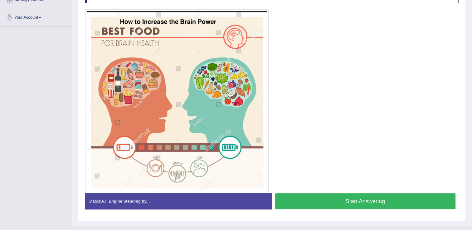
scroll to position [139, 0]
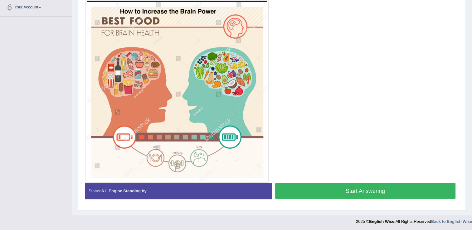
click at [383, 186] on button "Start Answering" at bounding box center [365, 191] width 181 height 16
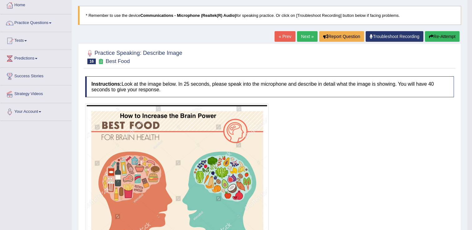
scroll to position [0, 0]
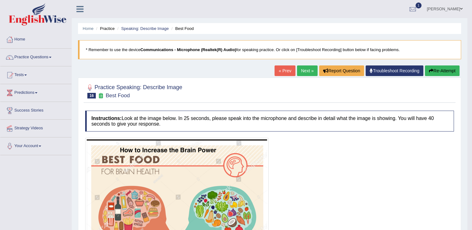
click at [303, 67] on link "Next »" at bounding box center [307, 71] width 21 height 11
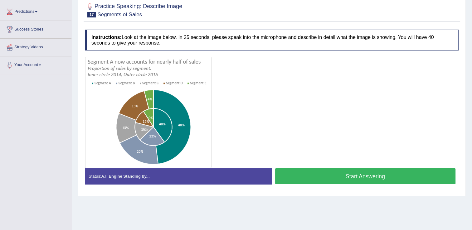
scroll to position [82, 0]
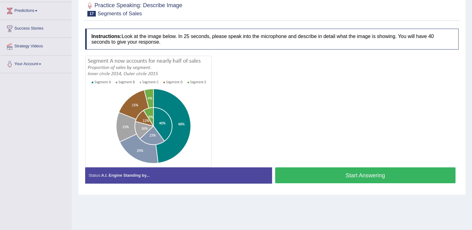
click at [308, 174] on button "Start Answering" at bounding box center [365, 176] width 181 height 16
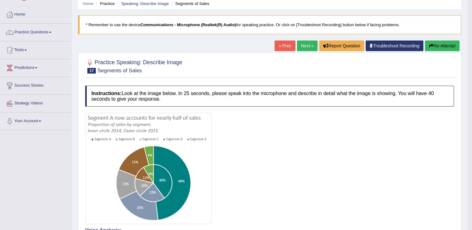
scroll to position [23, 0]
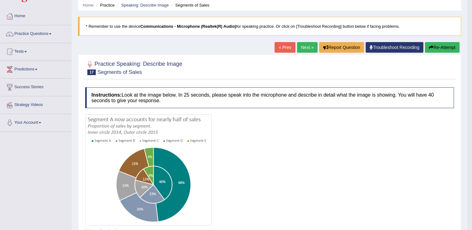
click at [304, 45] on link "Next »" at bounding box center [307, 47] width 21 height 11
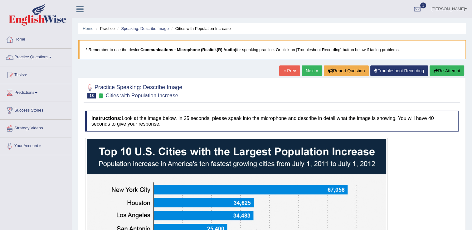
click at [287, 71] on link "« Prev" at bounding box center [289, 71] width 21 height 11
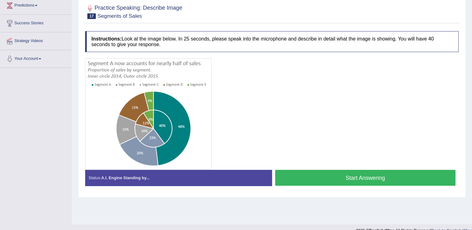
scroll to position [97, 0]
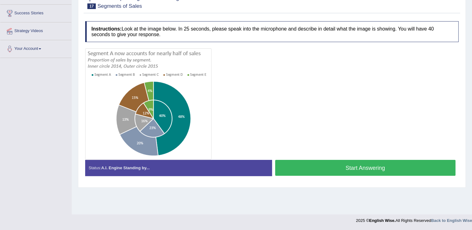
click at [338, 167] on button "Start Answering" at bounding box center [365, 168] width 181 height 16
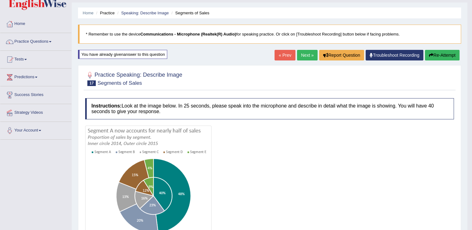
scroll to position [15, 0]
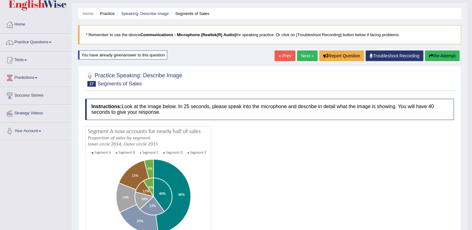
click at [444, 56] on button "Re-Attempt" at bounding box center [442, 56] width 35 height 11
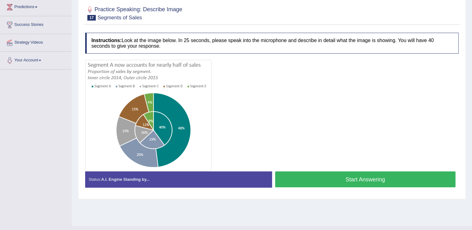
scroll to position [97, 0]
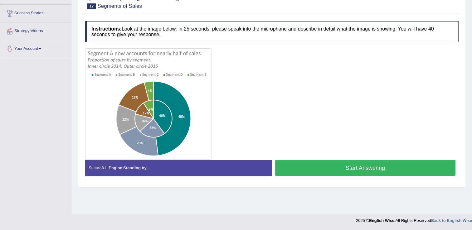
click at [400, 167] on button "Start Answering" at bounding box center [365, 168] width 181 height 16
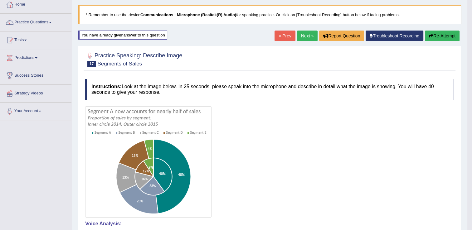
scroll to position [0, 0]
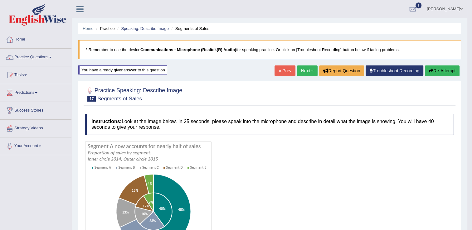
click at [305, 70] on link "Next »" at bounding box center [307, 71] width 21 height 11
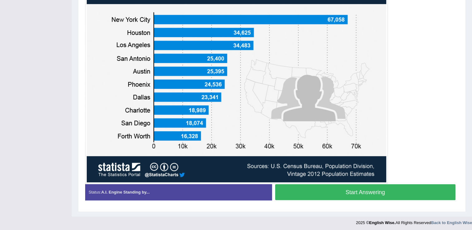
scroll to position [172, 0]
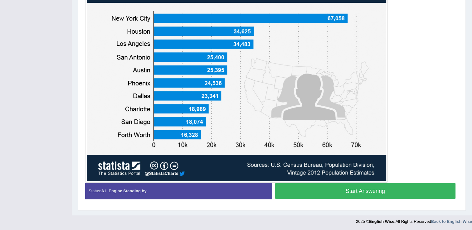
click at [323, 189] on button "Start Answering" at bounding box center [365, 191] width 181 height 16
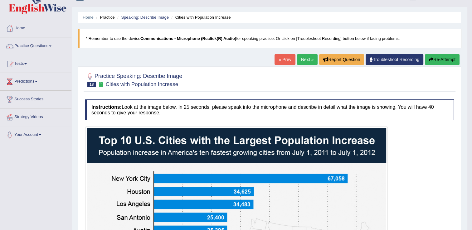
scroll to position [0, 0]
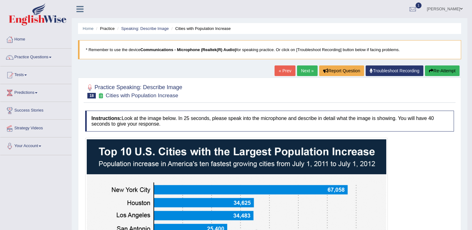
click at [437, 70] on button "Re-Attempt" at bounding box center [442, 71] width 35 height 11
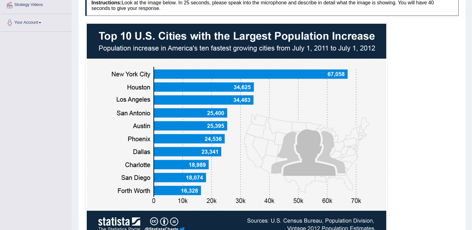
scroll to position [179, 0]
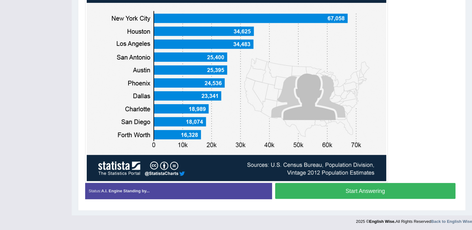
click at [364, 196] on button "Start Answering" at bounding box center [365, 191] width 181 height 16
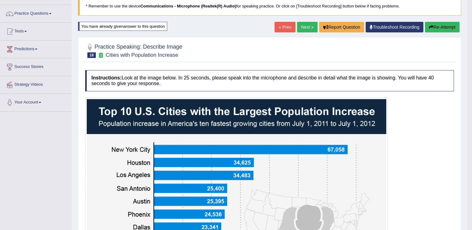
scroll to position [0, 0]
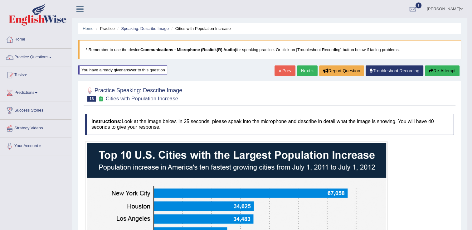
click at [438, 70] on button "Re-Attempt" at bounding box center [442, 71] width 35 height 11
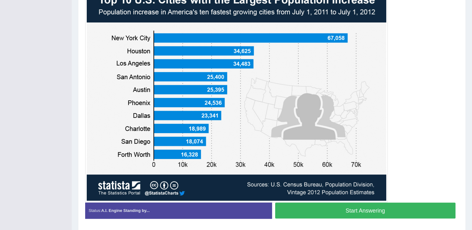
scroll to position [179, 0]
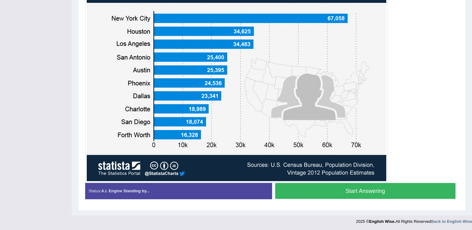
click at [325, 197] on button "Start Answering" at bounding box center [365, 191] width 181 height 16
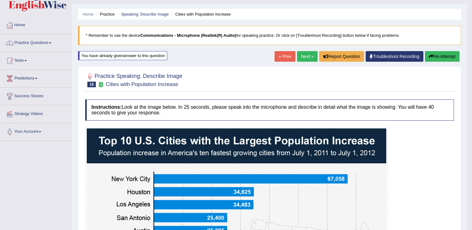
scroll to position [15, 0]
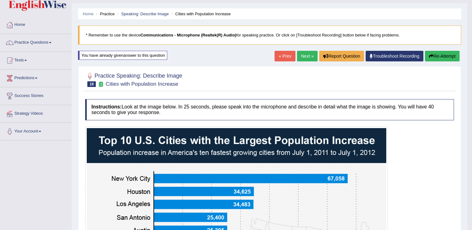
click at [435, 54] on button "Re-Attempt" at bounding box center [442, 56] width 35 height 11
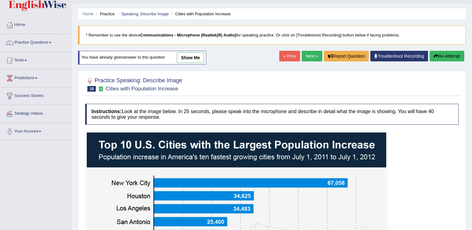
scroll to position [179, 0]
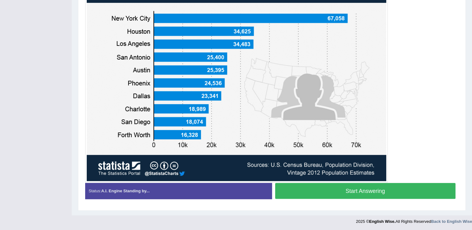
click at [387, 189] on button "Start Answering" at bounding box center [365, 191] width 181 height 16
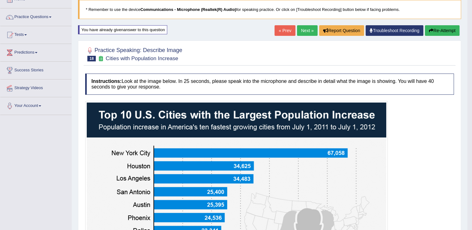
scroll to position [0, 0]
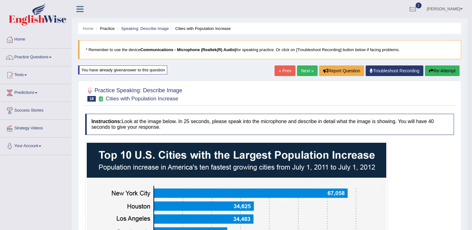
click at [51, 57] on span at bounding box center [50, 57] width 2 height 1
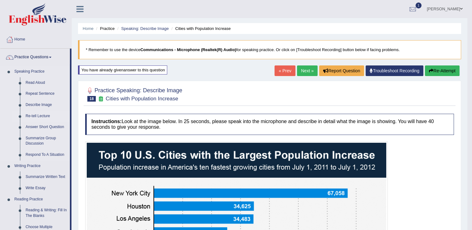
click at [36, 118] on link "Re-tell Lecture" at bounding box center [46, 116] width 47 height 11
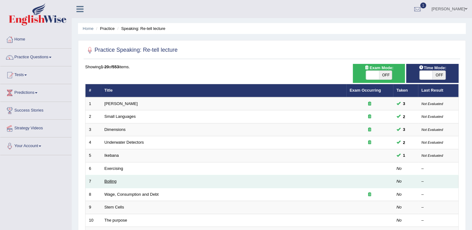
click at [111, 179] on link "Boiling" at bounding box center [110, 181] width 12 height 5
